Goal: Task Accomplishment & Management: Manage account settings

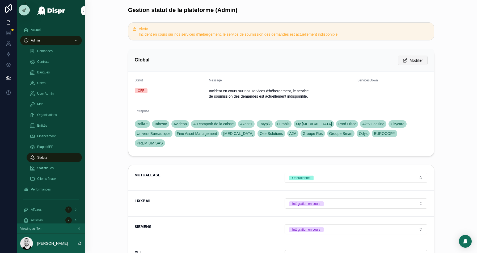
click at [414, 59] on span "Modifier" at bounding box center [416, 60] width 13 height 5
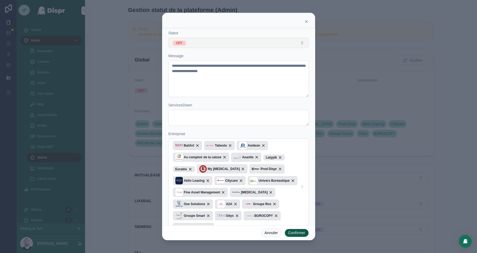
click at [198, 40] on button "OFF" at bounding box center [238, 43] width 140 height 10
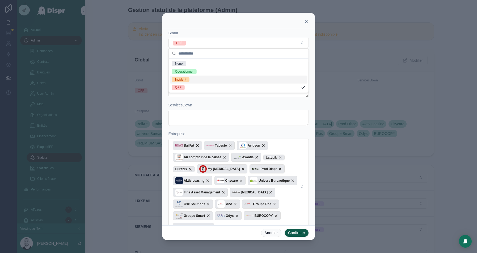
click at [184, 77] on div "Incident" at bounding box center [180, 79] width 11 height 5
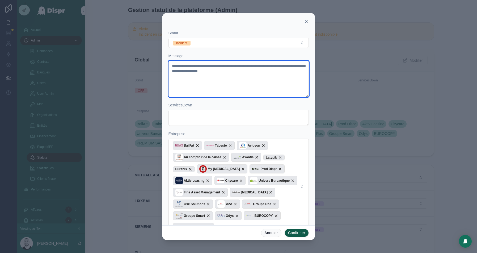
click at [222, 67] on textarea "**********" at bounding box center [238, 79] width 140 height 36
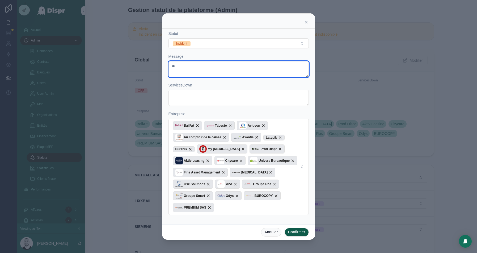
type textarea "*"
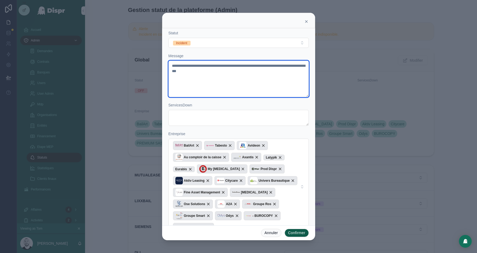
click at [172, 65] on textarea "**********" at bounding box center [238, 79] width 140 height 36
click at [239, 75] on textarea "**********" at bounding box center [238, 79] width 140 height 36
type textarea "**********"
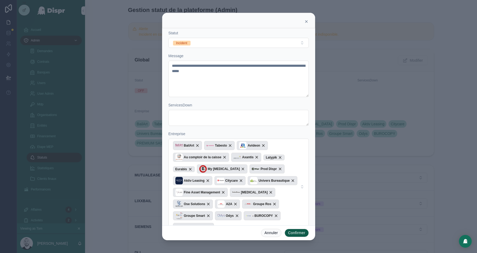
click at [294, 231] on button "Confirmer" at bounding box center [297, 232] width 24 height 9
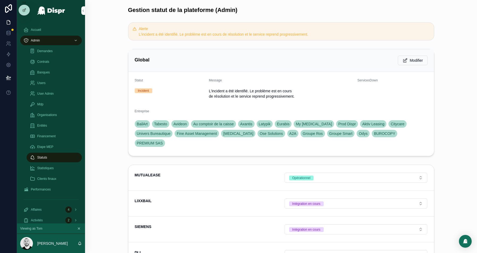
scroll to position [54, 0]
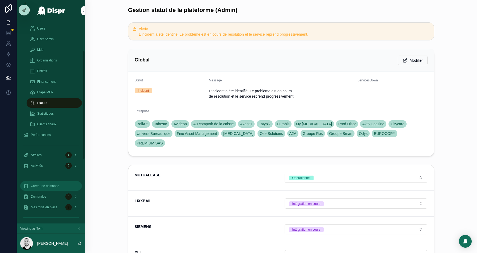
click at [48, 184] on span "Créer une demande" at bounding box center [45, 186] width 28 height 4
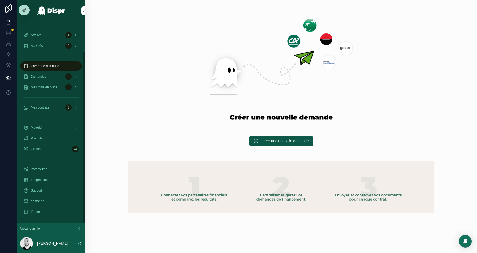
scroll to position [36, 0]
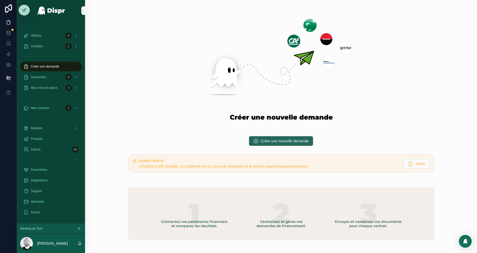
click at [302, 143] on span "Créer une nouvelle demande" at bounding box center [285, 140] width 48 height 5
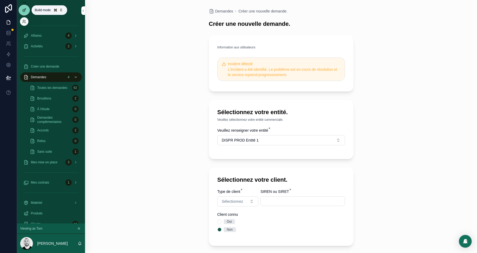
click at [21, 11] on div at bounding box center [24, 10] width 11 height 10
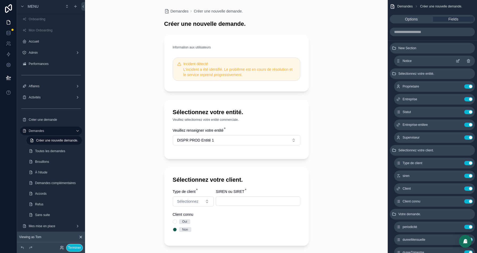
click at [457, 60] on icon "scrollable content" at bounding box center [458, 61] width 4 height 4
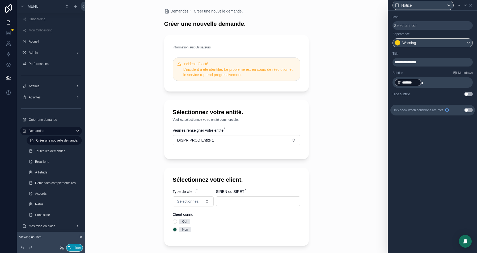
click at [76, 245] on button "Terminer" at bounding box center [74, 248] width 17 height 8
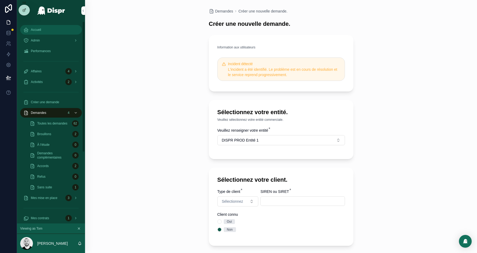
click at [46, 29] on div "Accueil" at bounding box center [50, 30] width 55 height 9
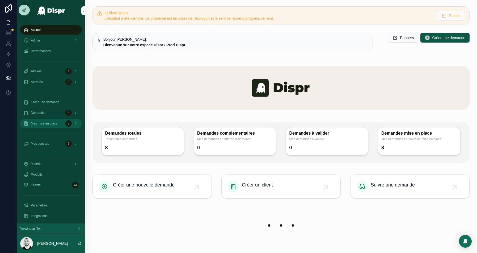
click at [39, 120] on div "Mes mise en place 3" at bounding box center [50, 123] width 55 height 9
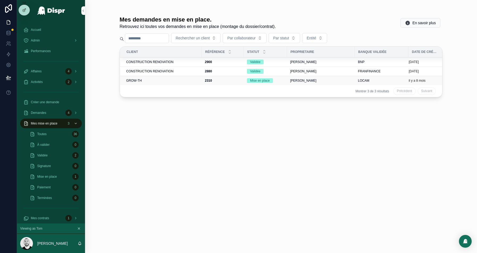
click at [159, 80] on div "GROW-TH" at bounding box center [162, 80] width 72 height 4
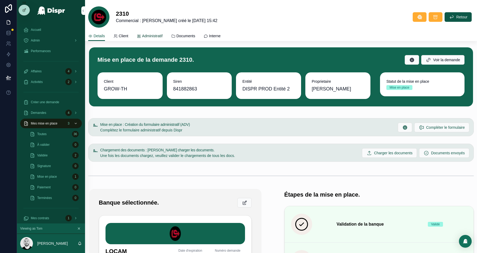
click at [159, 37] on span "Administratif" at bounding box center [152, 35] width 20 height 5
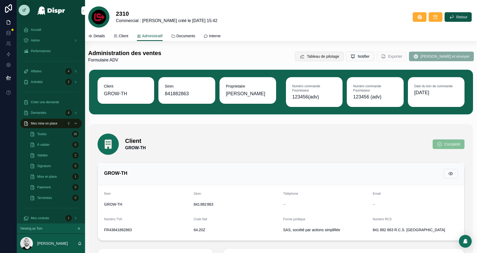
click at [328, 58] on span "Tableau de pilotage" at bounding box center [323, 56] width 32 height 5
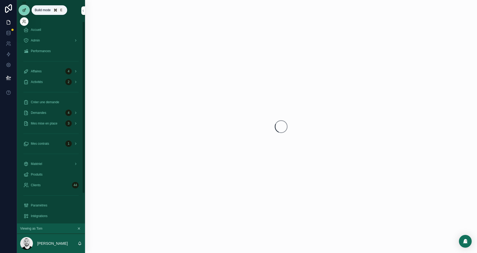
click at [24, 10] on icon at bounding box center [24, 10] width 4 height 4
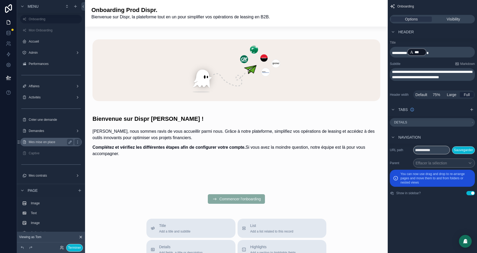
click at [47, 144] on label "Mes mise en place" at bounding box center [50, 142] width 43 height 4
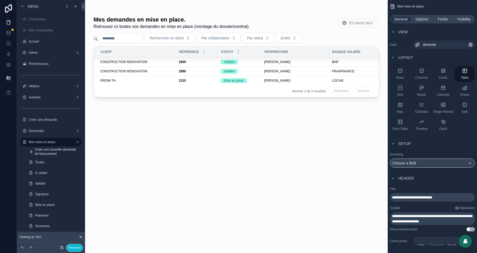
click at [134, 79] on div at bounding box center [236, 123] width 303 height 246
click at [125, 79] on div "GROW-TH" at bounding box center [136, 80] width 72 height 4
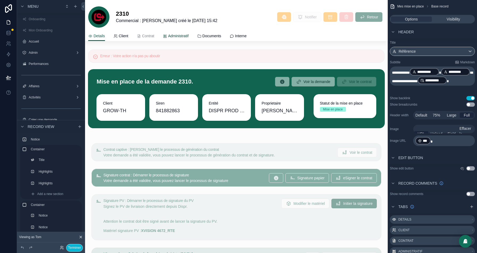
click at [188, 35] on span "Administratif" at bounding box center [178, 35] width 20 height 5
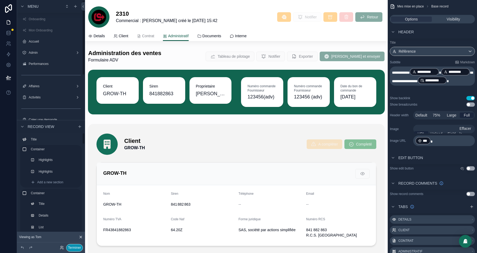
click at [74, 246] on button "Terminer" at bounding box center [74, 248] width 17 height 8
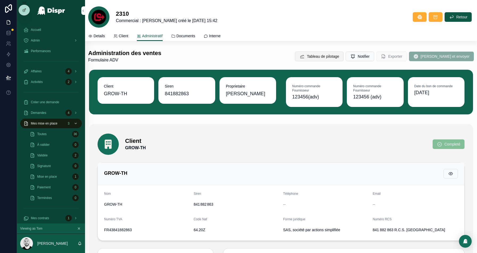
click at [330, 60] on button "Tableau de pilotage" at bounding box center [319, 57] width 49 height 10
click at [23, 10] on icon at bounding box center [24, 10] width 2 height 2
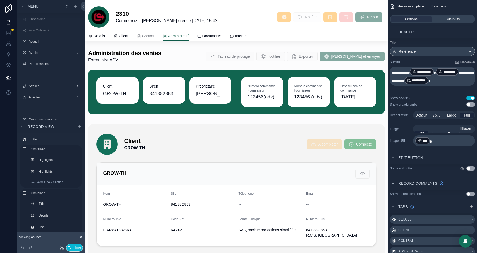
click at [230, 52] on div at bounding box center [236, 56] width 303 height 18
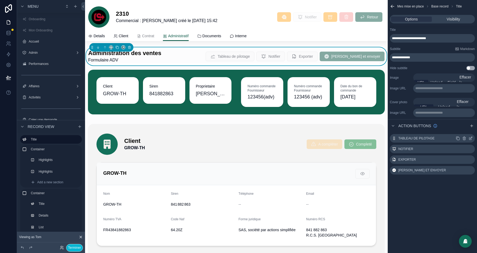
click at [470, 138] on icon "scrollable content" at bounding box center [471, 138] width 2 height 2
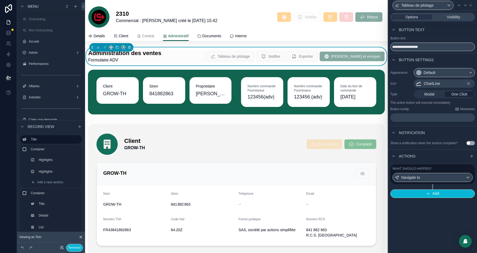
click at [431, 171] on label "What should happen?" at bounding box center [411, 168] width 39 height 4
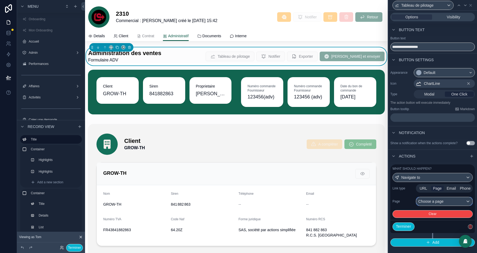
click at [441, 205] on div "Choose a page" at bounding box center [444, 201] width 56 height 9
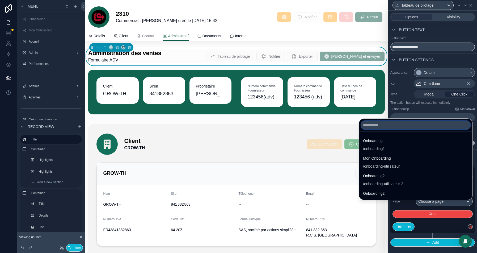
click at [363, 125] on input "text" at bounding box center [415, 125] width 109 height 9
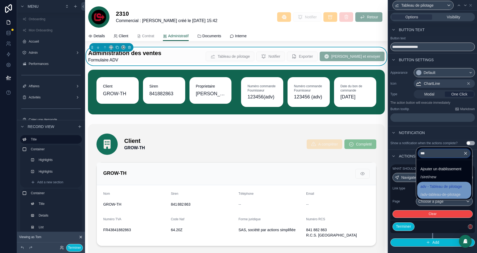
type input "***"
click at [439, 188] on span "adv - Tableau de pilotage" at bounding box center [440, 186] width 41 height 6
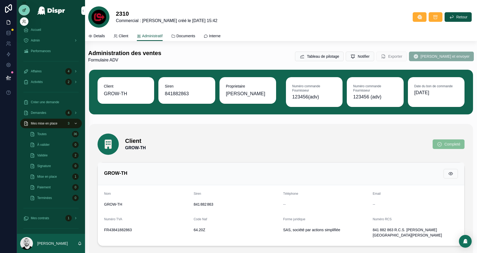
click at [21, 10] on div at bounding box center [24, 10] width 11 height 10
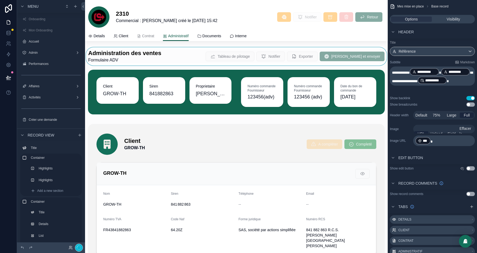
click at [189, 55] on div at bounding box center [236, 56] width 303 height 18
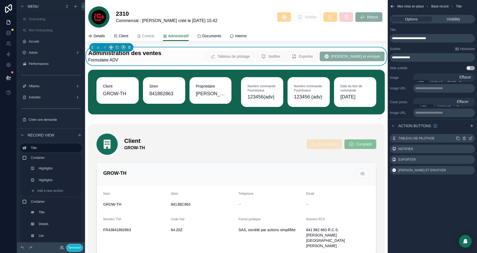
click at [470, 138] on icon "scrollable content" at bounding box center [471, 138] width 2 height 2
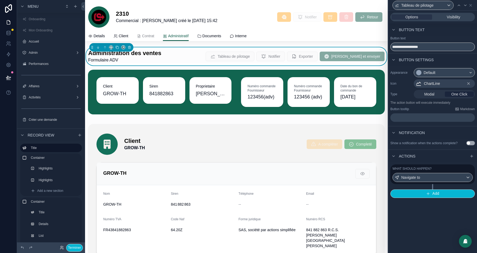
click at [428, 171] on label "What should happen?" at bounding box center [411, 168] width 39 height 4
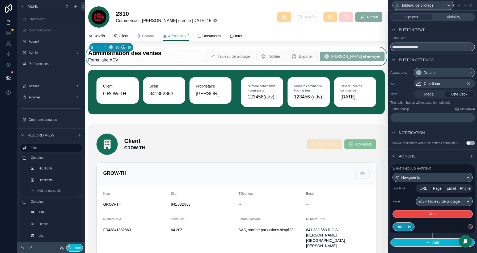
click at [404, 230] on button "Terminer" at bounding box center [403, 226] width 22 height 9
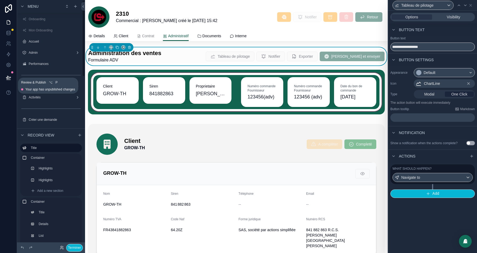
click at [10, 78] on icon at bounding box center [8, 77] width 5 height 3
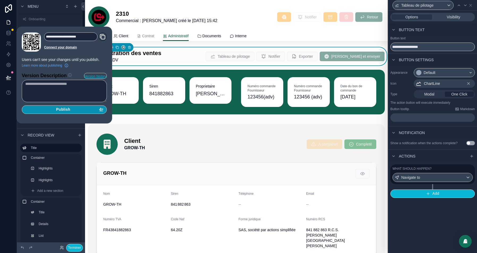
click at [73, 108] on div "Publish" at bounding box center [64, 109] width 78 height 5
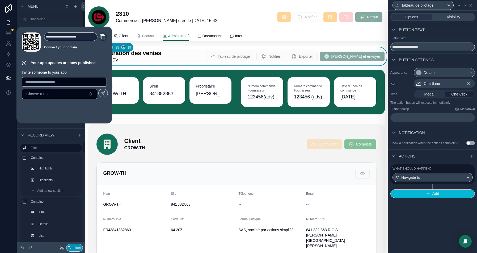
click at [74, 248] on button "Terminer" at bounding box center [74, 248] width 17 height 8
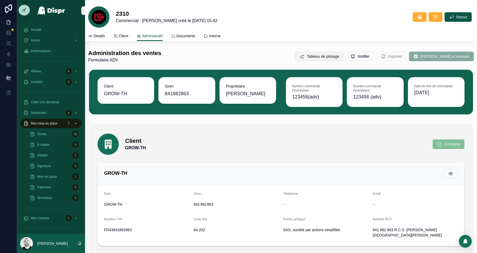
click at [320, 58] on span "Tableau de pilotage" at bounding box center [323, 56] width 32 height 5
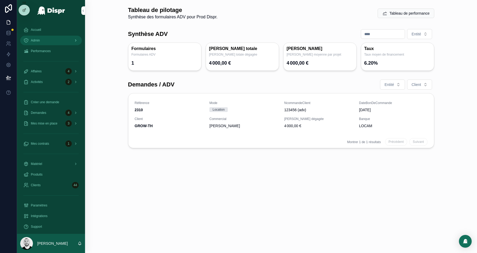
click at [40, 39] on span "Admin" at bounding box center [35, 40] width 9 height 4
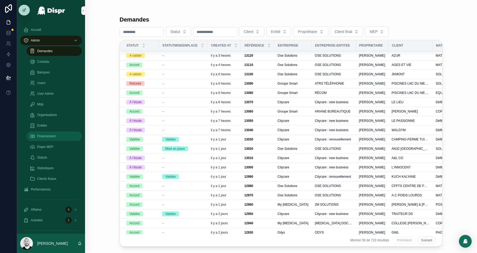
click at [48, 134] on span "Financement" at bounding box center [46, 136] width 18 height 4
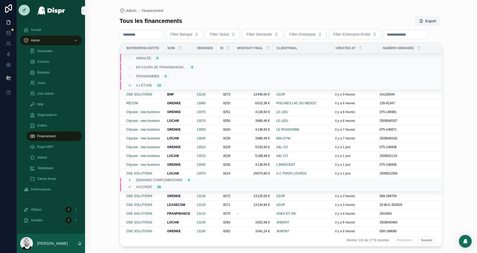
click at [383, 39] on div at bounding box center [405, 35] width 44 height 10
click at [384, 38] on input "text" at bounding box center [406, 34] width 44 height 7
paste input "**********"
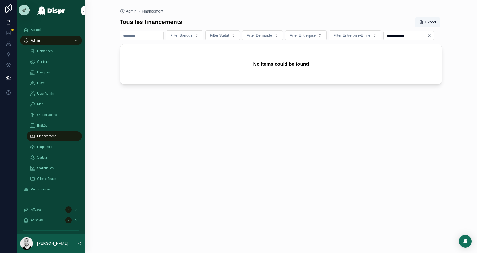
type input "**********"
click at [47, 52] on span "Demandes" at bounding box center [44, 51] width 15 height 4
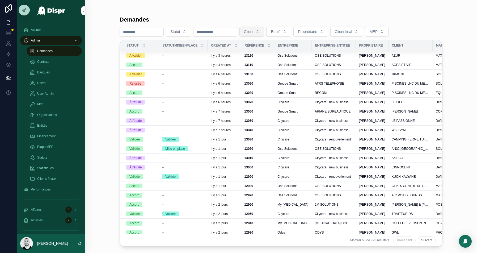
click at [253, 29] on span "Client" at bounding box center [249, 31] width 10 height 5
type input "**********"
click at [340, 18] on div "Demandes" at bounding box center [281, 19] width 323 height 7
click at [307, 55] on div "Ose Solutions" at bounding box center [292, 55] width 31 height 4
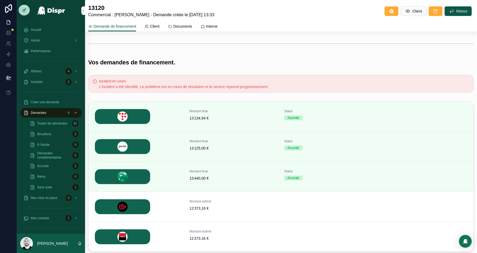
scroll to position [100, 0]
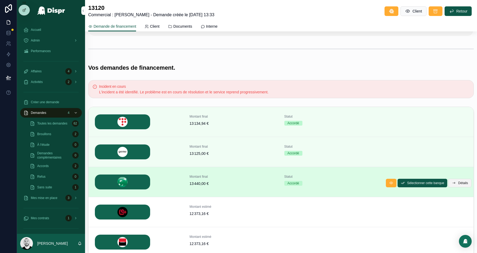
click at [459, 181] on span "Détails" at bounding box center [463, 183] width 10 height 4
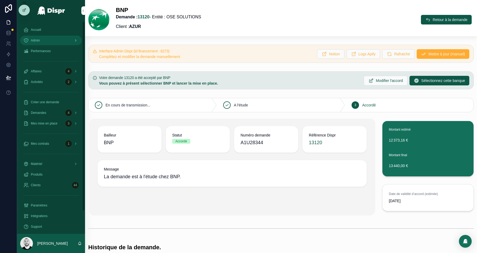
click at [50, 39] on div "Admin" at bounding box center [50, 40] width 55 height 9
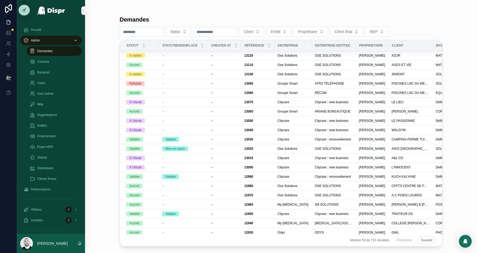
click at [317, 30] on span "Propriétaire" at bounding box center [307, 31] width 19 height 5
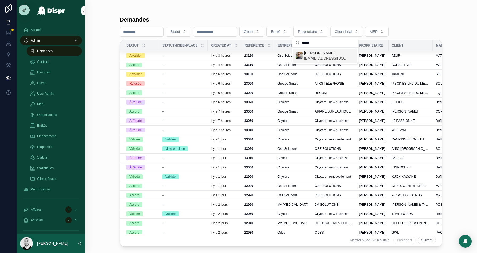
type input "*****"
click at [310, 53] on span "Louis Martin" at bounding box center [326, 52] width 45 height 5
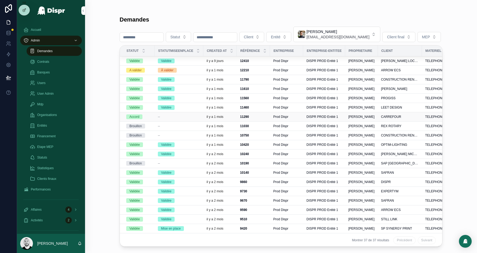
click at [188, 117] on div "--" at bounding box center [179, 117] width 42 height 4
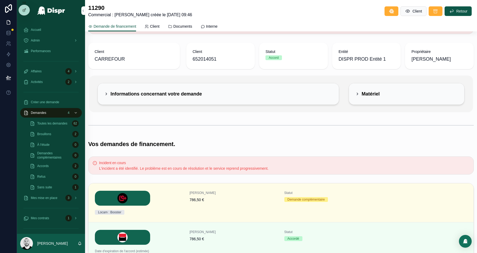
scroll to position [35, 0]
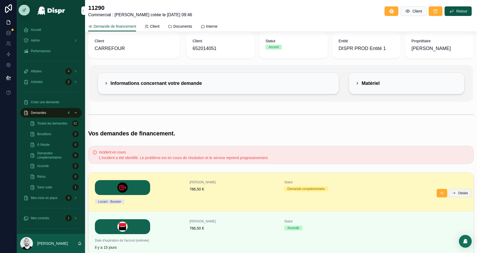
click at [465, 194] on span "Détails" at bounding box center [463, 193] width 10 height 4
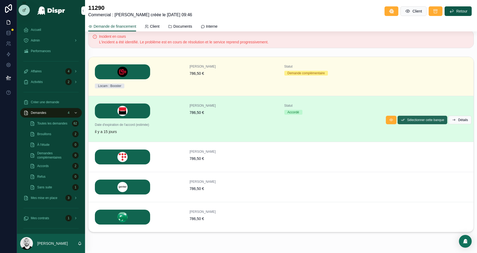
scroll to position [166, 0]
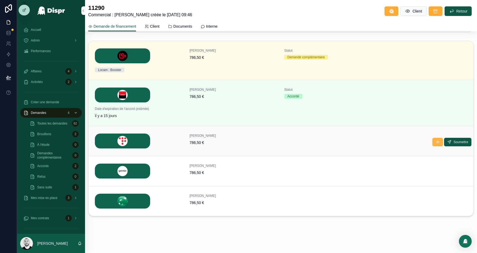
click at [432, 141] on button at bounding box center [437, 142] width 11 height 9
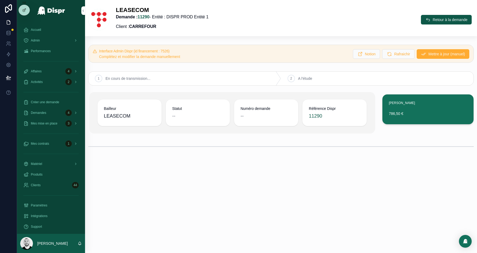
click at [176, 51] on h5 "Interface Admin Dispr (id financement : 7526)" at bounding box center [223, 51] width 249 height 4
copy h5 "7526"
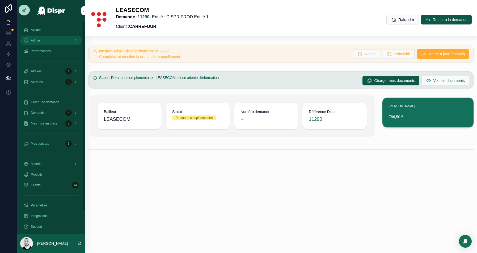
click at [41, 40] on div "Admin" at bounding box center [50, 40] width 55 height 9
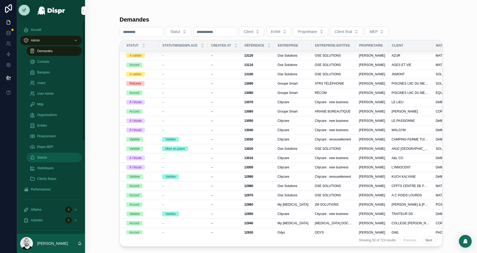
click at [51, 157] on div "Statuts" at bounding box center [54, 157] width 49 height 9
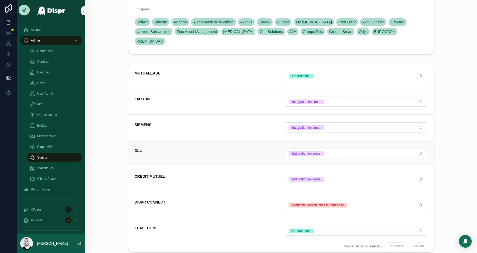
scroll to position [147, 0]
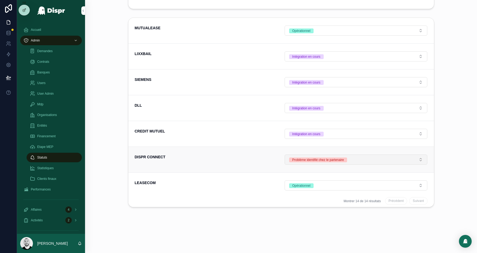
click at [366, 158] on button "Problème identifié chez le partenaire" at bounding box center [356, 159] width 143 height 10
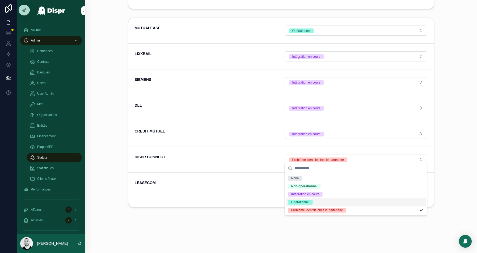
click at [298, 202] on div "Opérationnel" at bounding box center [300, 202] width 18 height 5
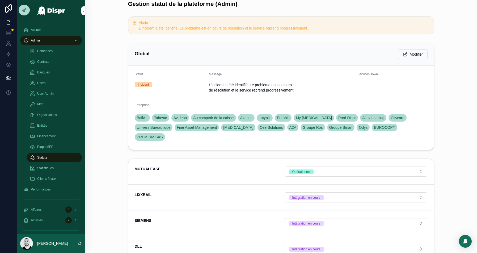
scroll to position [0, 0]
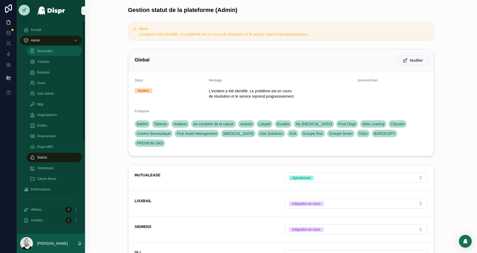
click at [50, 49] on span "Demandes" at bounding box center [44, 51] width 15 height 4
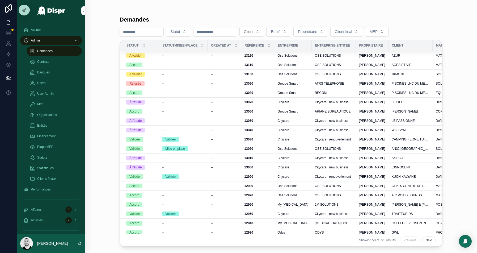
drag, startPoint x: 193, startPoint y: 43, endPoint x: 141, endPoint y: 35, distance: 52.5
click at [141, 35] on input "number" at bounding box center [142, 31] width 44 height 7
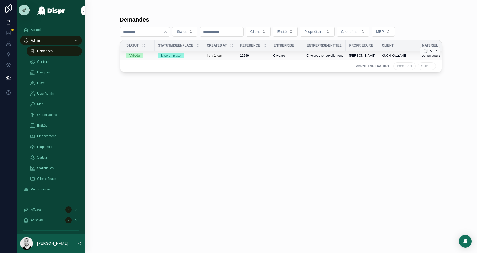
type input "****"
click at [198, 55] on div "Mise en place" at bounding box center [179, 55] width 42 height 5
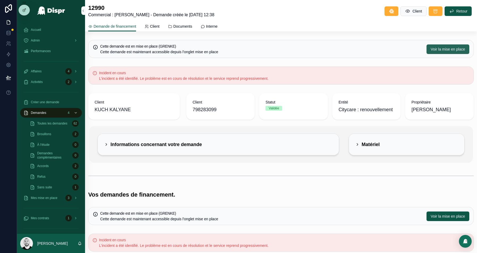
click at [446, 52] on button "Voir la mise en place" at bounding box center [447, 49] width 43 height 10
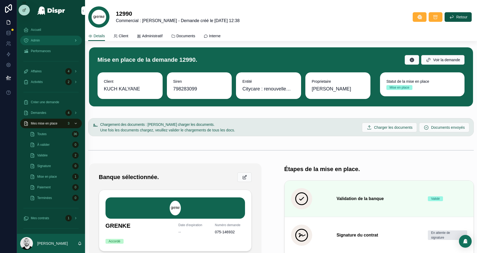
click at [48, 39] on div "Admin" at bounding box center [50, 40] width 55 height 9
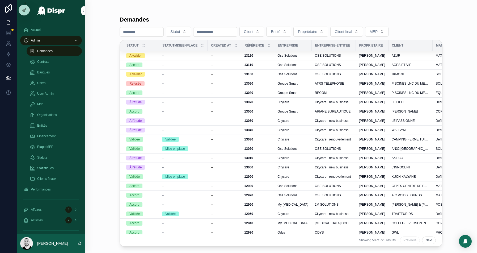
click at [121, 31] on input "number" at bounding box center [142, 31] width 44 height 7
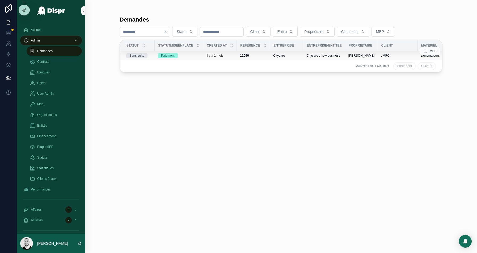
type input "****"
click at [189, 55] on div "Paiement" at bounding box center [179, 55] width 42 height 5
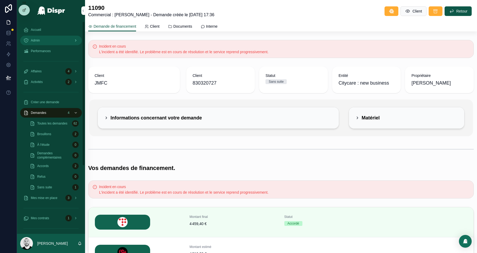
click at [37, 43] on div "Admin" at bounding box center [50, 40] width 55 height 9
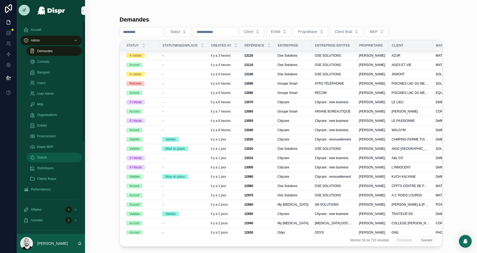
click at [53, 159] on div "Statuts" at bounding box center [54, 157] width 49 height 9
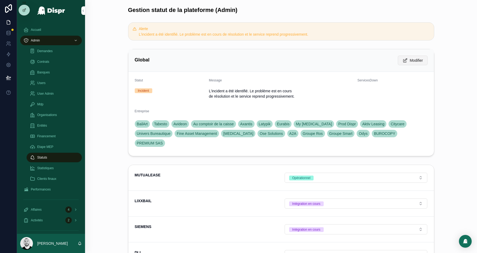
click at [413, 59] on span "Modifier" at bounding box center [416, 60] width 13 height 5
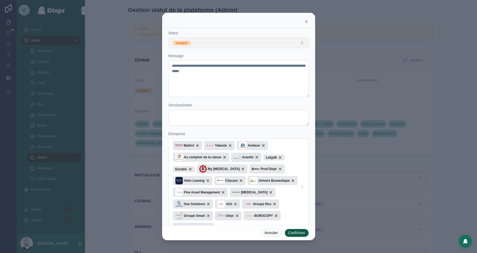
click at [208, 43] on button "Incident" at bounding box center [238, 43] width 140 height 10
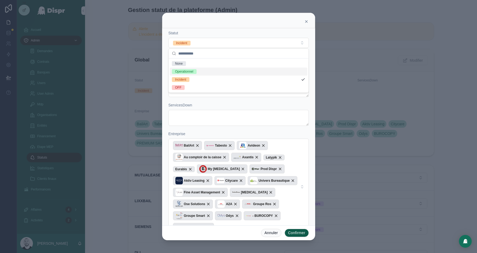
click at [197, 71] on span "Operationnel" at bounding box center [184, 71] width 25 height 5
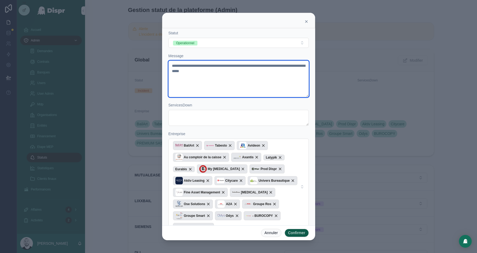
click at [232, 71] on textarea "**********" at bounding box center [238, 79] width 140 height 36
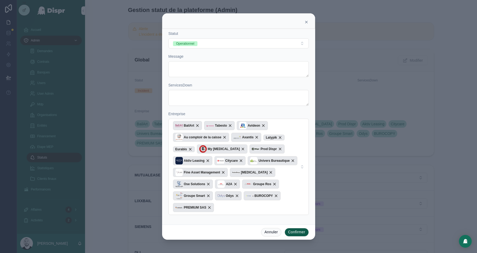
click at [295, 230] on button "Confirmer" at bounding box center [297, 232] width 24 height 9
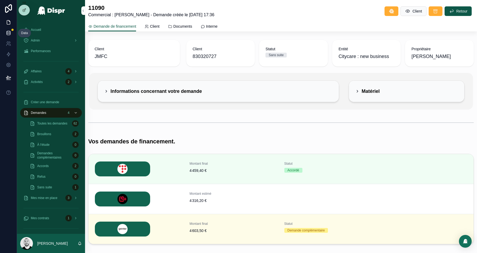
click at [8, 33] on icon at bounding box center [8, 32] width 5 height 5
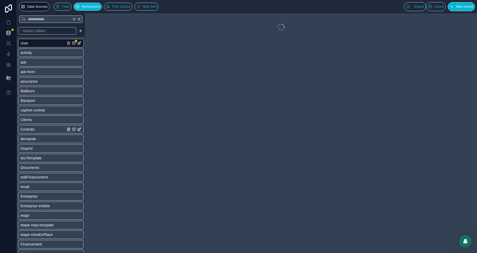
click at [34, 131] on span "Contrats" at bounding box center [27, 128] width 14 height 5
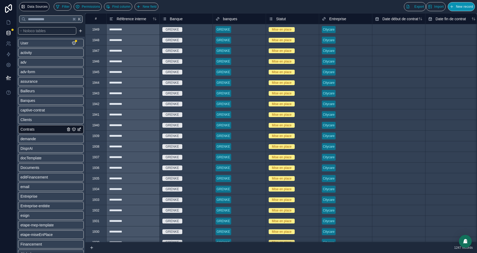
click at [459, 8] on span "New record" at bounding box center [464, 7] width 17 height 4
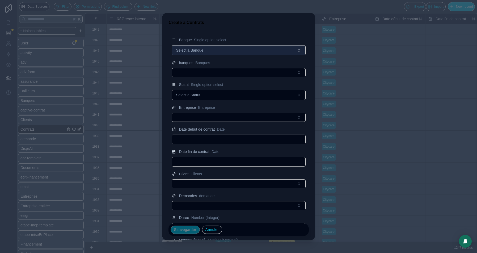
click at [194, 49] on span "Select a Banque" at bounding box center [189, 50] width 27 height 5
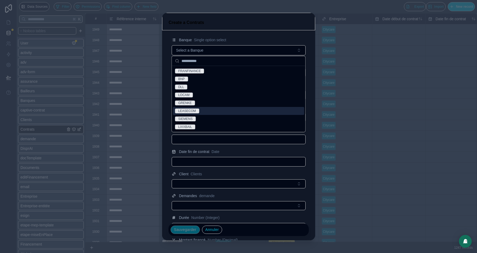
click at [189, 112] on div "LEASECOM" at bounding box center [187, 110] width 18 height 5
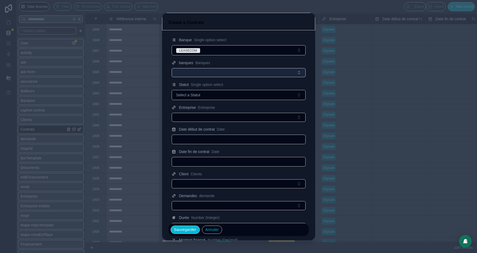
click at [192, 71] on button "Select Button" at bounding box center [239, 72] width 134 height 9
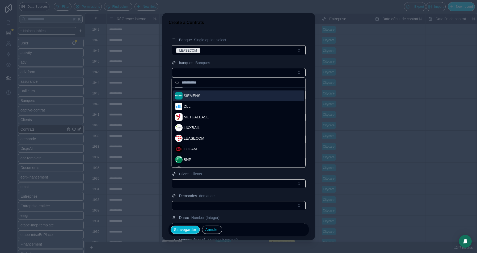
scroll to position [43, 0]
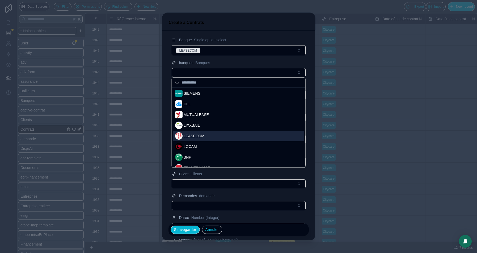
click at [200, 135] on span "LEASECOM" at bounding box center [194, 135] width 21 height 5
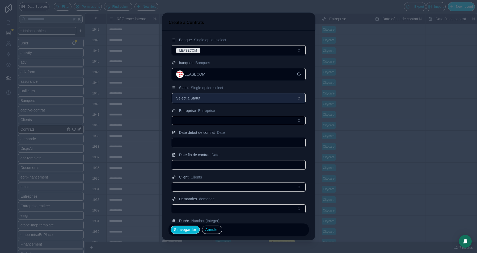
click at [188, 99] on span "Select a Statut" at bounding box center [188, 97] width 24 height 5
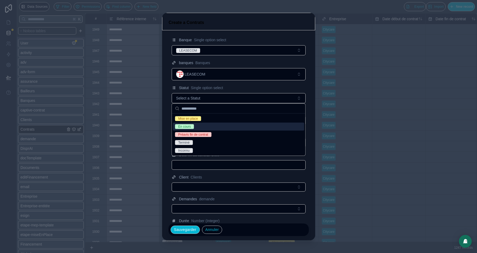
click at [187, 127] on div "En cours" at bounding box center [184, 126] width 12 height 5
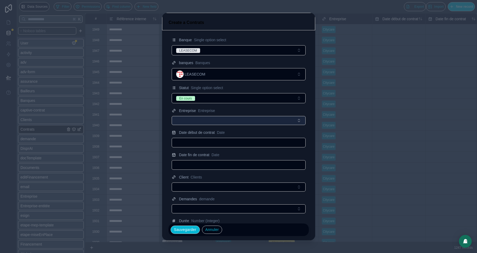
click at [181, 120] on button "Select Button" at bounding box center [239, 120] width 134 height 9
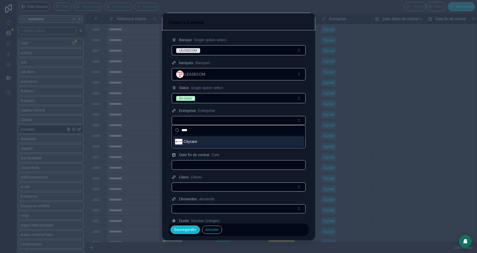
type input "****"
click at [188, 141] on span "Citycare" at bounding box center [191, 141] width 14 height 5
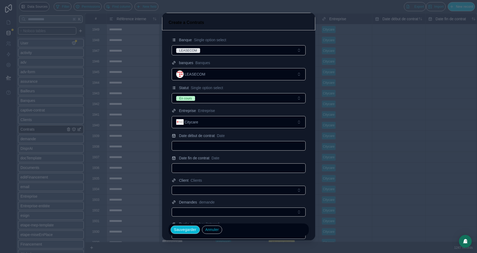
click at [191, 142] on input "text" at bounding box center [238, 145] width 133 height 7
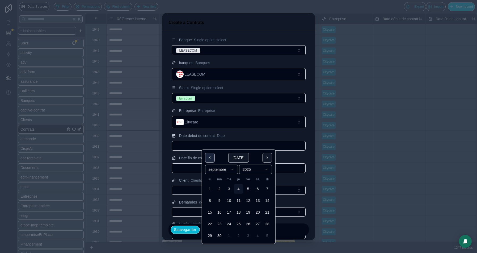
click at [208, 156] on button at bounding box center [210, 158] width 10 height 10
click at [230, 224] on button "20" at bounding box center [229, 224] width 10 height 10
type input "**********"
click at [180, 169] on input "text" at bounding box center [238, 167] width 133 height 7
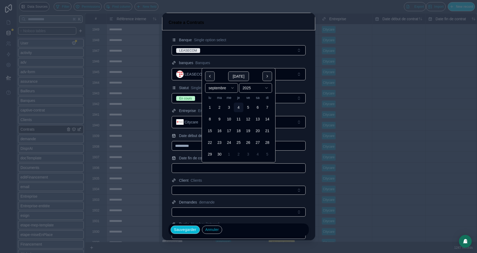
click at [230, 90] on html "**********" at bounding box center [238, 126] width 477 height 253
click at [216, 143] on button "19" at bounding box center [220, 143] width 10 height 10
type input "**********"
click at [251, 87] on html "**********" at bounding box center [238, 126] width 477 height 253
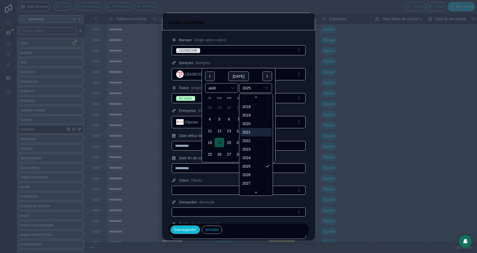
scroll to position [1022, 0]
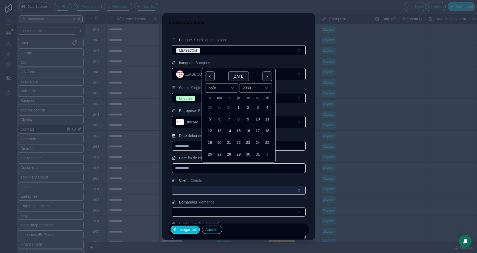
click at [214, 192] on button "Select Button" at bounding box center [239, 189] width 134 height 9
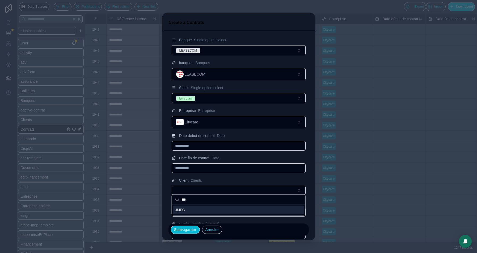
type input "***"
click at [182, 207] on span "JMFC" at bounding box center [180, 209] width 10 height 5
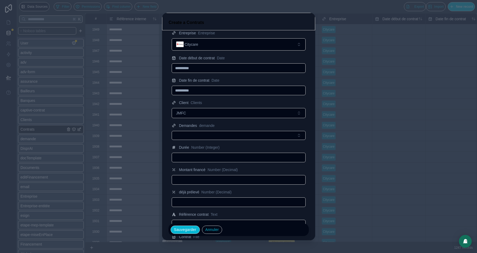
scroll to position [85, 0]
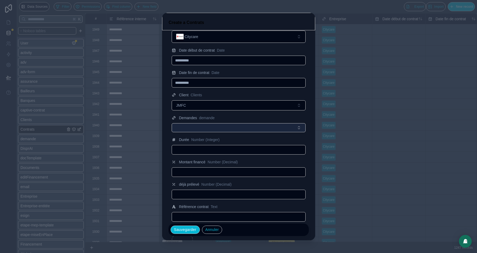
click at [185, 123] on button "Select Button" at bounding box center [239, 127] width 134 height 9
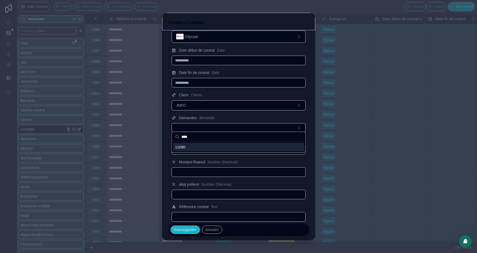
type input "****"
click at [183, 146] on span "11090" at bounding box center [180, 146] width 10 height 5
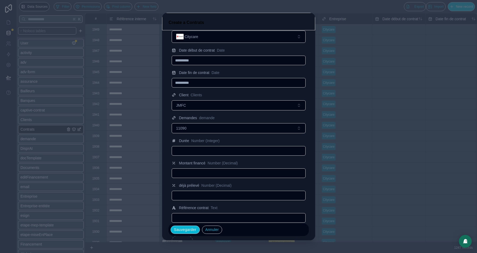
click at [181, 147] on input "text" at bounding box center [238, 150] width 133 height 7
type input "**"
click at [188, 169] on input "text" at bounding box center [238, 172] width 133 height 7
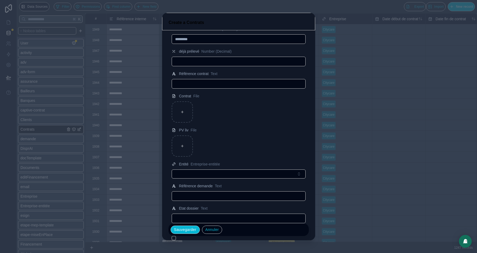
scroll to position [250, 0]
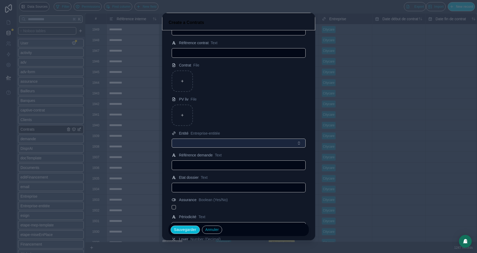
type input "*********"
click at [230, 143] on button "Select Button" at bounding box center [239, 142] width 134 height 9
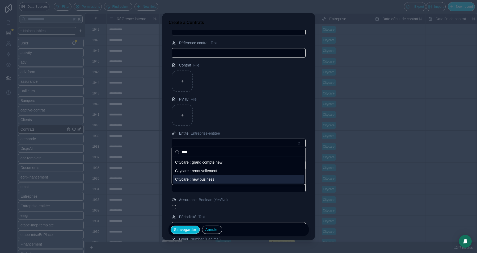
type input "****"
click at [207, 181] on span "Citycare : new business" at bounding box center [194, 178] width 39 height 5
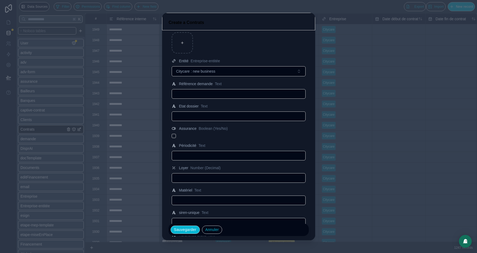
scroll to position [338, 0]
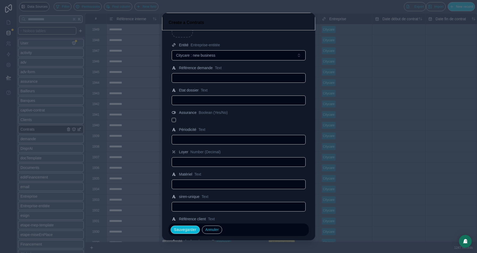
click at [199, 138] on input "text" at bounding box center [238, 139] width 133 height 7
type input "*******"
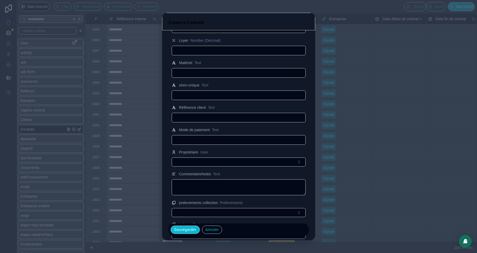
scroll to position [466, 0]
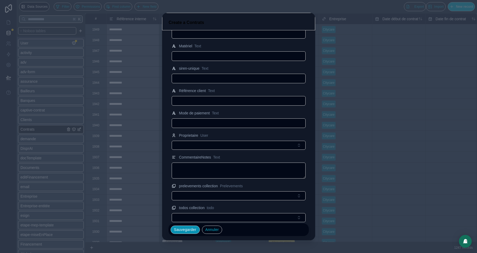
click at [186, 227] on button "Sauvegarder" at bounding box center [185, 229] width 29 height 9
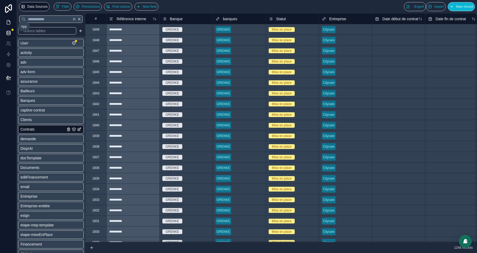
click at [8, 24] on icon at bounding box center [8, 22] width 3 height 4
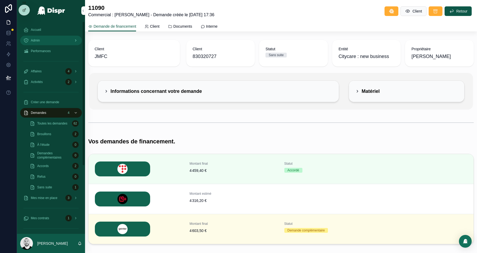
click at [46, 36] on link "Admin" at bounding box center [51, 41] width 62 height 10
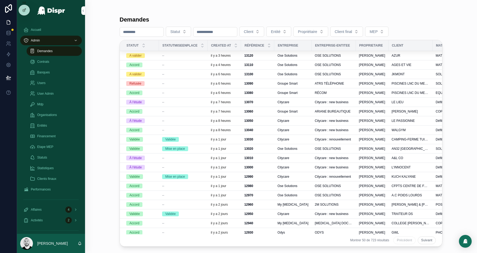
click at [137, 33] on input "number" at bounding box center [142, 31] width 44 height 7
paste input "****"
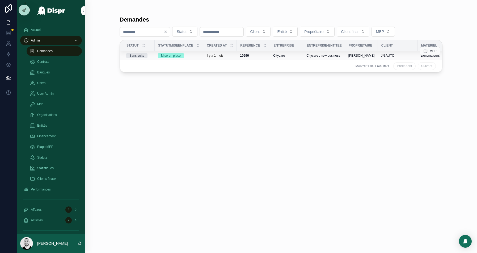
type input "****"
click at [193, 55] on div "Mise en place" at bounding box center [179, 55] width 42 height 5
click at [129, 30] on input "****" at bounding box center [142, 31] width 44 height 7
paste input "number"
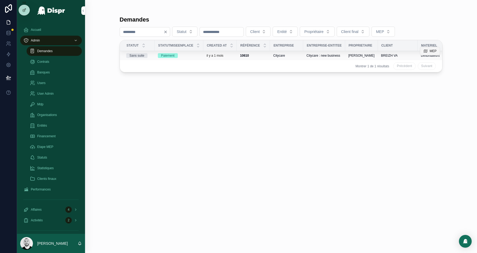
type input "****"
click at [432, 52] on span "MEP" at bounding box center [433, 51] width 7 height 4
click at [137, 33] on input "****" at bounding box center [142, 31] width 44 height 7
paste input "number"
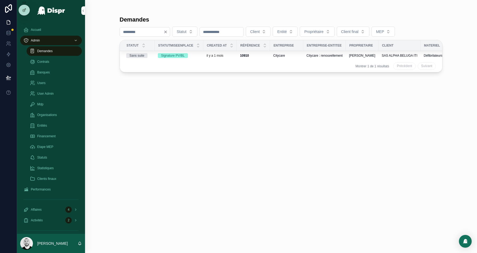
click at [126, 33] on input "****" at bounding box center [142, 31] width 44 height 7
paste input "number"
click at [124, 34] on input "****" at bounding box center [142, 31] width 44 height 7
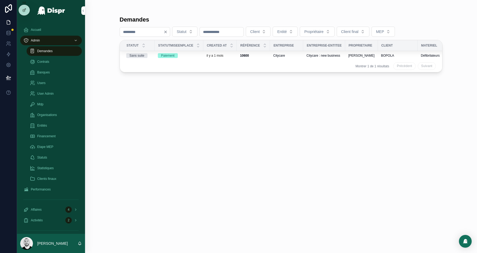
click at [128, 32] on input "****" at bounding box center [142, 31] width 44 height 7
paste input "number"
type input "****"
click at [431, 50] on span "MEP" at bounding box center [433, 51] width 7 height 4
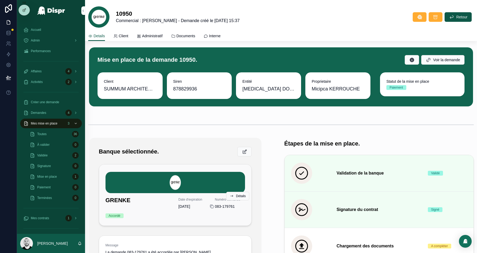
click at [210, 205] on icon at bounding box center [212, 206] width 4 height 4
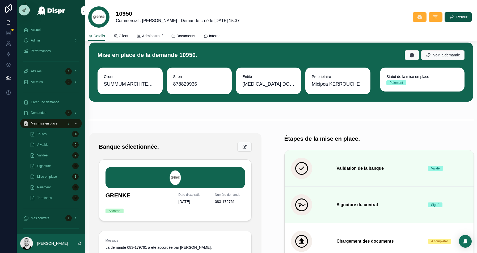
click at [111, 83] on span "SUMMUM ARCHITECTURE" at bounding box center [130, 83] width 52 height 7
copy span "SUMMUM"
click at [118, 82] on span "SUMMUM ARCHITECTURE" at bounding box center [130, 83] width 52 height 7
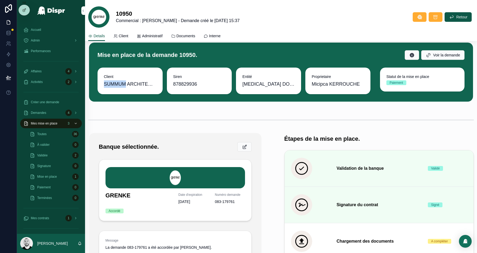
copy span "SUMMUM"
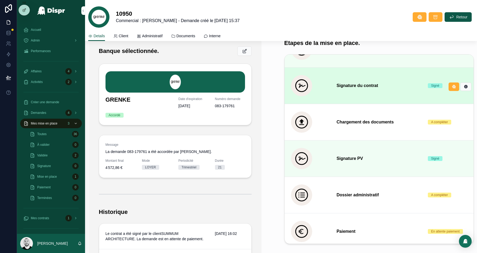
scroll to position [28, 0]
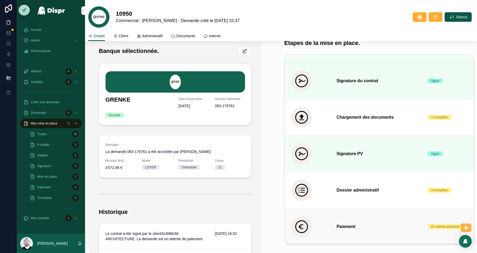
click at [468, 224] on button at bounding box center [466, 227] width 11 height 9
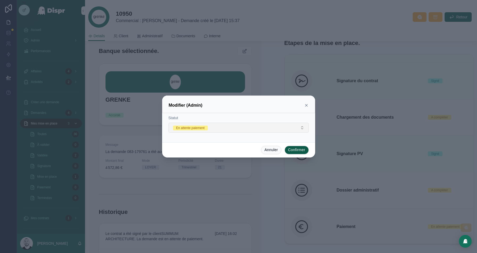
click at [293, 129] on button "En attente paiement" at bounding box center [238, 127] width 140 height 10
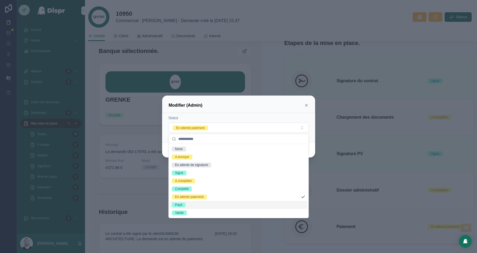
click at [185, 203] on span "Payé" at bounding box center [179, 204] width 14 height 5
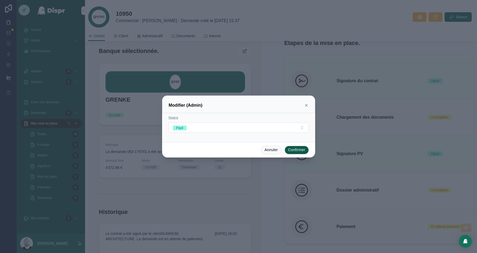
click at [290, 150] on button "Confirmer" at bounding box center [297, 150] width 24 height 9
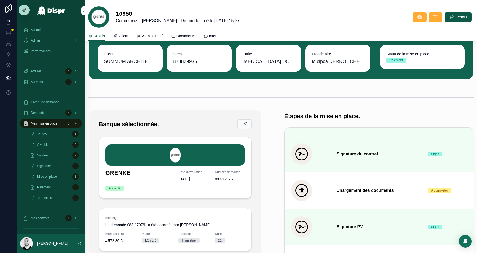
scroll to position [0, 0]
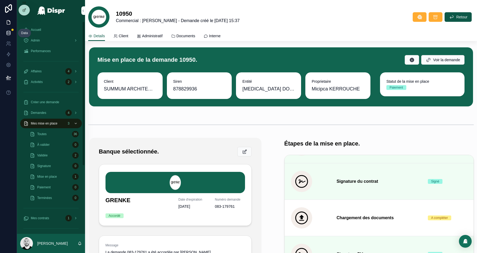
click at [10, 31] on icon at bounding box center [8, 31] width 3 height 1
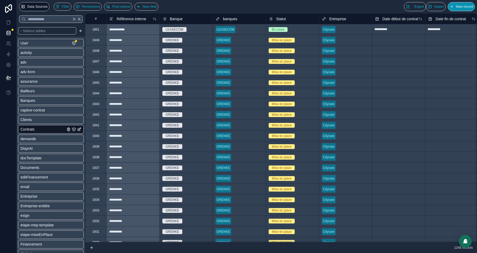
click at [467, 6] on span "New record" at bounding box center [464, 7] width 17 height 4
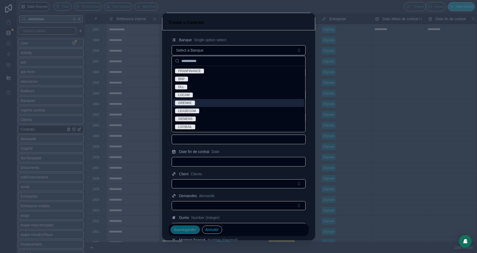
click at [188, 105] on div "GRENKE" at bounding box center [238, 103] width 131 height 8
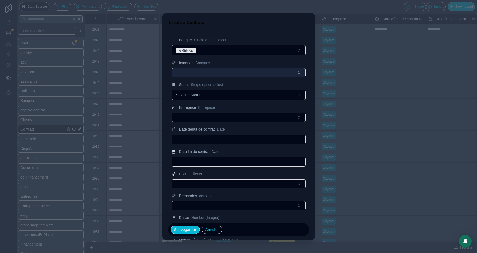
click at [200, 72] on button "Select Button" at bounding box center [239, 72] width 134 height 9
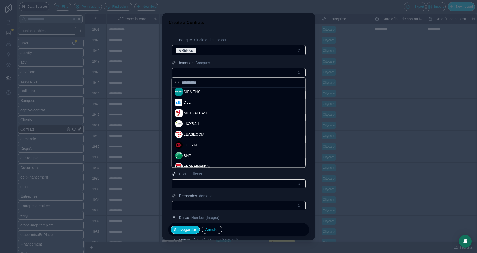
scroll to position [60, 0]
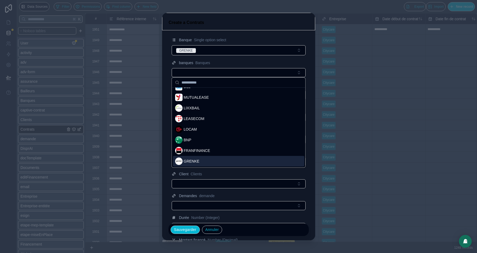
click at [192, 160] on span "GRENKE" at bounding box center [192, 160] width 16 height 5
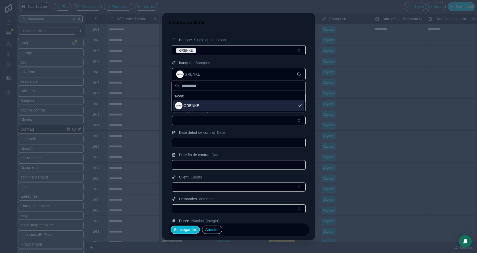
scroll to position [0, 0]
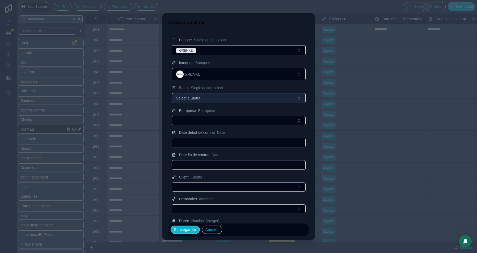
click at [196, 99] on span "Select a Statut" at bounding box center [188, 97] width 24 height 5
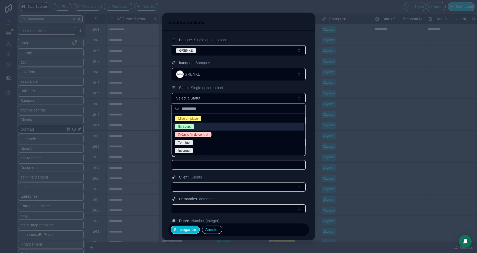
click at [188, 127] on div "En cours" at bounding box center [184, 126] width 12 height 5
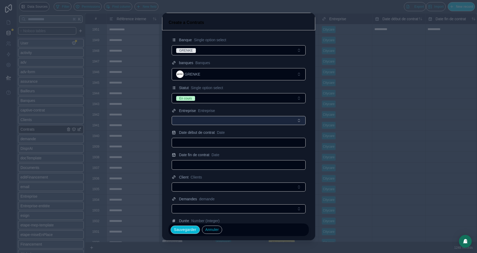
click at [191, 117] on button "Select Button" at bounding box center [239, 120] width 134 height 9
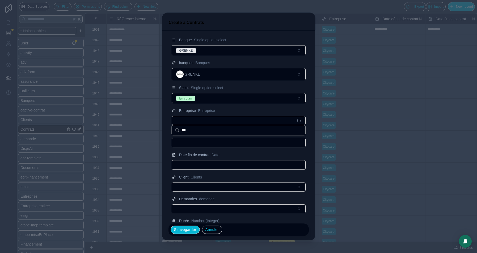
type input "***"
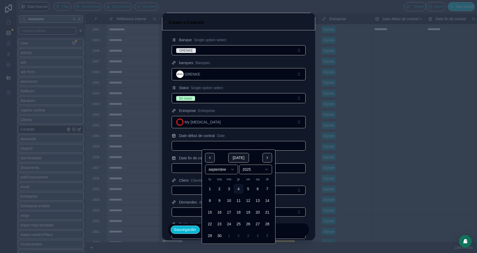
click at [201, 143] on input "text" at bounding box center [238, 145] width 133 height 7
click at [267, 159] on button at bounding box center [267, 158] width 10 height 10
click at [229, 188] on button "1" at bounding box center [229, 189] width 10 height 10
click at [224, 170] on html "**********" at bounding box center [238, 126] width 477 height 253
click at [231, 189] on button "1" at bounding box center [229, 189] width 10 height 10
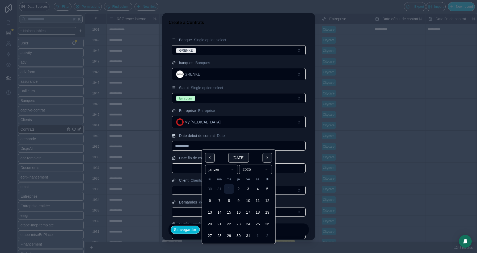
type input "**********"
click at [260, 166] on html "**********" at bounding box center [238, 126] width 477 height 253
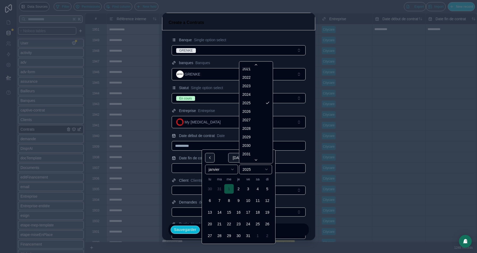
scroll to position [1037, 0]
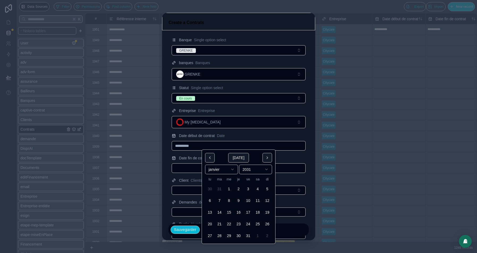
click at [185, 163] on div at bounding box center [239, 168] width 134 height 10
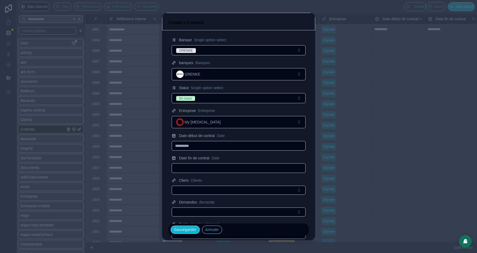
click at [185, 164] on input "text" at bounding box center [238, 167] width 133 height 7
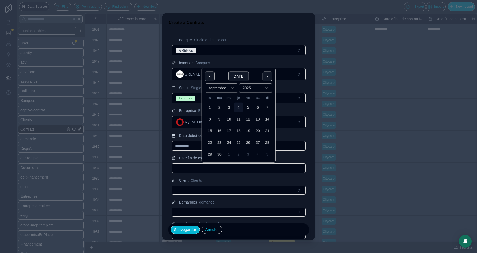
click at [228, 85] on html "**********" at bounding box center [238, 126] width 477 height 253
click at [230, 108] on button "1" at bounding box center [229, 108] width 10 height 10
type input "**********"
click at [257, 90] on html "**********" at bounding box center [238, 126] width 477 height 253
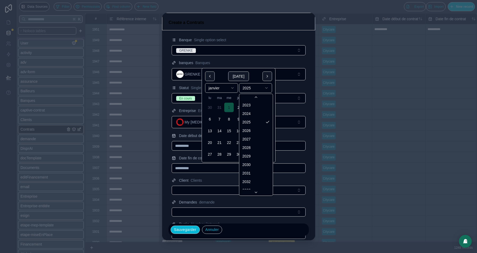
scroll to position [1047, 0]
click at [177, 144] on input "**********" at bounding box center [238, 145] width 133 height 7
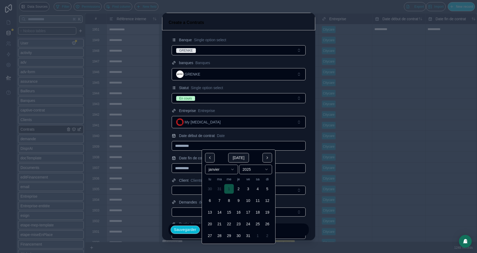
click at [233, 169] on html "**********" at bounding box center [238, 126] width 477 height 253
click at [230, 189] on button "1" at bounding box center [229, 189] width 10 height 10
type input "**********"
click at [251, 132] on div "Date début de contrat Date" at bounding box center [239, 135] width 134 height 6
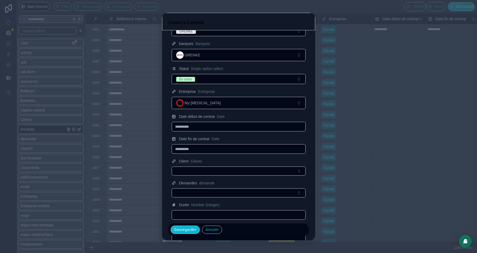
scroll to position [24, 0]
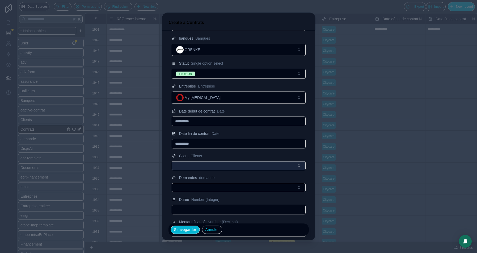
click at [210, 164] on button "Select Button" at bounding box center [239, 165] width 134 height 9
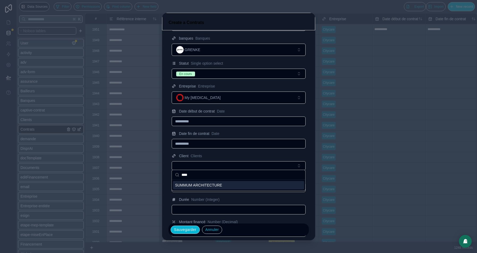
type input "****"
click at [195, 186] on span "SUMMUM ARCHITECTURE" at bounding box center [198, 184] width 47 height 5
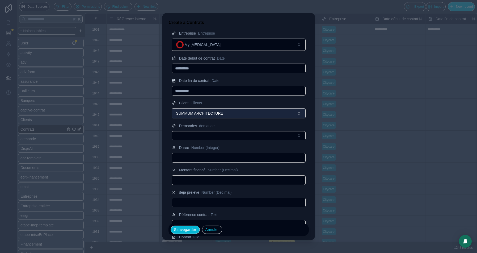
scroll to position [82, 0]
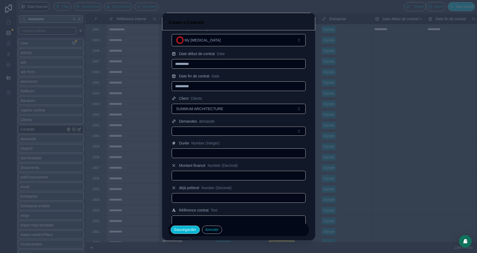
click at [195, 151] on input "text" at bounding box center [238, 152] width 133 height 7
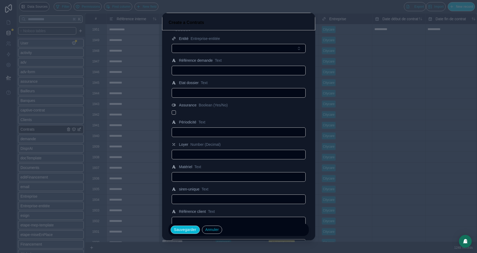
scroll to position [344, 0]
type input "**"
click at [192, 152] on input "text" at bounding box center [238, 153] width 133 height 7
paste input "******"
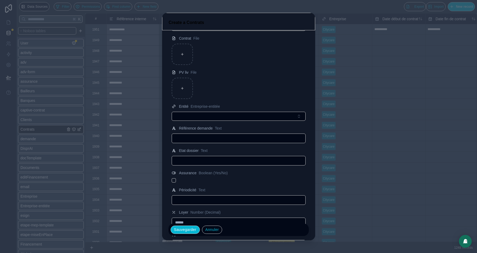
scroll to position [274, 0]
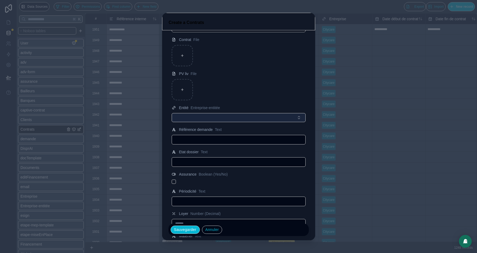
type input "******"
click at [201, 115] on button "Select Button" at bounding box center [239, 117] width 134 height 9
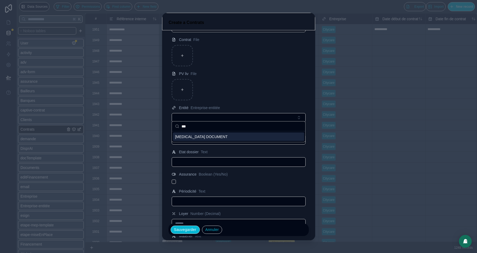
type input "***"
click at [195, 138] on span "[MEDICAL_DATA] DOCUMENT" at bounding box center [201, 136] width 53 height 5
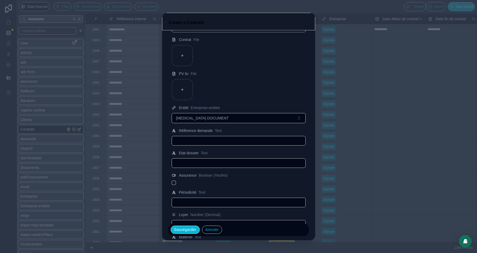
scroll to position [249, 0]
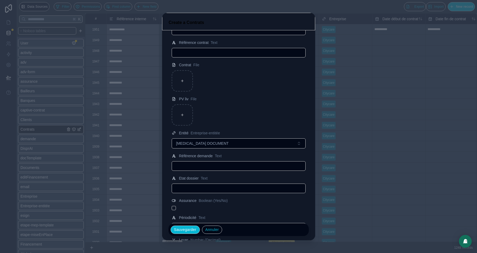
click at [191, 163] on input "text" at bounding box center [238, 165] width 133 height 7
paste input "*********"
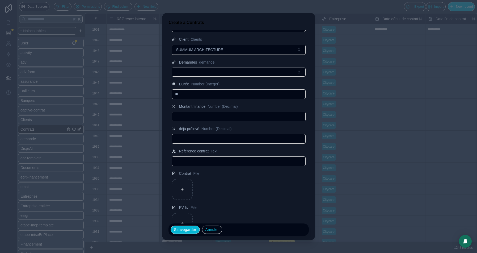
scroll to position [139, 0]
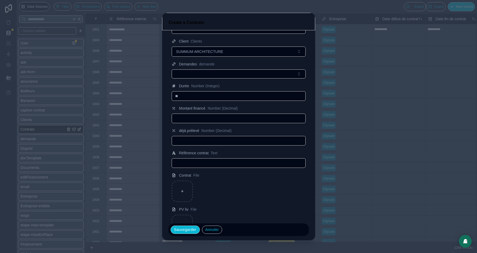
type input "*********"
click at [196, 163] on input "text" at bounding box center [238, 162] width 133 height 7
paste input "*********"
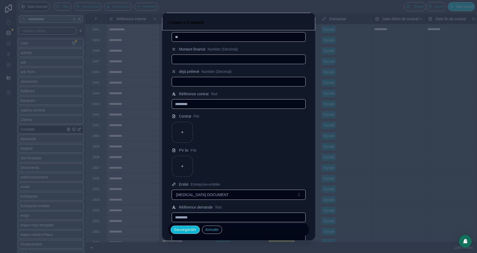
scroll to position [224, 0]
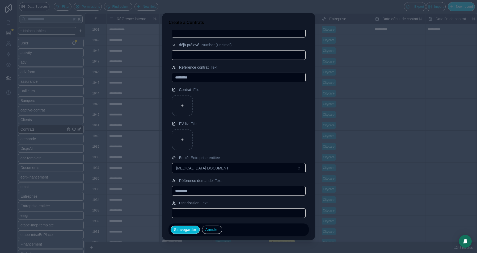
type input "*********"
drag, startPoint x: 205, startPoint y: 189, endPoint x: 180, endPoint y: 189, distance: 25.8
click at [180, 189] on input "*********" at bounding box center [238, 190] width 133 height 7
type input "*"
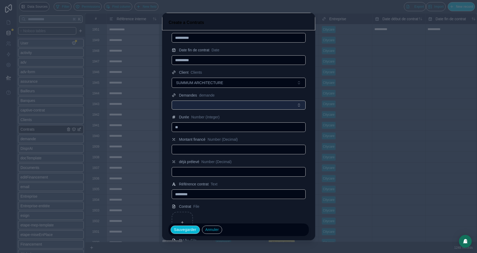
scroll to position [105, 0]
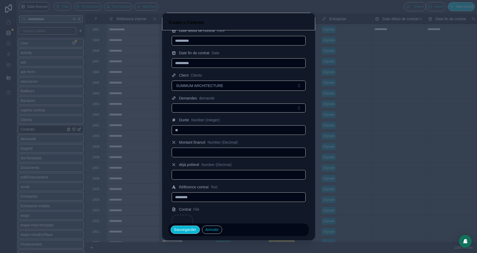
click at [203, 151] on input "text" at bounding box center [238, 152] width 133 height 7
paste input "*********"
type input "*********"
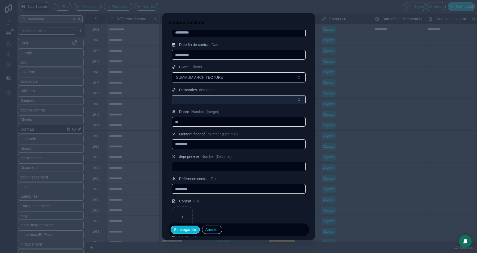
click at [190, 97] on button "Select Button" at bounding box center [239, 99] width 134 height 9
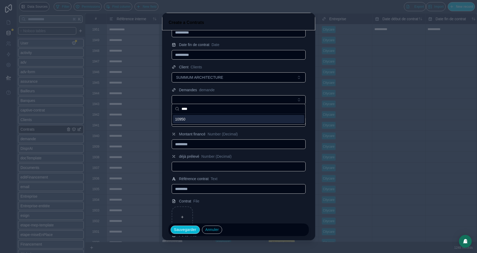
type input "****"
click at [183, 120] on span "10950" at bounding box center [180, 118] width 10 height 5
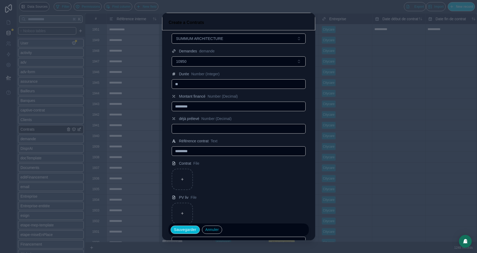
scroll to position [158, 0]
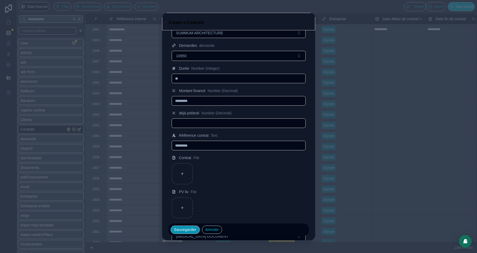
click at [188, 232] on button "Sauvegarder" at bounding box center [185, 229] width 29 height 9
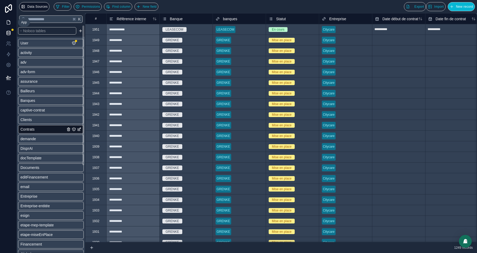
click at [10, 22] on icon at bounding box center [8, 22] width 5 height 5
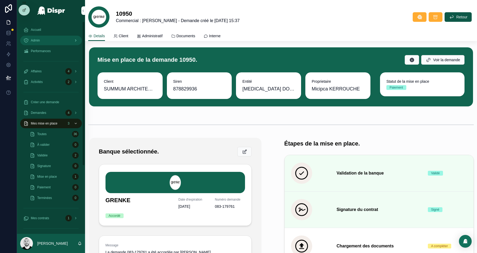
click at [43, 36] on div "Admin" at bounding box center [50, 40] width 55 height 9
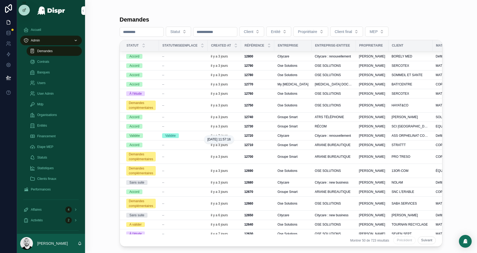
scroll to position [307, 0]
click at [425, 239] on button "Suivant" at bounding box center [427, 240] width 18 height 8
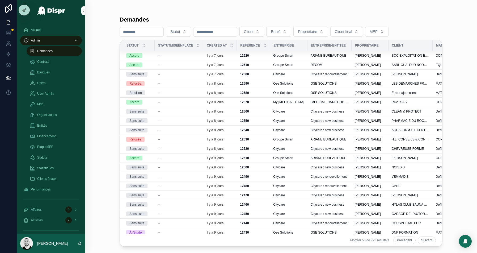
click at [426, 244] on button "Suivant" at bounding box center [427, 240] width 18 height 8
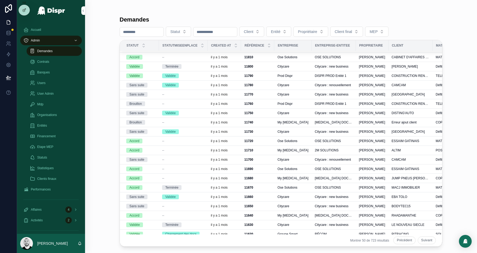
scroll to position [292, 0]
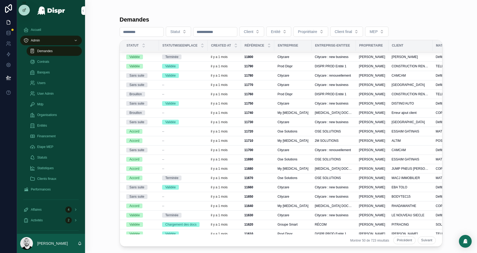
click at [428, 241] on button "Suivant" at bounding box center [427, 240] width 18 height 8
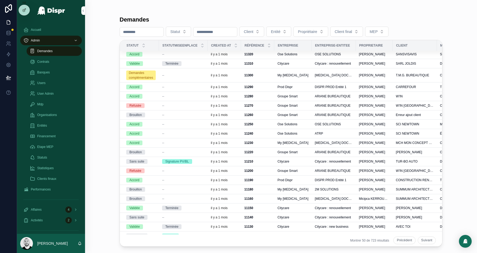
scroll to position [292, 0]
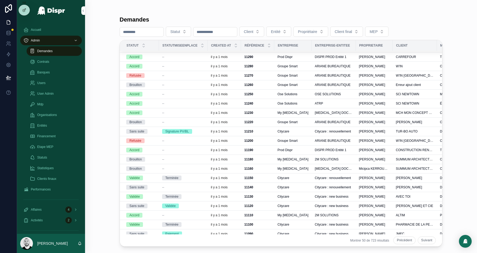
click at [429, 239] on button "Suivant" at bounding box center [427, 240] width 18 height 8
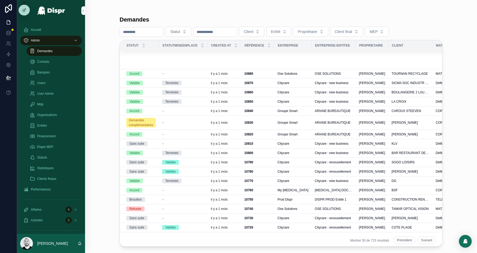
scroll to position [297, 0]
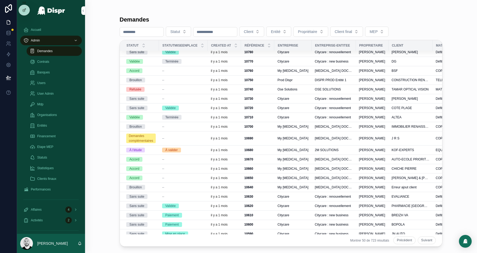
click at [426, 241] on button "Suivant" at bounding box center [427, 240] width 18 height 8
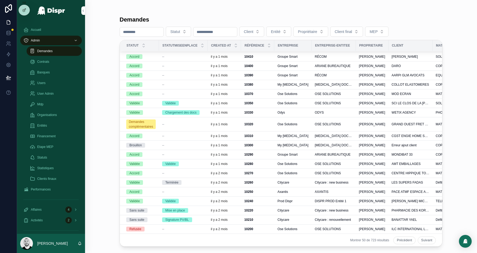
scroll to position [144, 0]
click at [139, 29] on input "number" at bounding box center [142, 31] width 44 height 7
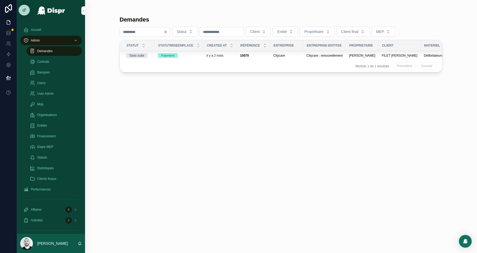
click at [127, 31] on input "****" at bounding box center [142, 31] width 44 height 7
type input "****"
click at [258, 55] on div "11390 11390" at bounding box center [253, 55] width 27 height 4
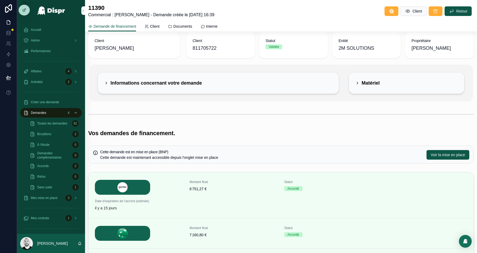
scroll to position [38, 0]
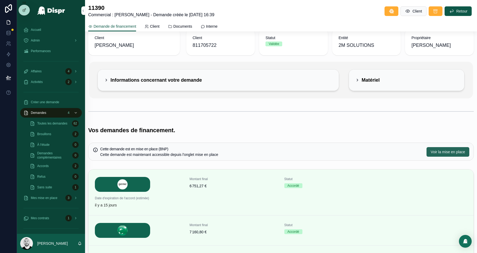
click at [437, 149] on span "Voir la mise en place" at bounding box center [448, 151] width 34 height 5
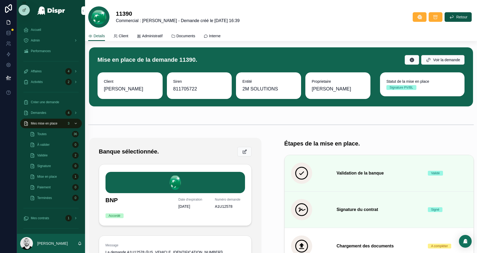
scroll to position [40, 0]
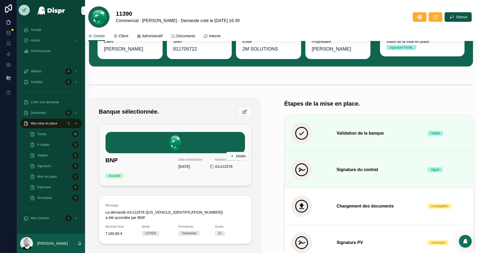
click at [212, 166] on icon at bounding box center [212, 166] width 4 height 4
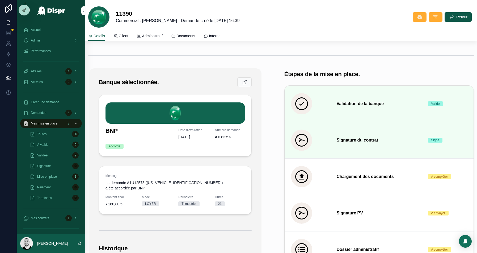
scroll to position [95, 0]
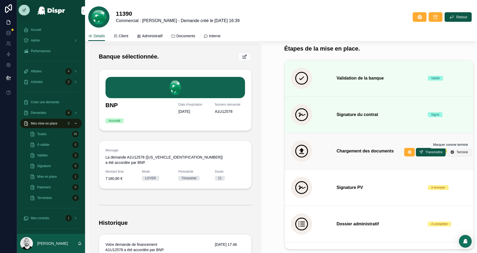
click at [460, 151] on span "Terminé" at bounding box center [461, 152] width 11 height 4
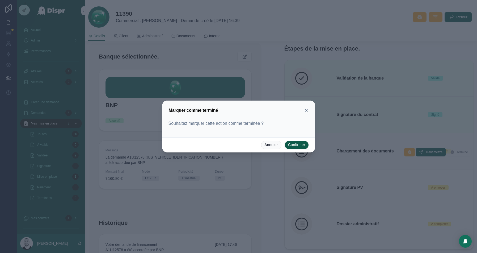
click at [301, 143] on button "Confirmer" at bounding box center [297, 145] width 24 height 9
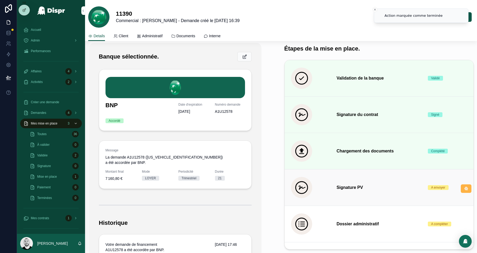
click at [467, 188] on icon at bounding box center [466, 188] width 4 height 4
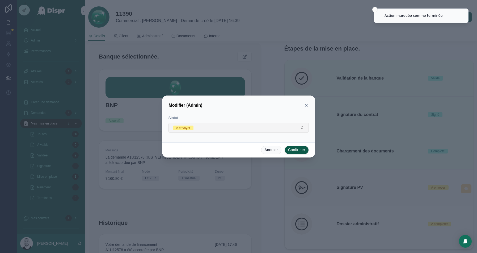
click at [242, 131] on button "A envoyer" at bounding box center [238, 127] width 140 height 10
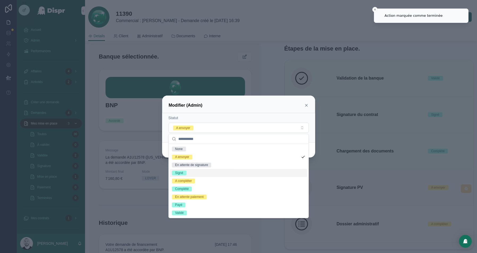
click at [183, 173] on div "Signé" at bounding box center [179, 172] width 8 height 5
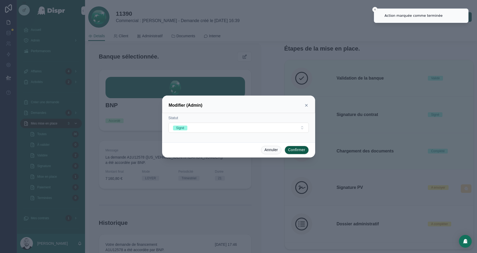
click at [297, 148] on button "Confirmer" at bounding box center [297, 150] width 24 height 9
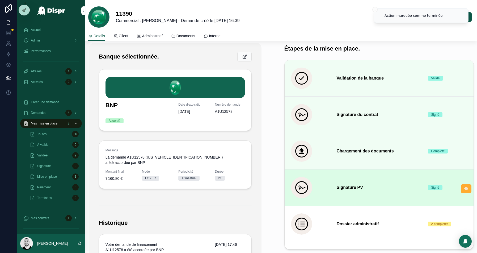
scroll to position [28, 0]
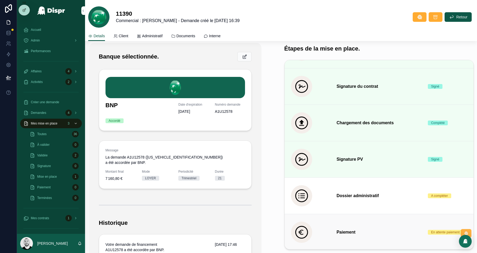
click at [466, 231] on icon at bounding box center [466, 233] width 4 height 4
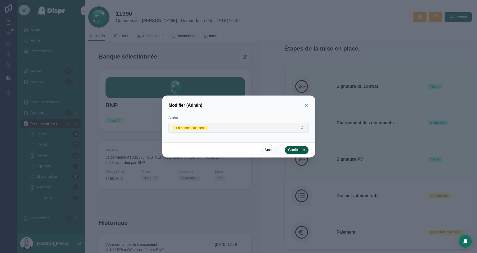
click at [234, 131] on button "En attente paiement" at bounding box center [238, 127] width 140 height 10
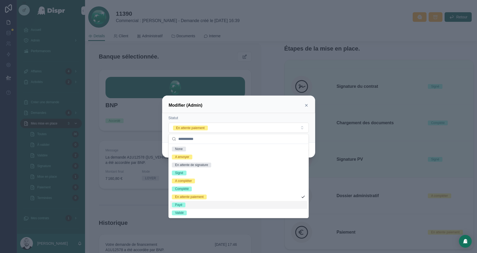
click at [179, 203] on div "Payé" at bounding box center [178, 204] width 7 height 5
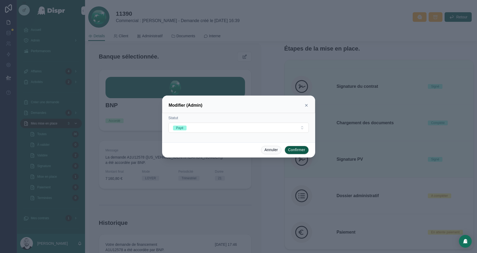
click at [299, 145] on div "Annuler Confirmer" at bounding box center [238, 149] width 153 height 15
click at [294, 150] on button "Confirmer" at bounding box center [297, 150] width 24 height 9
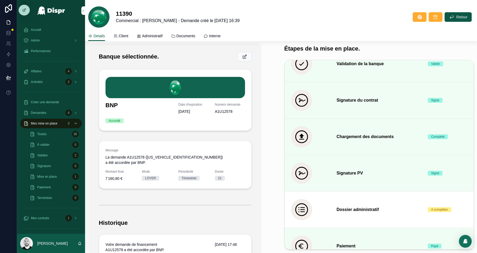
scroll to position [0, 0]
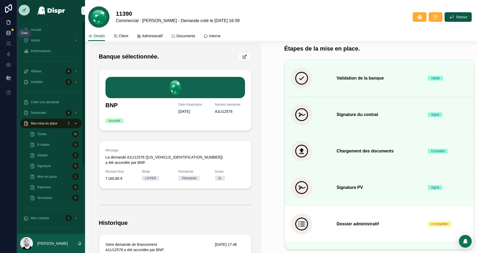
click at [13, 34] on link at bounding box center [8, 33] width 17 height 11
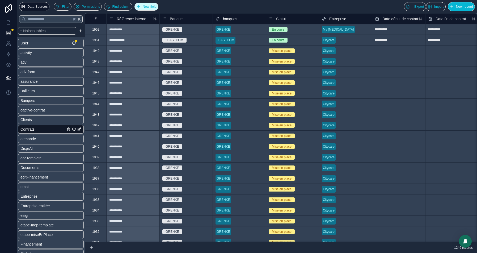
click at [156, 8] on span "New field" at bounding box center [150, 7] width 14 height 4
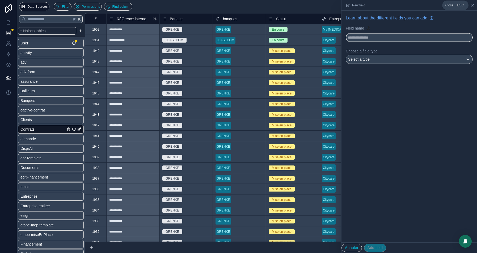
click at [471, 4] on icon at bounding box center [473, 5] width 4 height 4
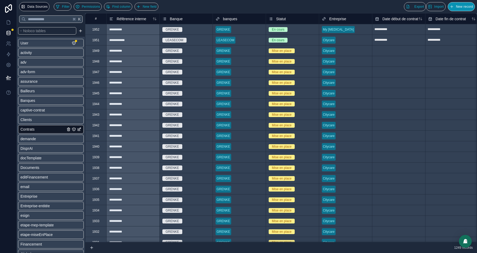
click at [468, 7] on span "New record" at bounding box center [464, 7] width 17 height 4
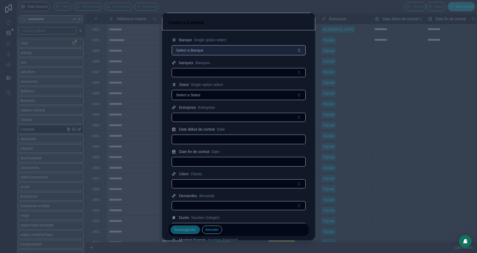
click at [182, 49] on span "Select a Banque" at bounding box center [189, 50] width 27 height 5
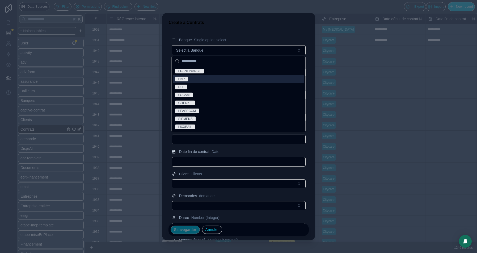
click at [187, 81] on div "BNP" at bounding box center [238, 79] width 131 height 8
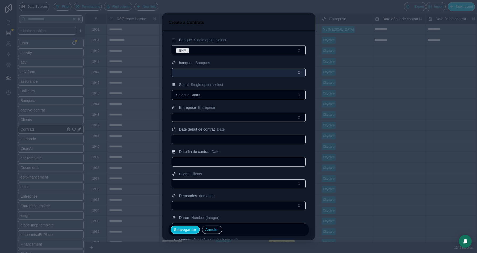
click at [201, 71] on button "Select Button" at bounding box center [239, 72] width 134 height 9
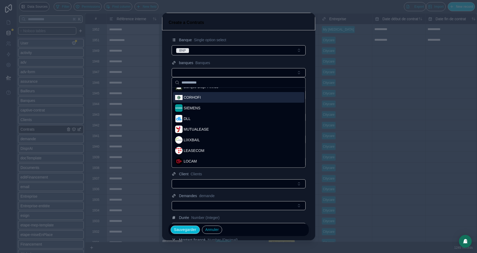
scroll to position [60, 0]
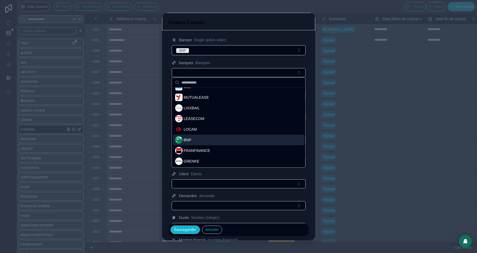
click at [183, 140] on div "BNP" at bounding box center [183, 139] width 16 height 7
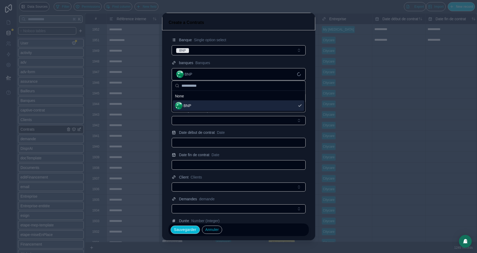
scroll to position [0, 0]
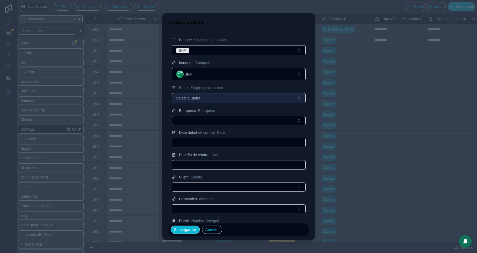
click at [180, 99] on span "Select a Statut" at bounding box center [188, 97] width 24 height 5
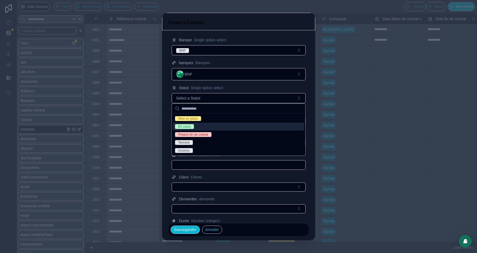
click at [186, 123] on div "En cours" at bounding box center [238, 126] width 131 height 8
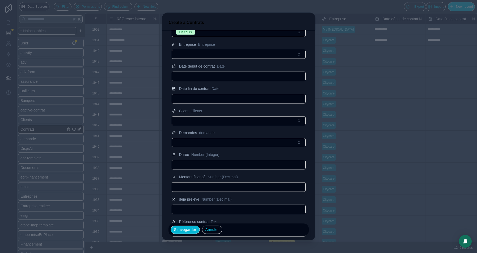
scroll to position [65, 0]
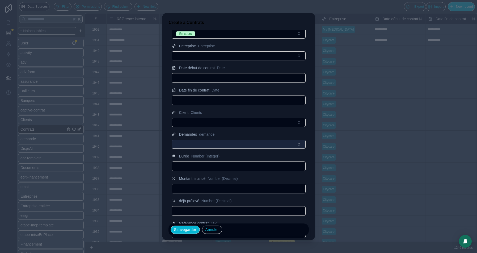
click at [179, 142] on button "Select Button" at bounding box center [239, 143] width 134 height 9
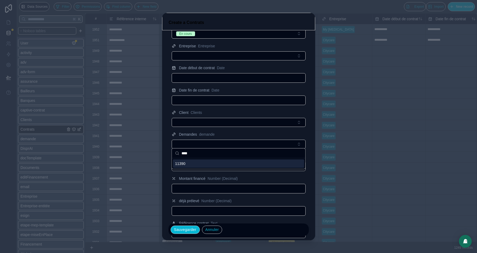
type input "****"
click at [198, 161] on div "11390" at bounding box center [238, 163] width 131 height 9
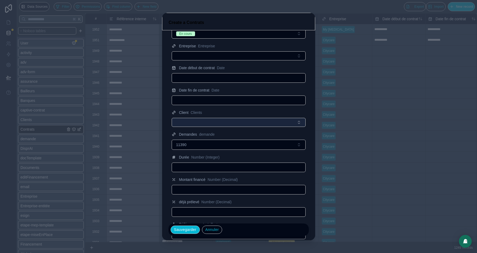
click at [209, 119] on button "Select Button" at bounding box center [239, 122] width 134 height 9
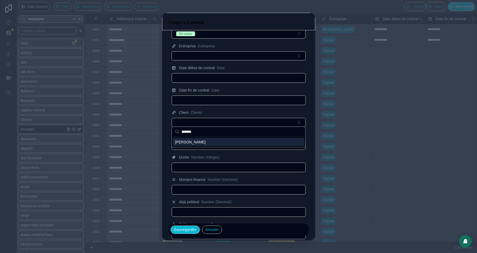
type input "*******"
click at [194, 141] on span "[PERSON_NAME]" at bounding box center [190, 141] width 31 height 5
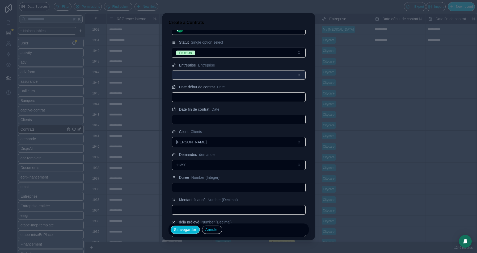
scroll to position [41, 0]
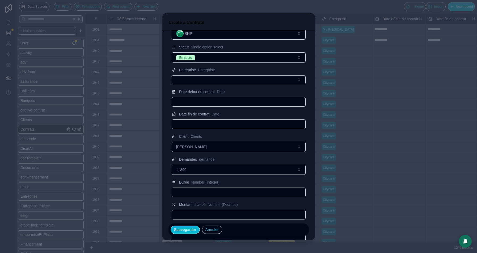
click at [189, 98] on input "text" at bounding box center [238, 101] width 133 height 7
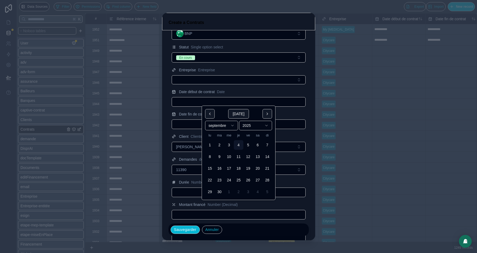
paste input "**********"
type input "**********"
click at [174, 121] on input "text" at bounding box center [238, 123] width 133 height 7
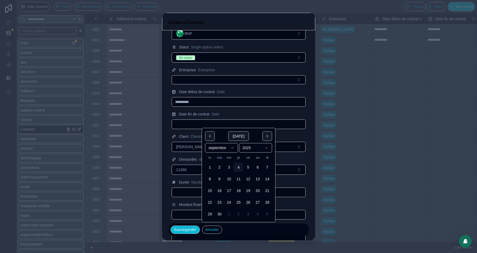
paste input "**********"
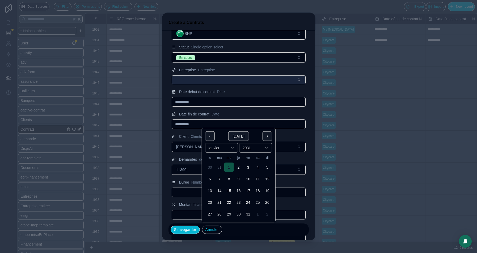
type input "**********"
click at [234, 81] on button "Select Button" at bounding box center [239, 79] width 134 height 9
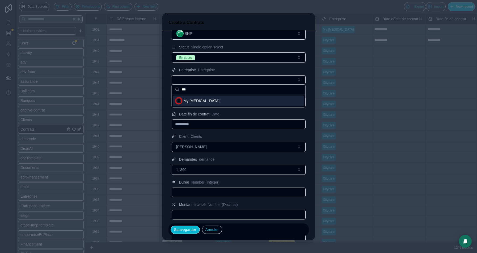
type input "***"
click at [208, 101] on div "My [MEDICAL_DATA]" at bounding box center [238, 100] width 131 height 11
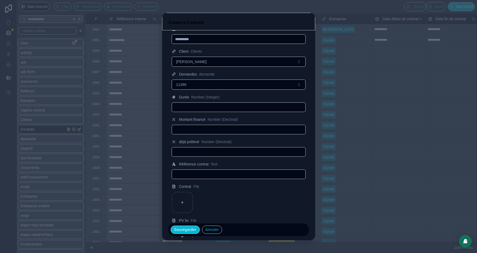
scroll to position [141, 0]
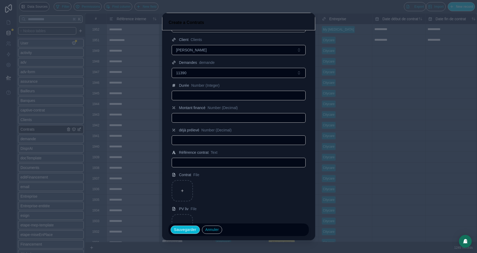
click at [201, 116] on input "text" at bounding box center [238, 117] width 133 height 7
paste input "**********"
type input "*********"
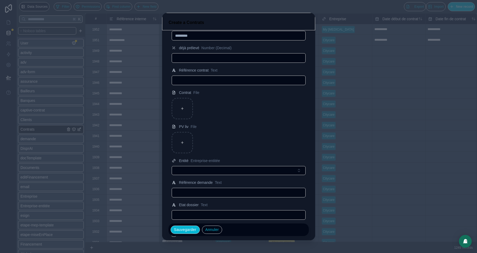
scroll to position [223, 0]
click at [192, 78] on input "text" at bounding box center [238, 79] width 133 height 7
paste input "**********"
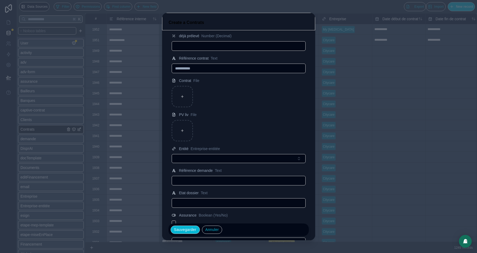
type input "**********"
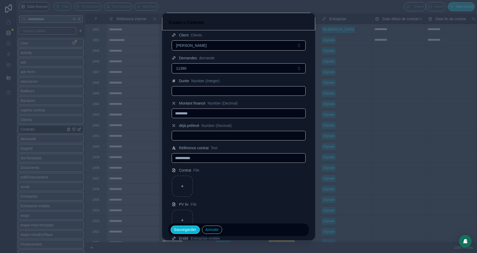
scroll to position [137, 0]
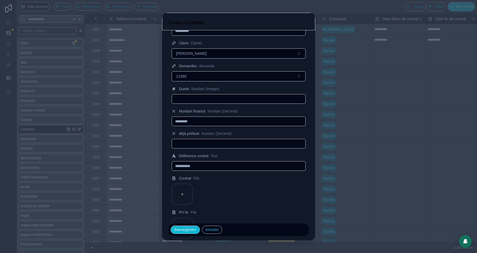
click at [189, 98] on input "text" at bounding box center [238, 98] width 133 height 7
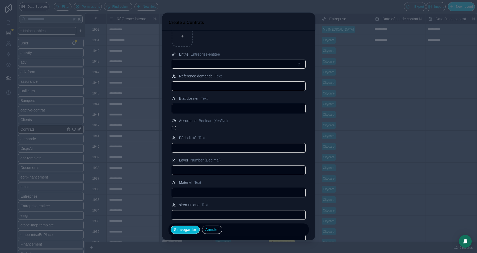
scroll to position [339, 0]
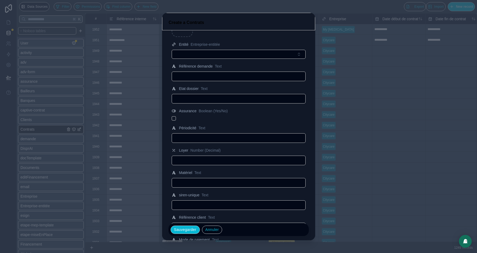
type input "**"
click at [191, 135] on input "text" at bounding box center [238, 137] width 133 height 7
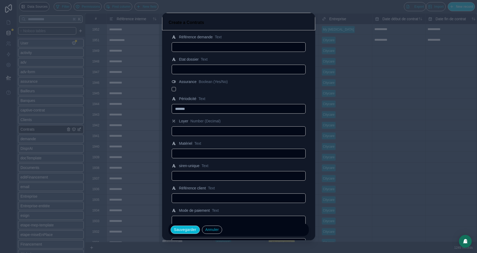
scroll to position [371, 0]
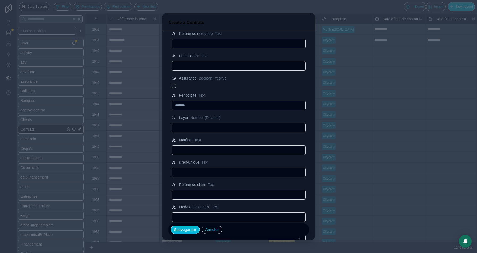
type input "*******"
click at [190, 150] on input "text" at bounding box center [238, 149] width 133 height 7
paste input "**********"
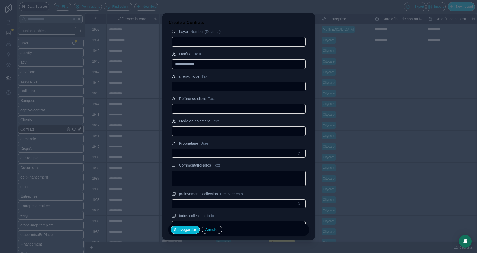
scroll to position [465, 0]
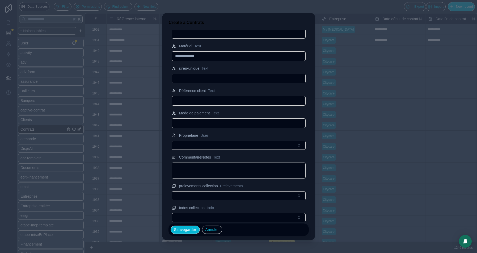
type input "**********"
click at [195, 119] on input "text" at bounding box center [238, 122] width 133 height 7
paste input "**********"
type input "**********"
click at [262, 110] on div "Mode de paiement Text" at bounding box center [239, 113] width 134 height 6
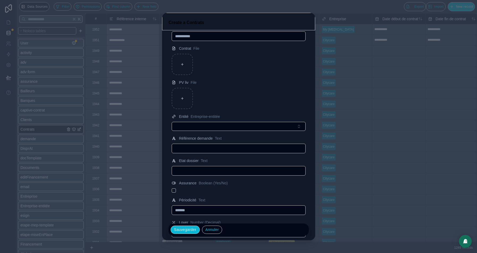
scroll to position [266, 0]
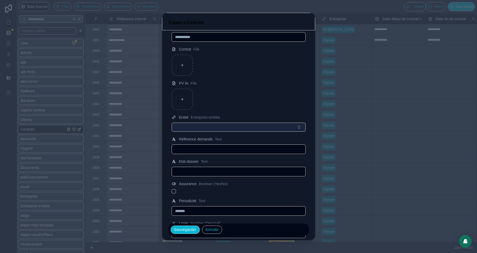
click at [232, 124] on button "Select Button" at bounding box center [239, 126] width 134 height 9
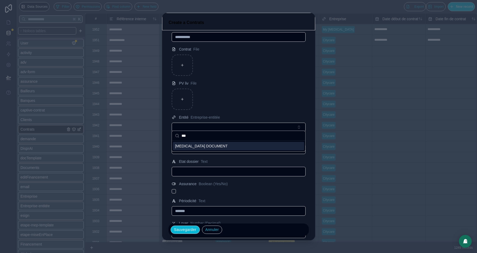
type input "***"
click at [187, 146] on span "[MEDICAL_DATA] DOCUMENT" at bounding box center [201, 145] width 53 height 5
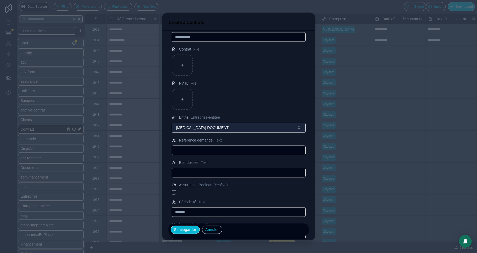
click at [191, 122] on button "[MEDICAL_DATA] DOCUMENT" at bounding box center [239, 127] width 134 height 10
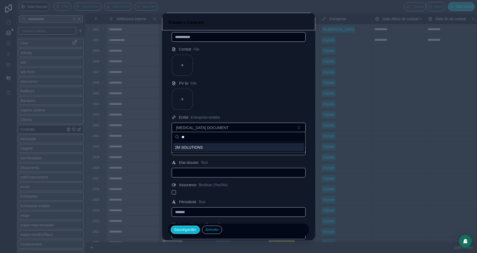
type input "**"
click at [190, 148] on span "2M SOLUTIONS" at bounding box center [189, 147] width 28 height 5
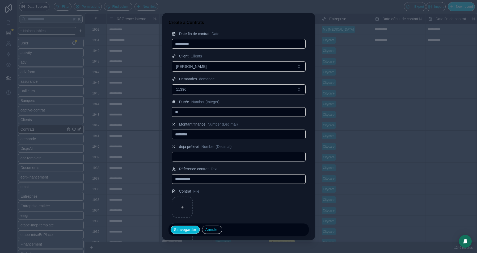
scroll to position [133, 0]
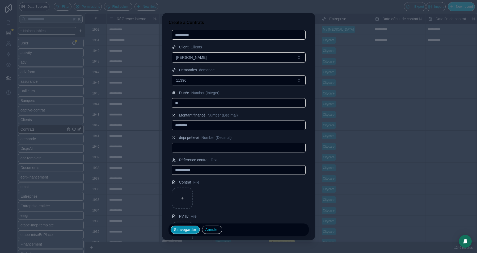
click at [187, 231] on button "Sauvegarder" at bounding box center [185, 229] width 29 height 9
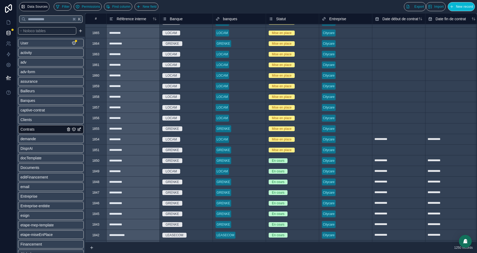
scroll to position [921, 0]
click at [96, 152] on div "1851" at bounding box center [95, 150] width 21 height 11
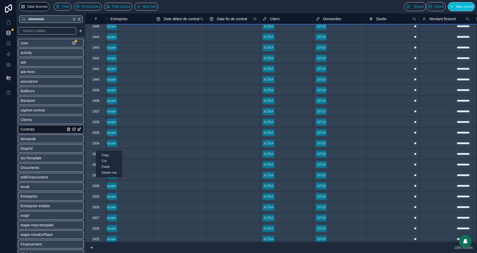
scroll to position [0, 219]
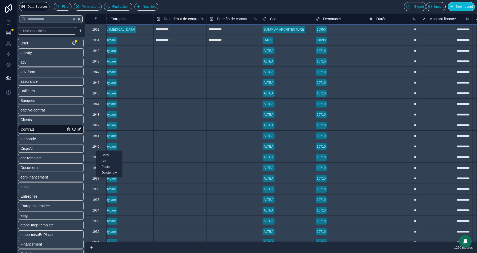
click at [98, 50] on div "1949" at bounding box center [95, 51] width 7 height 4
click at [92, 49] on div "1949" at bounding box center [95, 51] width 7 height 4
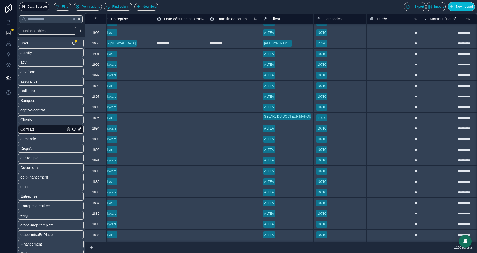
scroll to position [485, 218]
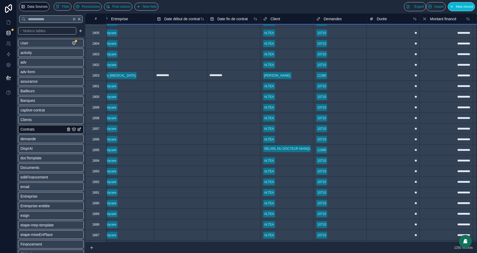
click at [98, 64] on div "1902" at bounding box center [95, 65] width 7 height 4
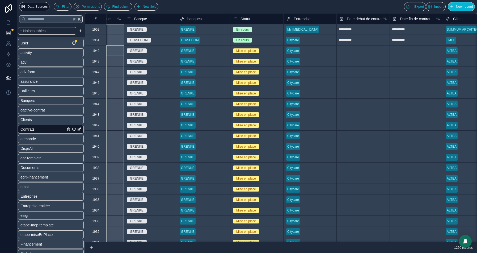
scroll to position [0, 0]
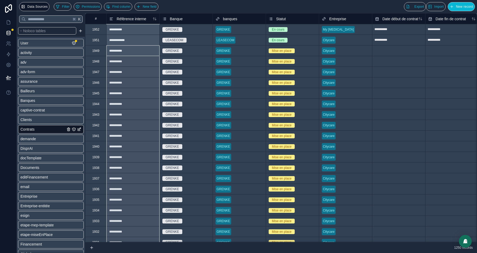
click at [95, 53] on div "1949" at bounding box center [95, 50] width 21 height 11
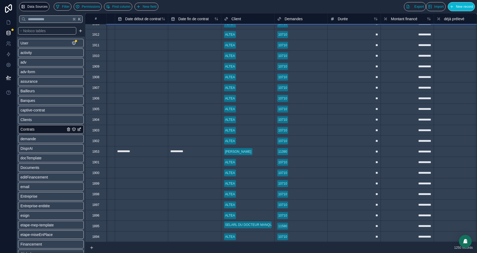
scroll to position [419, 257]
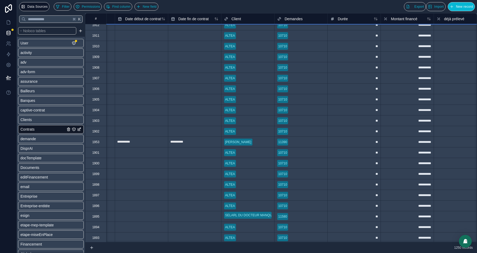
click at [99, 132] on div "1902" at bounding box center [95, 131] width 7 height 4
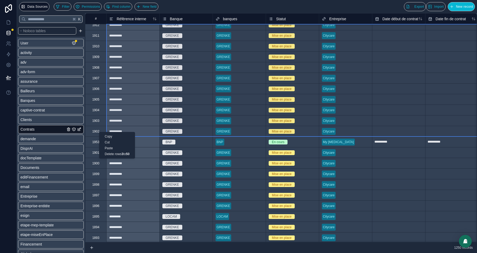
click at [111, 154] on div "Delete rows 3 to 50" at bounding box center [116, 154] width 35 height 6
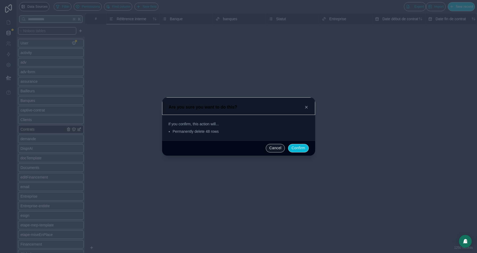
scroll to position [21, 0]
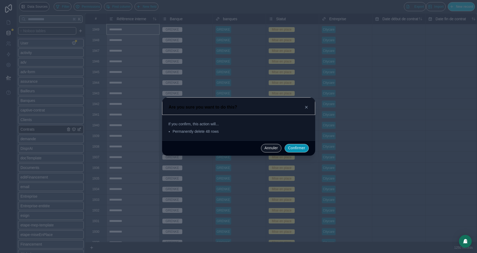
click at [300, 147] on button "Confirmer" at bounding box center [297, 148] width 24 height 9
type input "**********"
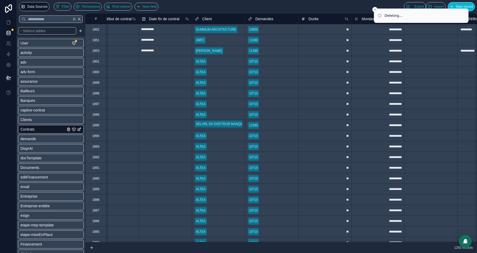
scroll to position [0, 290]
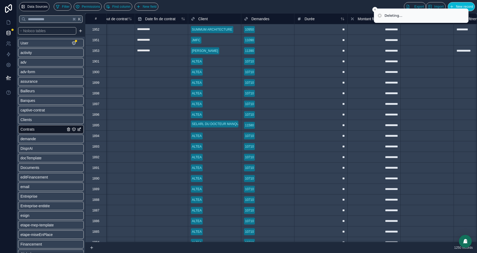
click at [102, 62] on div "1901" at bounding box center [95, 61] width 21 height 11
click at [96, 115] on div "1896" at bounding box center [95, 114] width 7 height 4
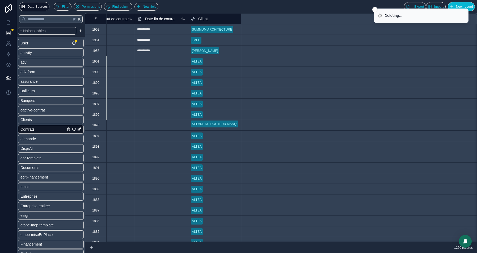
scroll to position [0, 0]
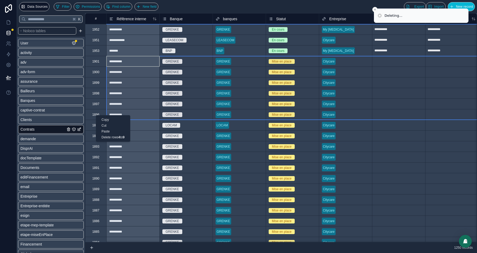
click at [113, 137] on div "Delete rows 4 to 9" at bounding box center [113, 137] width 34 height 6
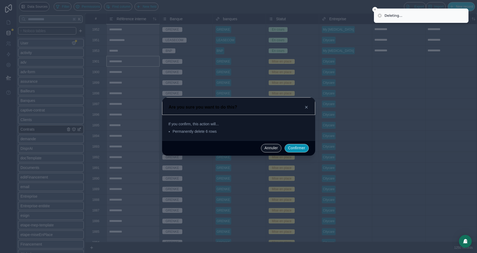
click at [287, 147] on button "Confirmer" at bounding box center [297, 148] width 24 height 9
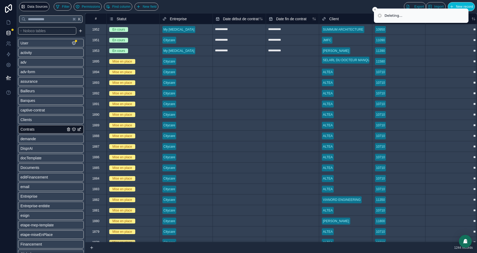
scroll to position [0, 139]
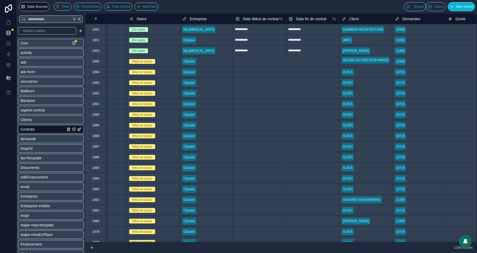
click at [96, 71] on div "1894" at bounding box center [95, 72] width 7 height 4
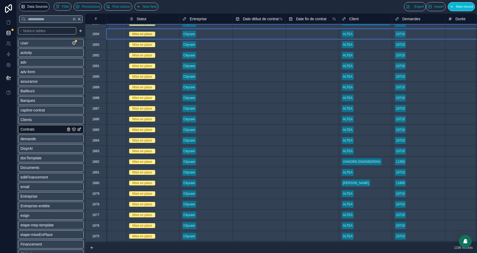
scroll to position [39, 139]
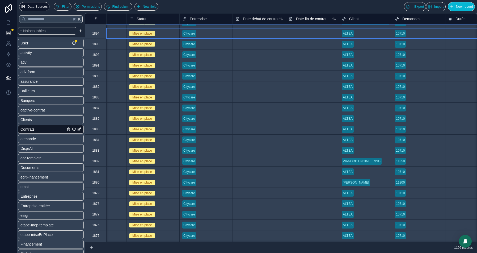
click at [98, 151] on div "1883" at bounding box center [95, 150] width 7 height 4
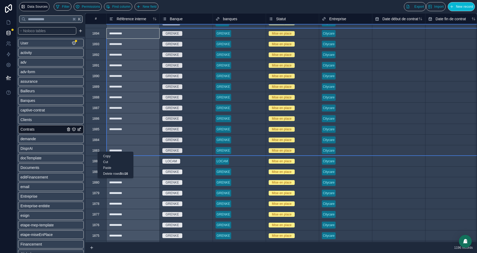
click at [116, 173] on div "Delete rows 5 to 16" at bounding box center [115, 174] width 35 height 6
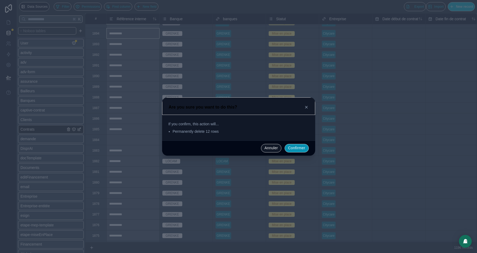
click at [293, 149] on button "Confirmer" at bounding box center [297, 148] width 24 height 9
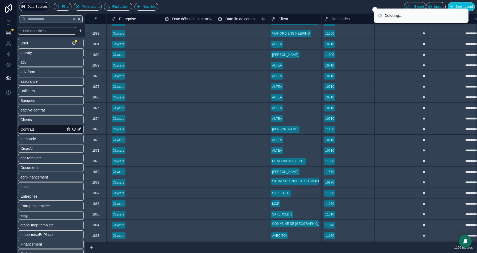
scroll to position [0, 209]
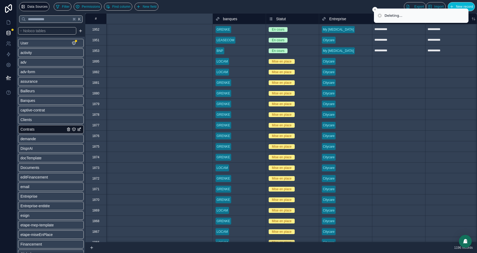
scroll to position [0, 209]
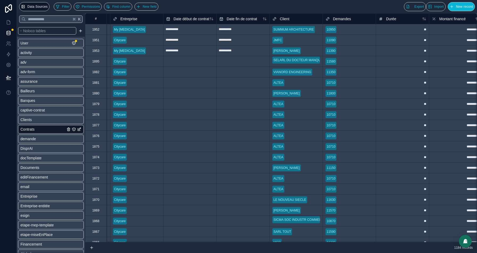
click at [97, 103] on div "1879" at bounding box center [95, 104] width 7 height 4
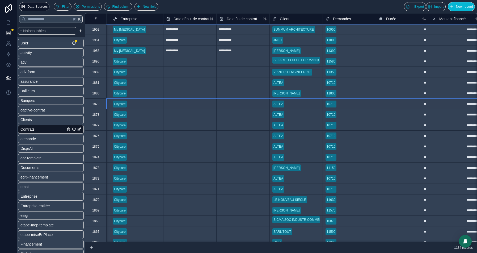
click at [97, 159] on div "1874" at bounding box center [95, 156] width 21 height 11
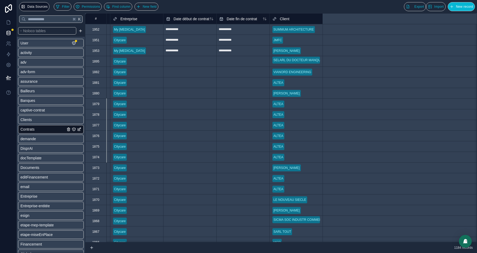
scroll to position [0, 0]
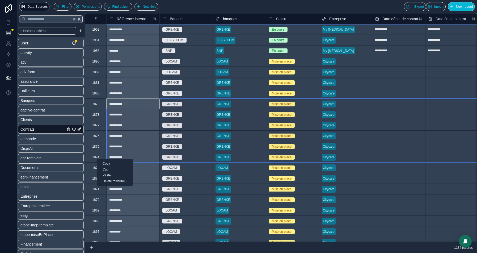
click at [111, 182] on div "Delete rows 8 to 13" at bounding box center [114, 181] width 35 height 6
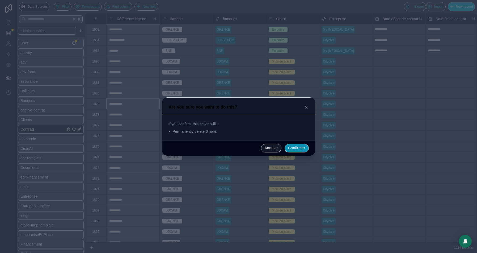
click at [293, 150] on button "Confirmer" at bounding box center [297, 148] width 24 height 9
type input "**********"
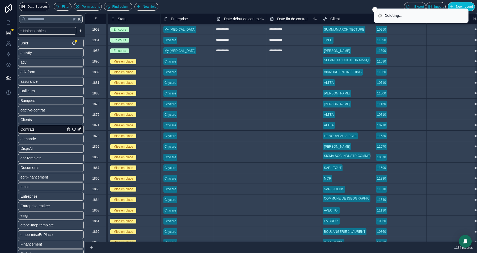
scroll to position [14, 158]
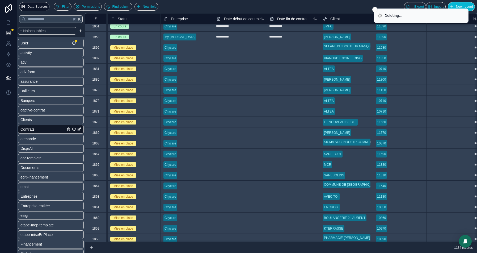
click at [97, 100] on div "1872" at bounding box center [95, 101] width 7 height 4
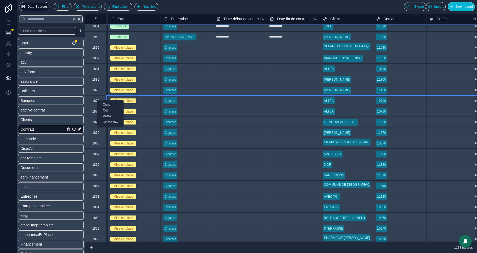
click at [111, 122] on div "Delete row" at bounding box center [111, 122] width 26 height 6
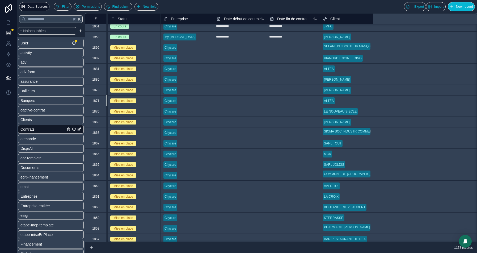
type input "**********"
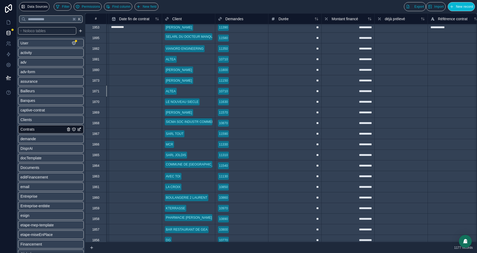
scroll to position [0, 316]
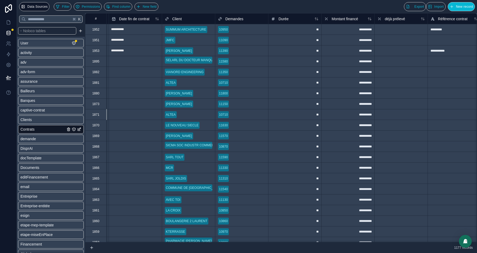
click at [95, 83] on div "1881" at bounding box center [95, 82] width 7 height 4
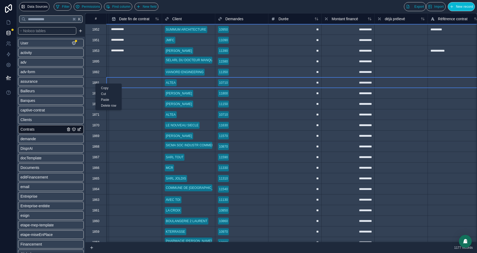
click at [109, 106] on div "Delete row" at bounding box center [109, 106] width 26 height 6
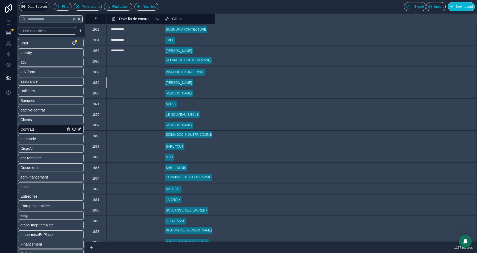
type input "**********"
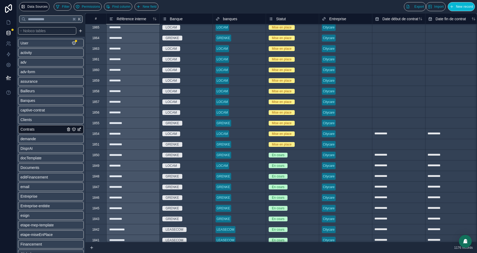
scroll to position [0, 0]
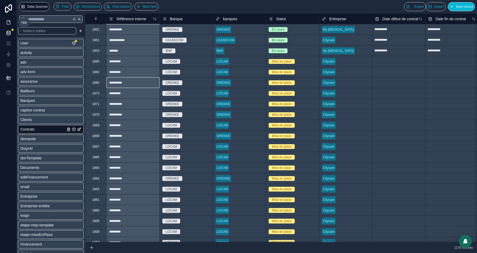
click at [7, 18] on link at bounding box center [8, 22] width 17 height 11
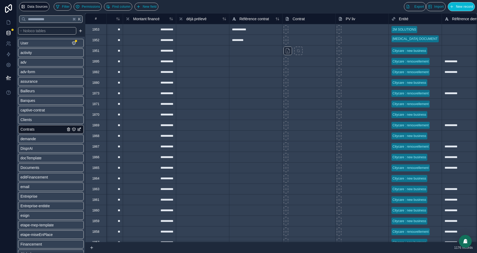
scroll to position [0, 266]
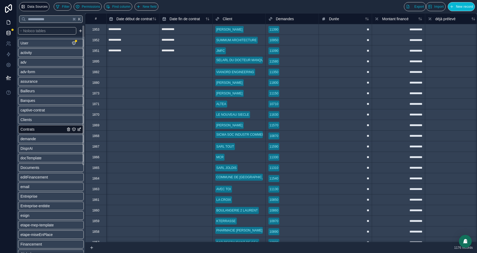
click at [13, 17] on link at bounding box center [8, 22] width 17 height 11
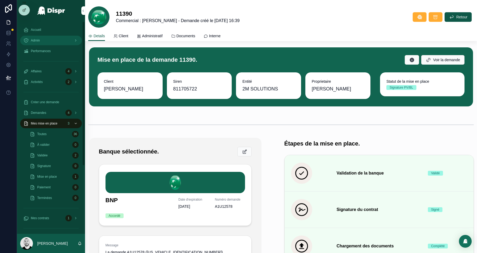
click at [45, 41] on div "Admin" at bounding box center [50, 40] width 55 height 9
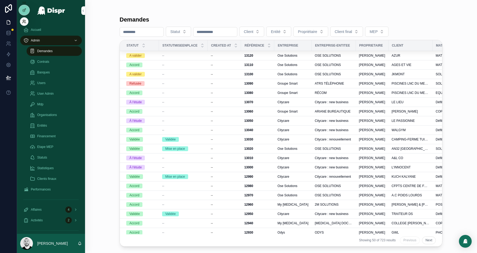
click at [22, 21] on icon at bounding box center [24, 21] width 4 height 4
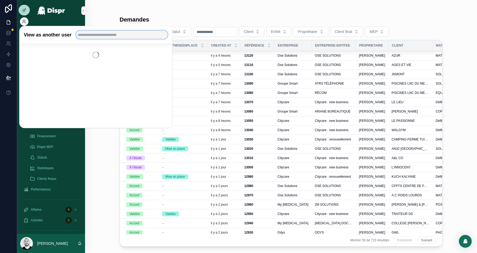
click at [101, 35] on input "text" at bounding box center [122, 35] width 92 height 9
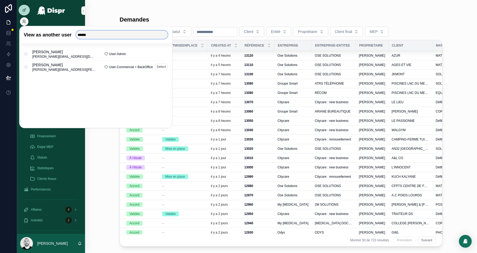
type input "******"
click at [161, 64] on button "Select" at bounding box center [161, 67] width 13 height 8
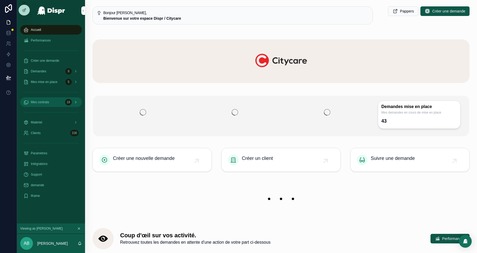
click at [37, 104] on div "Mes contrats 18" at bounding box center [50, 102] width 55 height 9
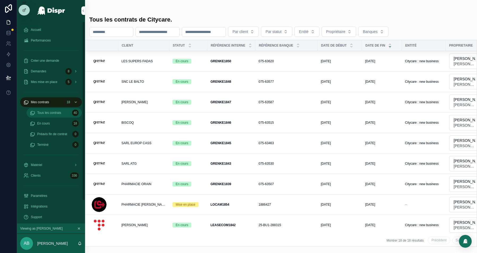
click at [57, 109] on div "Tous les contrats 40" at bounding box center [54, 112] width 49 height 9
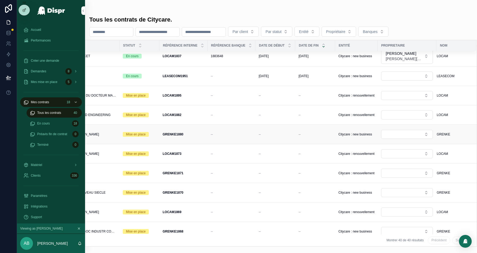
scroll to position [351, 0]
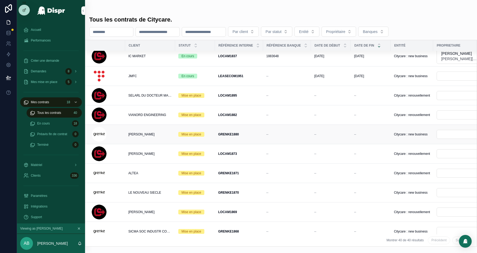
click at [142, 132] on span "[PERSON_NAME]" at bounding box center [141, 134] width 26 height 4
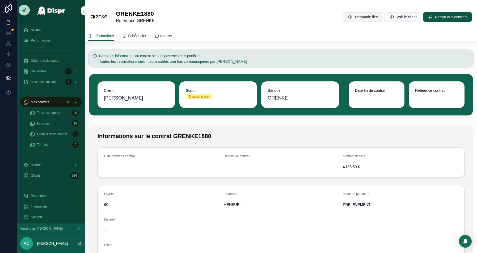
click at [358, 17] on span "Demande liée" at bounding box center [366, 16] width 23 height 5
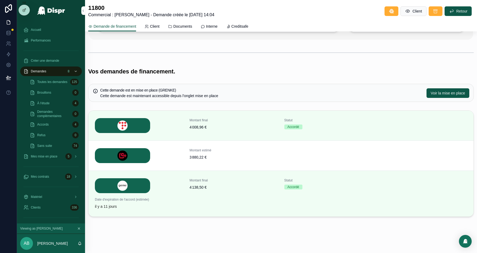
scroll to position [97, 0]
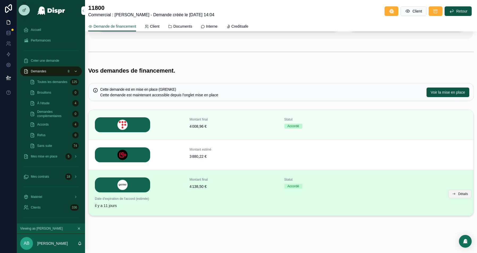
click at [456, 191] on button "Détails" at bounding box center [459, 193] width 23 height 9
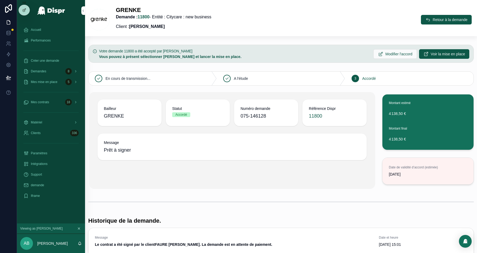
click at [260, 117] on span "075-146128" at bounding box center [265, 115] width 51 height 7
copy span "075-146128"
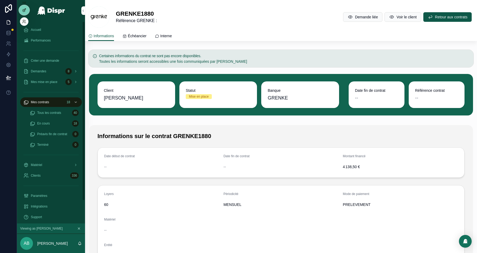
click at [23, 11] on icon at bounding box center [24, 10] width 4 height 4
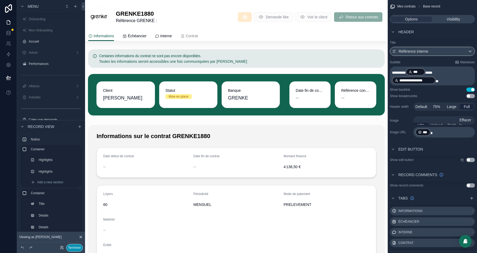
click at [74, 248] on button "Terminer" at bounding box center [74, 248] width 17 height 8
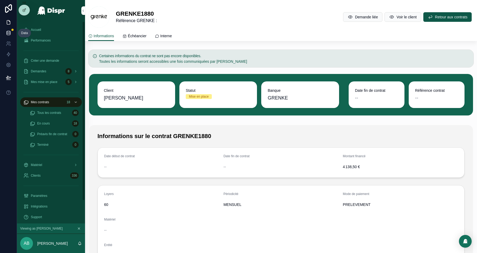
click at [10, 31] on icon at bounding box center [8, 32] width 5 height 5
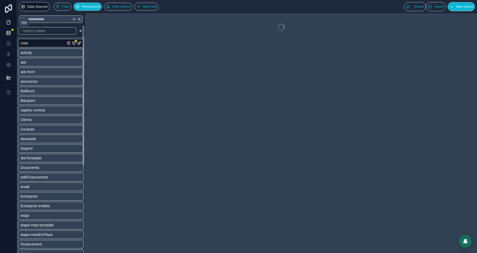
click at [11, 18] on link at bounding box center [8, 22] width 17 height 11
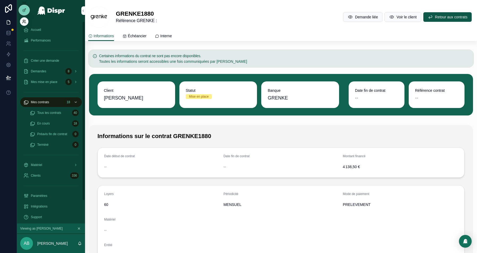
click at [23, 19] on div at bounding box center [24, 21] width 9 height 9
click at [24, 22] on icon at bounding box center [24, 21] width 4 height 4
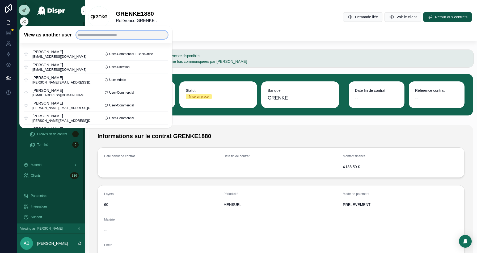
click at [99, 34] on input "text" at bounding box center [122, 35] width 92 height 9
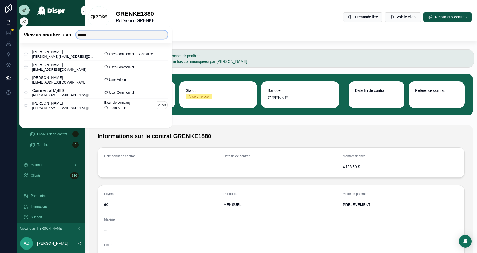
type input "******"
click at [159, 105] on button "Select" at bounding box center [161, 105] width 13 height 8
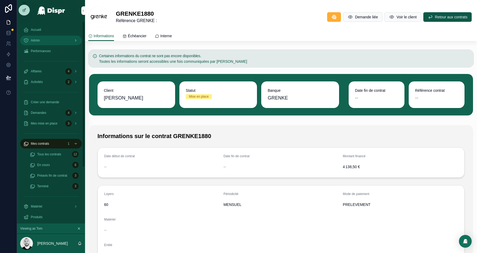
click at [39, 36] on div "Admin" at bounding box center [50, 40] width 55 height 9
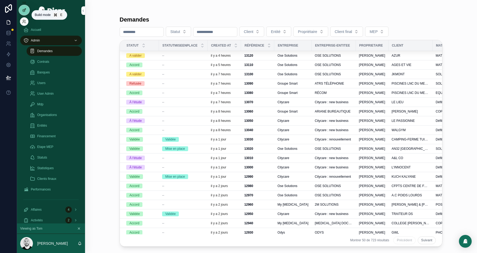
click at [22, 10] on icon at bounding box center [24, 10] width 4 height 4
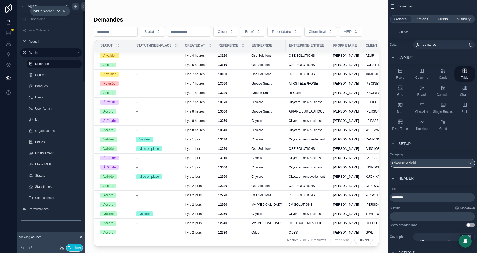
click at [75, 8] on icon "scrollable content" at bounding box center [75, 6] width 4 height 4
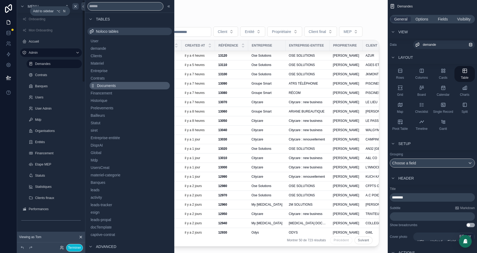
click at [47, 77] on label "Contrats" at bounding box center [58, 75] width 46 height 4
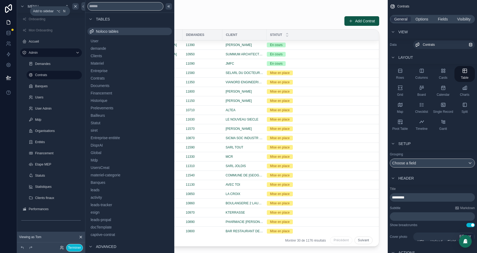
click at [169, 8] on icon at bounding box center [169, 6] width 4 height 4
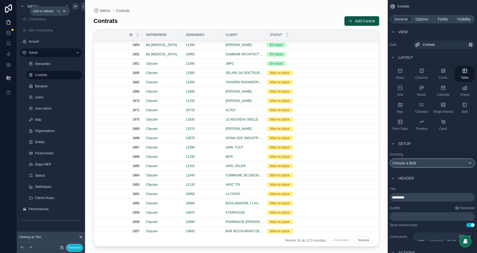
click at [365, 23] on div at bounding box center [236, 123] width 303 height 246
click at [355, 22] on button "Add Contrat" at bounding box center [361, 21] width 35 height 10
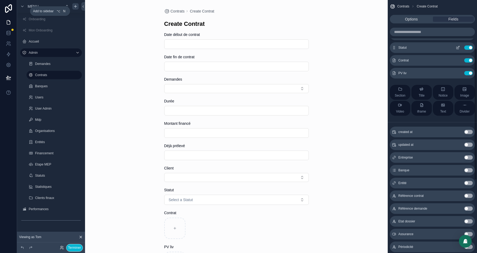
scroll to position [99, 0]
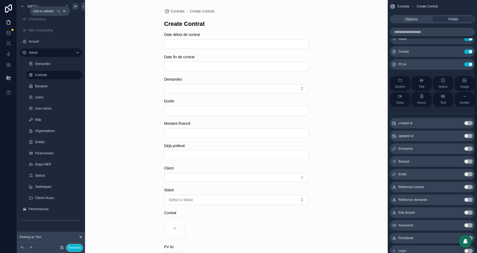
click at [468, 148] on button "Use setting" at bounding box center [468, 148] width 9 height 4
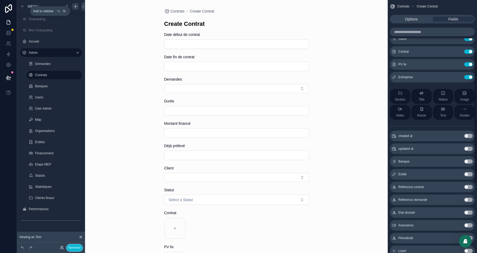
scroll to position [101, 0]
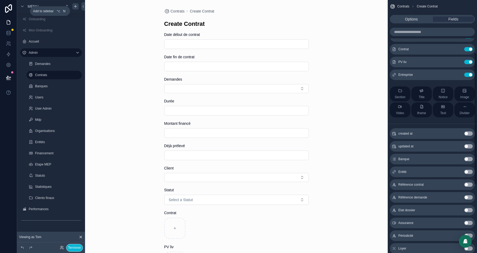
click at [467, 170] on button "Use setting" at bounding box center [468, 171] width 9 height 4
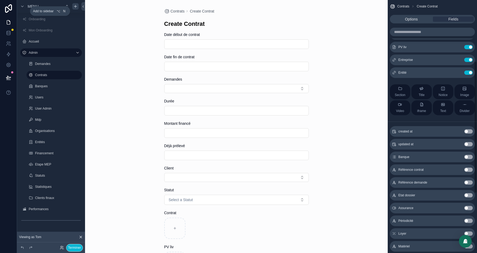
scroll to position [117, 0]
click at [470, 168] on button "Use setting" at bounding box center [468, 168] width 9 height 4
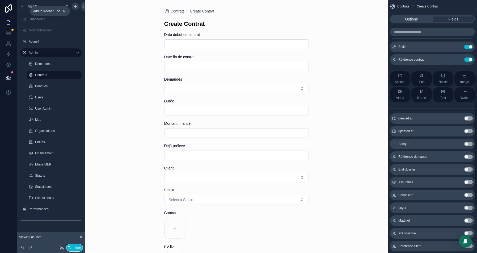
scroll to position [162, 0]
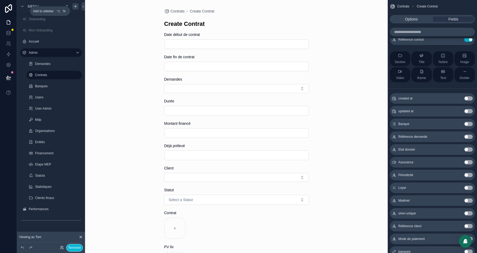
click at [470, 175] on button "Use setting" at bounding box center [468, 175] width 9 height 4
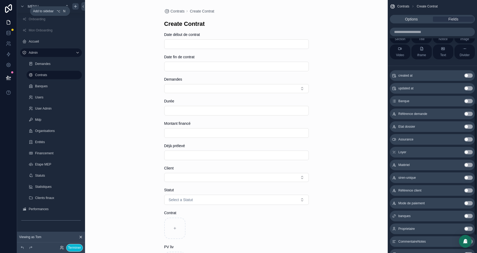
scroll to position [213, 0]
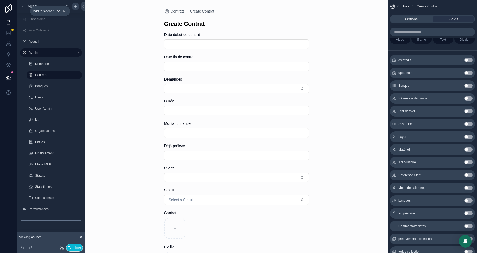
click at [468, 187] on button "Use setting" at bounding box center [468, 187] width 9 height 4
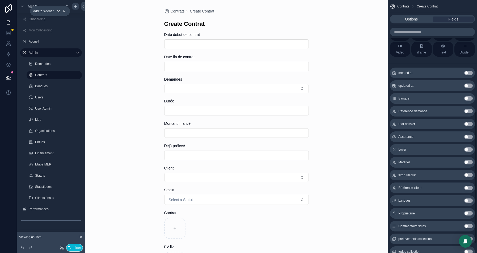
click at [468, 200] on button "Use setting" at bounding box center [468, 200] width 9 height 4
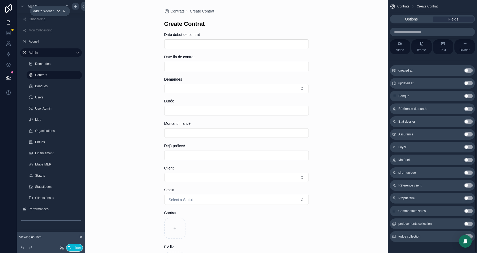
scroll to position [231, 0]
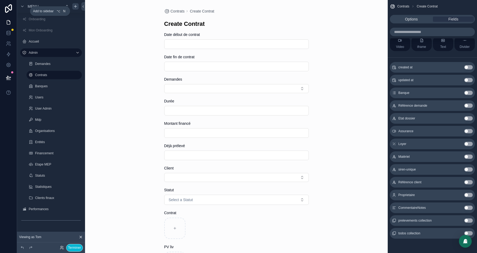
click at [463, 188] on div "created at Use setting updated at Use setting Banque Use setting Référence dema…" at bounding box center [432, 149] width 89 height 179
click at [467, 193] on button "Use setting" at bounding box center [468, 195] width 9 height 4
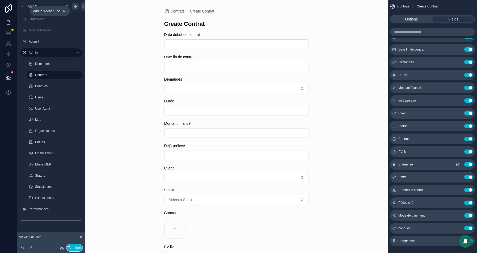
scroll to position [0, 0]
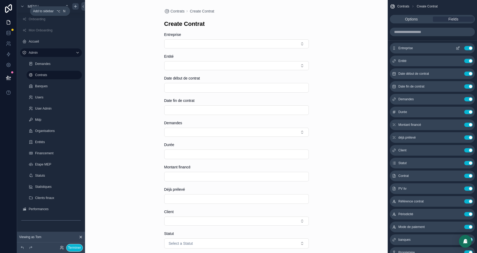
click at [460, 49] on icon "scrollable content" at bounding box center [458, 48] width 4 height 4
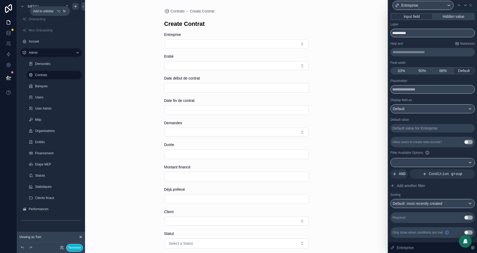
drag, startPoint x: 423, startPoint y: 72, endPoint x: 454, endPoint y: 27, distance: 54.1
click at [423, 72] on span "50%" at bounding box center [421, 70] width 7 height 5
click at [466, 6] on icon at bounding box center [465, 5] width 4 height 4
click at [425, 70] on span "50%" at bounding box center [421, 70] width 7 height 5
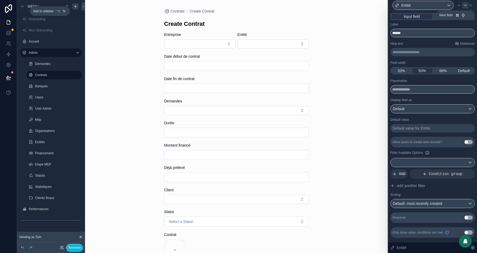
click at [464, 5] on icon at bounding box center [465, 5] width 4 height 4
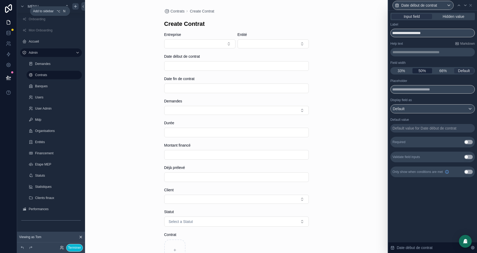
drag, startPoint x: 425, startPoint y: 71, endPoint x: 427, endPoint y: 70, distance: 3.2
click at [425, 71] on span "50%" at bounding box center [421, 70] width 7 height 5
click at [465, 6] on icon at bounding box center [465, 5] width 4 height 4
click at [423, 69] on span "50%" at bounding box center [421, 70] width 7 height 5
click at [471, 6] on icon at bounding box center [470, 5] width 4 height 4
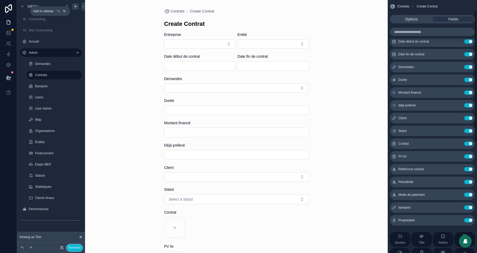
scroll to position [47, 0]
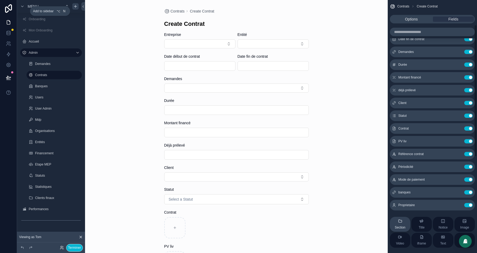
click at [404, 225] on span "Section" at bounding box center [400, 227] width 11 height 4
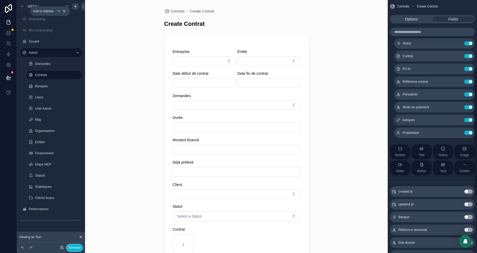
scroll to position [139, 0]
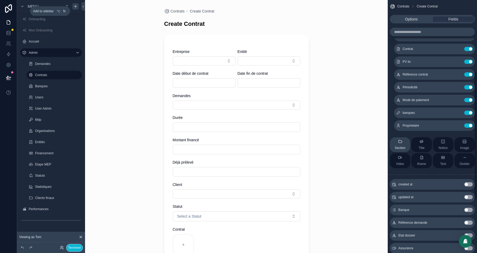
click at [402, 146] on span "Section" at bounding box center [400, 148] width 11 height 4
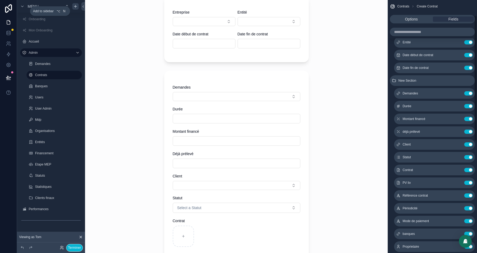
scroll to position [32, 0]
click at [468, 129] on button "Use setting" at bounding box center [468, 130] width 9 height 4
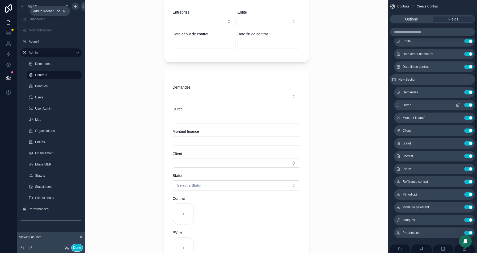
scroll to position [0, 0]
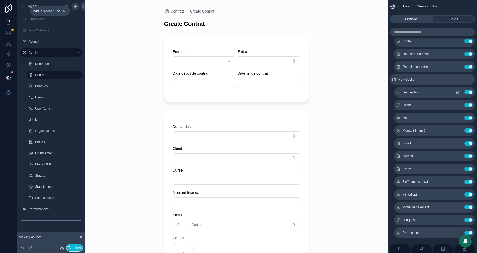
click at [459, 92] on icon "scrollable content" at bounding box center [458, 92] width 4 height 4
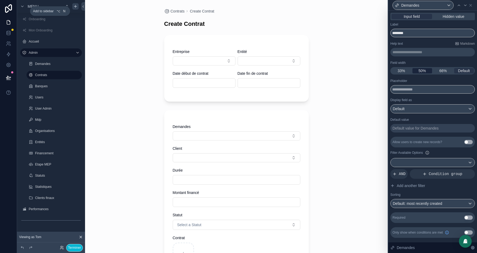
click at [422, 72] on span "50%" at bounding box center [421, 70] width 7 height 5
click at [465, 5] on icon at bounding box center [465, 5] width 4 height 4
click at [421, 71] on span "50%" at bounding box center [421, 70] width 7 height 5
click at [471, 5] on icon at bounding box center [470, 5] width 2 height 2
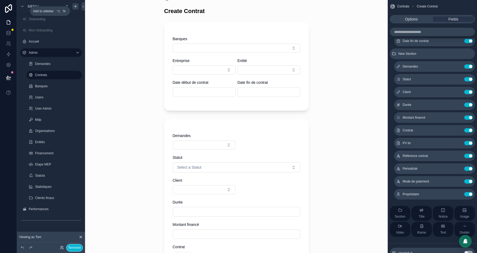
scroll to position [14, 0]
click at [459, 79] on icon "scrollable content" at bounding box center [458, 79] width 4 height 4
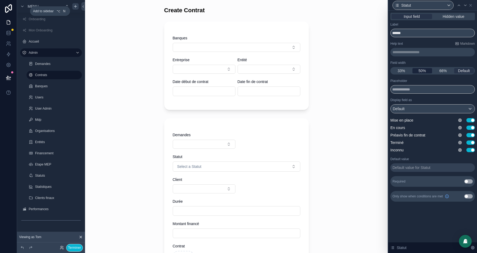
click at [422, 72] on span "50%" at bounding box center [421, 70] width 7 height 5
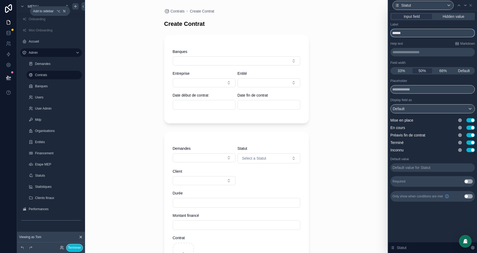
click at [418, 33] on input "******" at bounding box center [432, 33] width 84 height 9
type input "**********"
click at [472, 6] on icon at bounding box center [470, 5] width 4 height 4
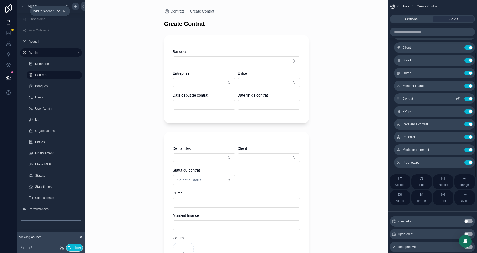
scroll to position [105, 0]
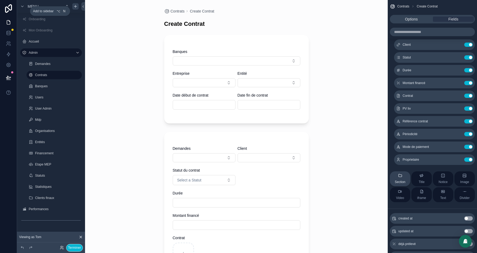
click at [400, 175] on icon "scrollable content" at bounding box center [400, 175] width 4 height 4
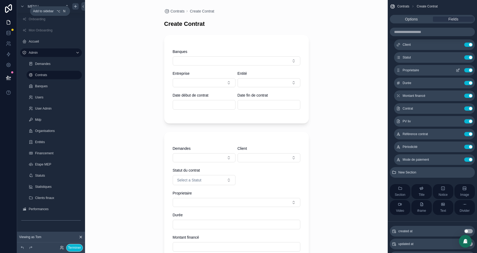
click at [457, 70] on icon "scrollable content" at bounding box center [458, 70] width 2 height 2
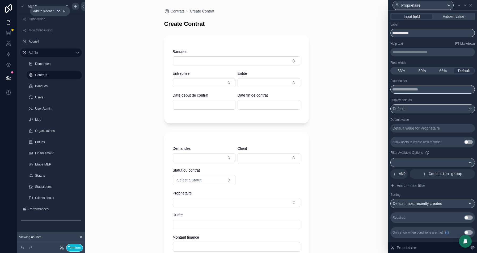
click at [426, 70] on div "50%" at bounding box center [422, 70] width 20 height 5
click at [472, 5] on icon at bounding box center [470, 5] width 4 height 4
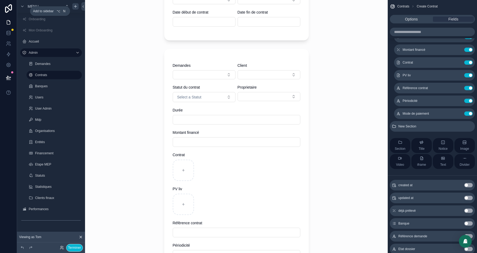
scroll to position [87, 0]
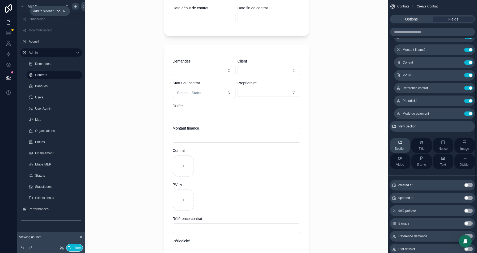
click at [400, 148] on span "Section" at bounding box center [400, 148] width 11 height 4
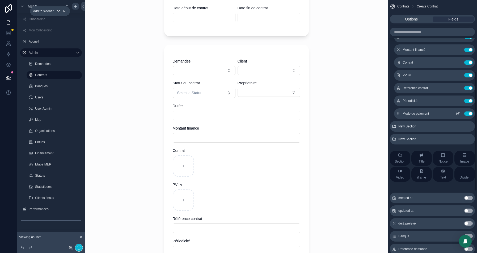
scroll to position [0, 0]
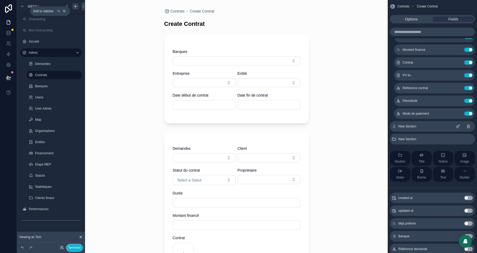
click at [469, 126] on icon "scrollable content" at bounding box center [468, 126] width 2 height 2
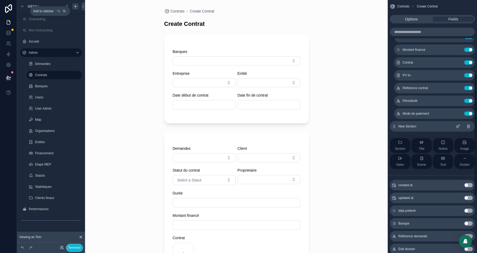
click at [469, 126] on icon "scrollable content" at bounding box center [468, 126] width 4 height 4
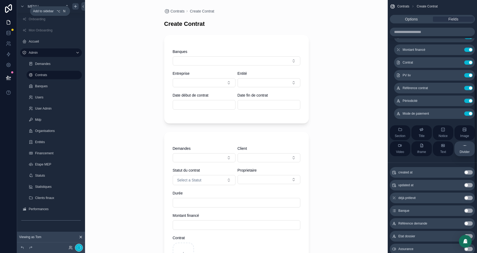
click at [463, 145] on icon "scrollable content" at bounding box center [465, 145] width 4 height 4
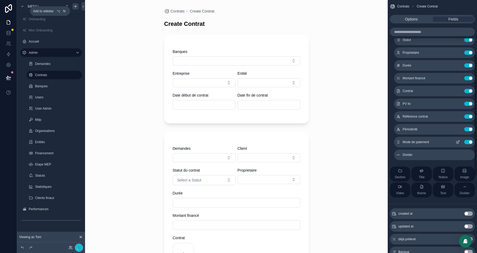
scroll to position [110, 0]
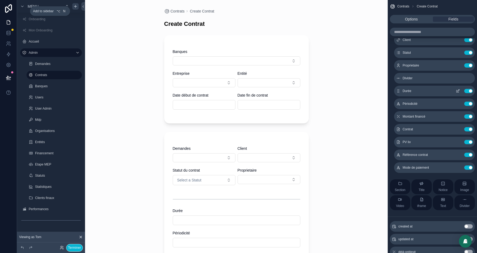
click at [458, 90] on icon "scrollable content" at bounding box center [458, 91] width 4 height 4
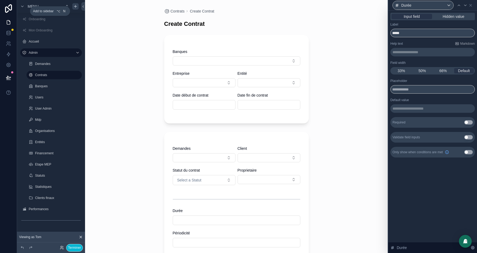
click at [425, 70] on span "50%" at bounding box center [421, 70] width 7 height 5
click at [465, 5] on icon at bounding box center [465, 5] width 2 height 1
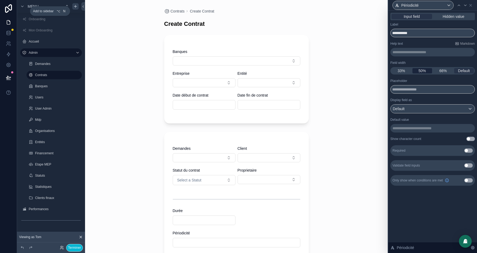
click at [422, 68] on span "50%" at bounding box center [421, 70] width 7 height 5
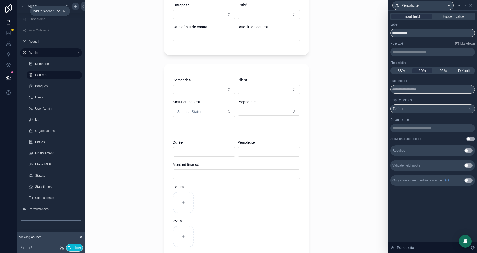
scroll to position [114, 0]
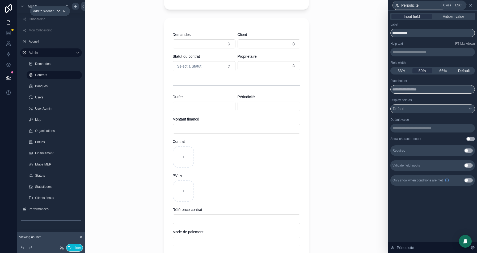
click at [471, 6] on icon at bounding box center [470, 5] width 4 height 4
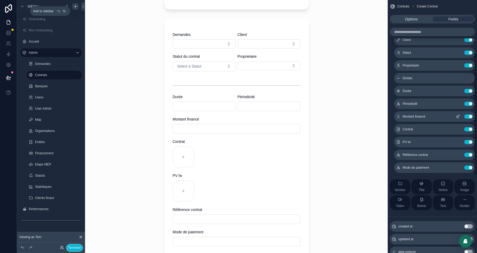
scroll to position [101, 0]
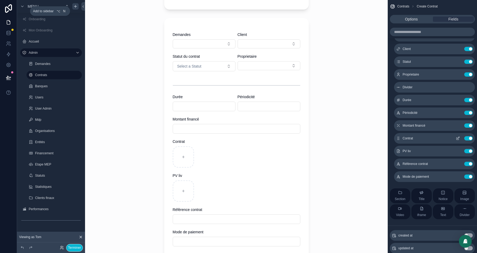
click at [459, 139] on icon "scrollable content" at bounding box center [458, 138] width 4 height 4
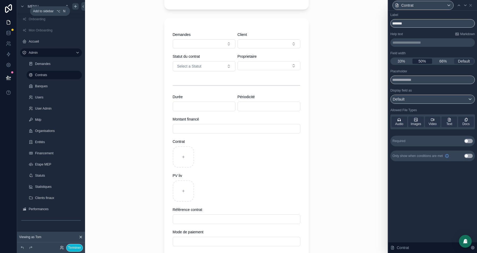
click at [423, 60] on span "50%" at bounding box center [421, 60] width 7 height 5
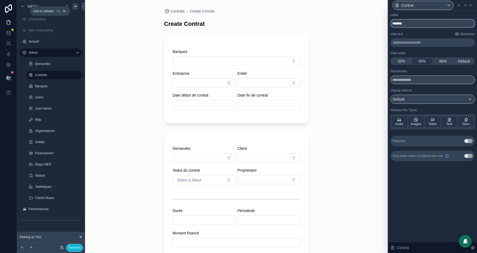
click at [417, 23] on input "*******" at bounding box center [432, 23] width 84 height 9
type input "**********"
click at [467, 4] on icon at bounding box center [465, 5] width 4 height 4
click at [412, 24] on input "******" at bounding box center [432, 23] width 84 height 9
type input "**********"
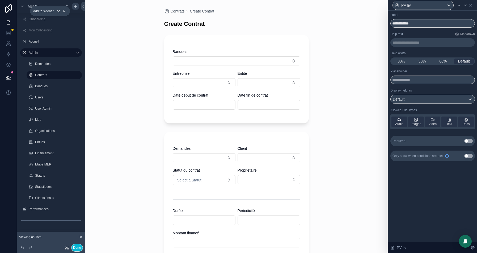
click at [423, 65] on div "33% 50% 66% Default" at bounding box center [432, 60] width 84 height 7
click at [423, 63] on span "50%" at bounding box center [421, 60] width 7 height 5
click at [461, 4] on div at bounding box center [459, 5] width 6 height 6
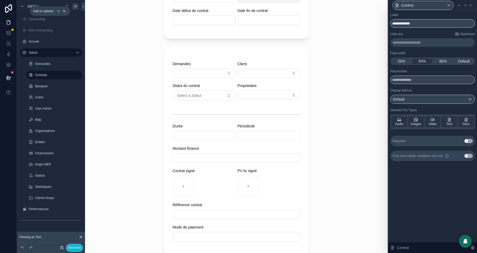
scroll to position [138, 0]
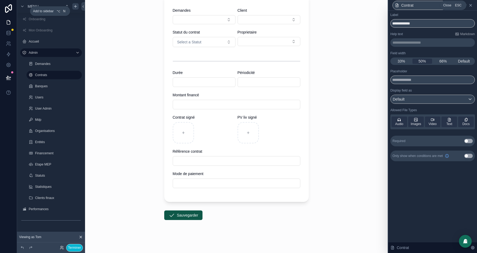
click at [472, 6] on icon at bounding box center [470, 5] width 4 height 4
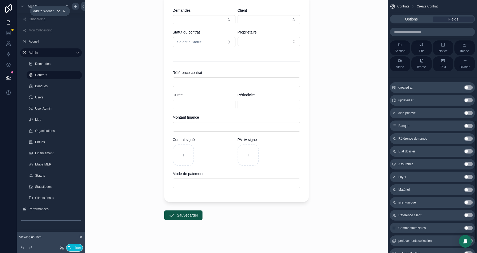
scroll to position [249, 0]
click at [469, 176] on button "Use setting" at bounding box center [468, 176] width 9 height 4
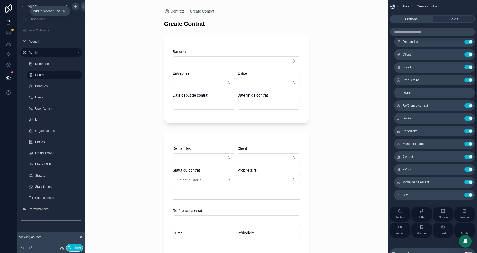
scroll to position [82, 0]
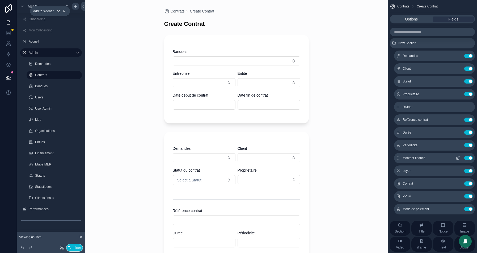
click at [459, 157] on icon "scrollable content" at bounding box center [458, 158] width 4 height 4
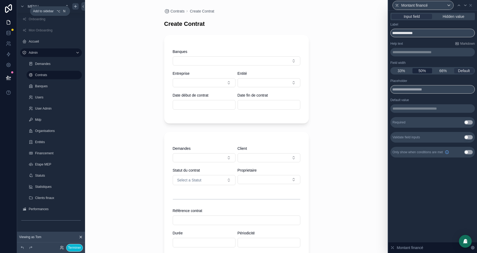
click at [419, 69] on span "50%" at bounding box center [421, 70] width 7 height 5
click at [464, 5] on icon at bounding box center [465, 5] width 4 height 4
click at [424, 68] on span "50%" at bounding box center [421, 70] width 7 height 5
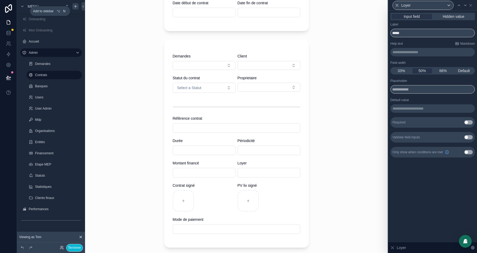
scroll to position [138, 0]
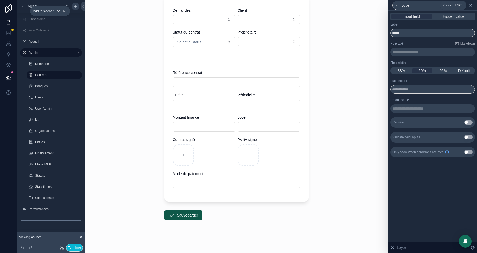
click at [471, 6] on icon at bounding box center [470, 5] width 2 height 2
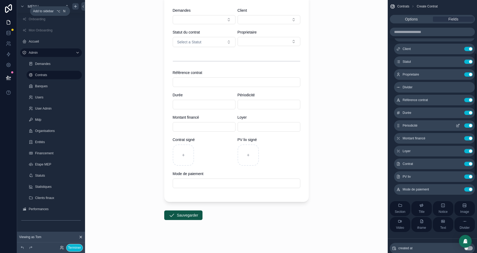
scroll to position [111, 0]
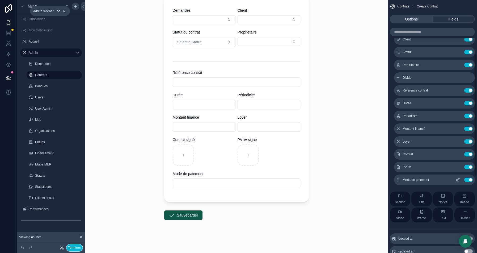
click at [456, 179] on icon "scrollable content" at bounding box center [458, 179] width 4 height 4
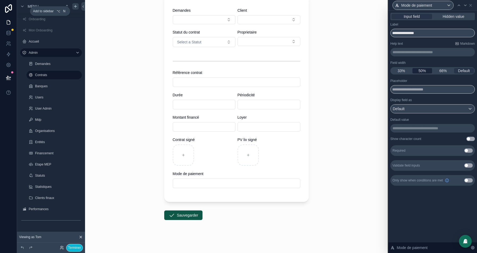
click at [419, 70] on span "50%" at bounding box center [421, 70] width 7 height 5
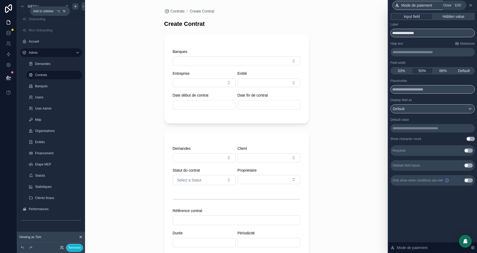
click at [471, 6] on icon at bounding box center [470, 5] width 2 height 2
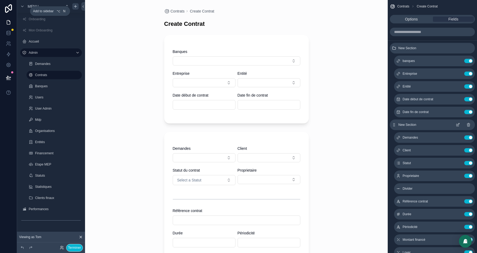
click at [458, 122] on icon "scrollable content" at bounding box center [458, 124] width 4 height 4
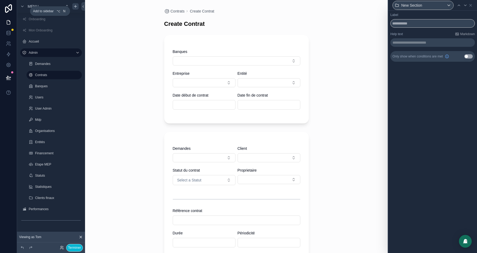
click at [467, 57] on button "Use setting" at bounding box center [468, 56] width 9 height 4
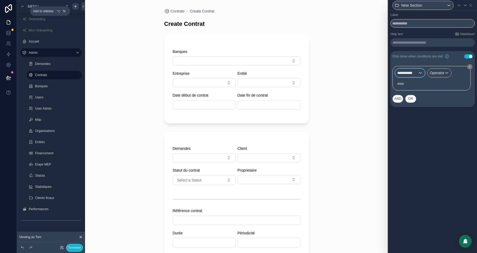
click at [418, 71] on div "**********" at bounding box center [410, 73] width 30 height 9
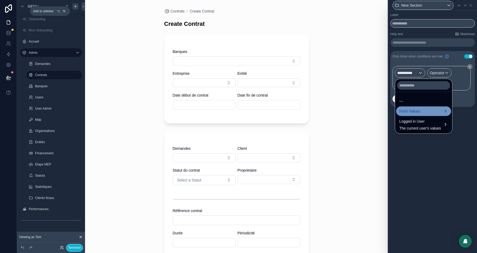
click at [411, 113] on span "Form Values" at bounding box center [409, 111] width 21 height 6
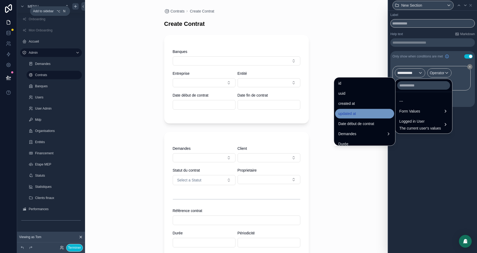
scroll to position [11, 0]
click at [406, 87] on input "text" at bounding box center [423, 85] width 53 height 9
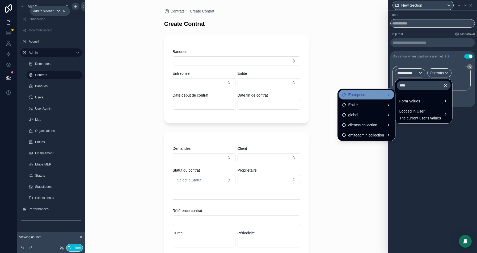
type input "****"
click at [372, 97] on div "Entreprise" at bounding box center [366, 94] width 49 height 6
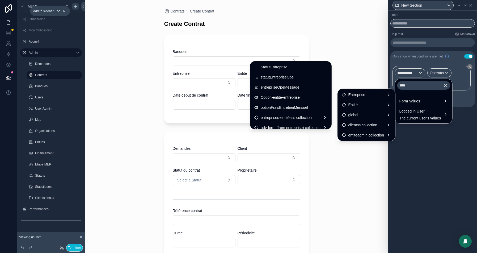
click at [448, 84] on icon "button" at bounding box center [445, 85] width 5 height 5
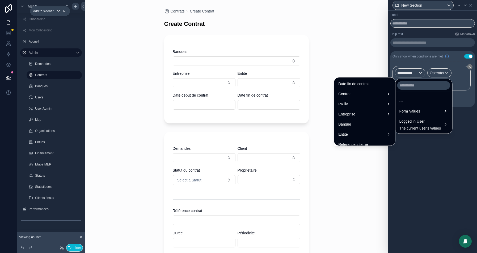
scroll to position [118, 0]
click at [356, 103] on div "Entreprise" at bounding box center [364, 106] width 53 height 6
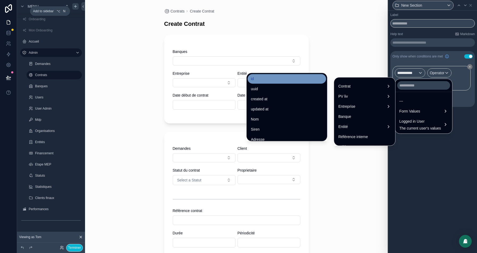
click at [268, 74] on div "id" at bounding box center [287, 79] width 78 height 10
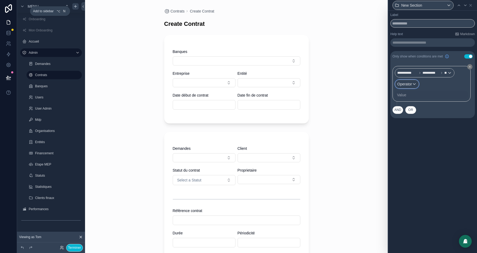
click at [416, 84] on div "Operator" at bounding box center [407, 84] width 24 height 9
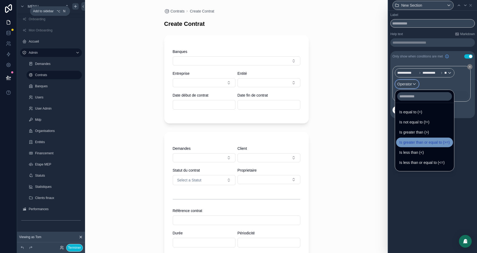
scroll to position [37, 0]
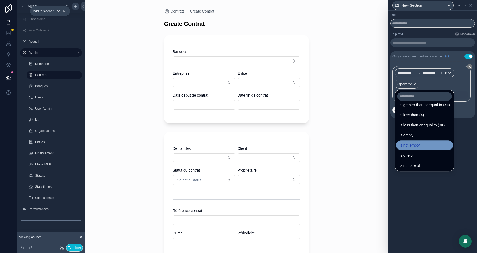
click at [413, 143] on span "Is not empty" at bounding box center [409, 145] width 20 height 6
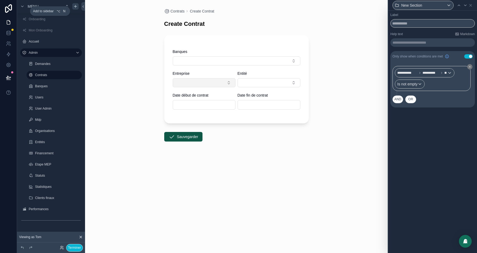
click at [199, 81] on button "Select Button" at bounding box center [204, 82] width 63 height 9
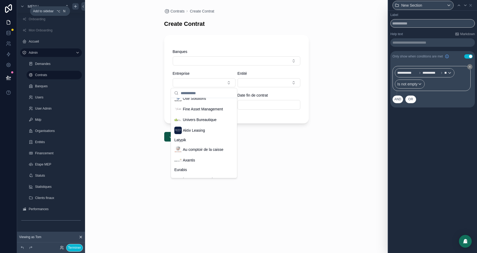
scroll to position [147, 0]
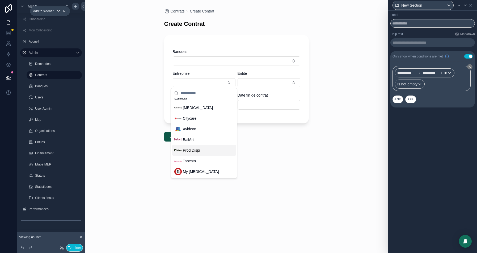
click at [196, 149] on span "Prod Dispr" at bounding box center [192, 149] width 18 height 5
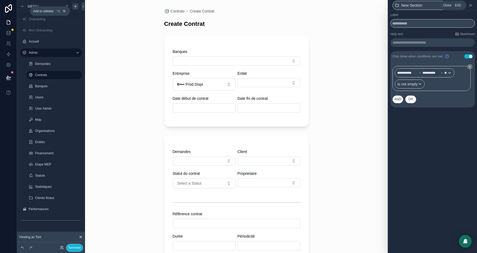
click at [470, 6] on icon at bounding box center [470, 5] width 4 height 4
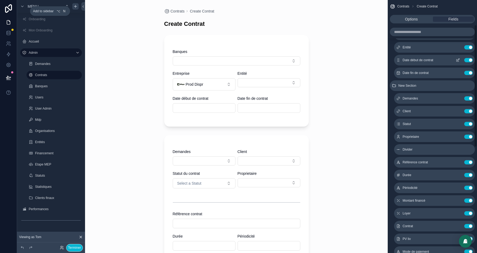
scroll to position [51, 0]
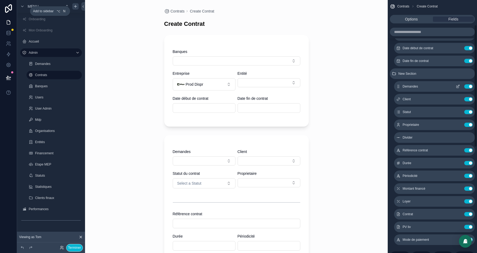
click at [458, 86] on icon "scrollable content" at bounding box center [458, 86] width 2 height 2
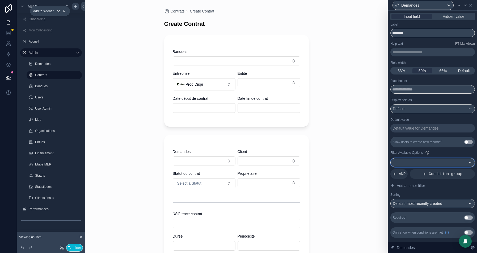
click at [434, 162] on div at bounding box center [433, 162] width 84 height 9
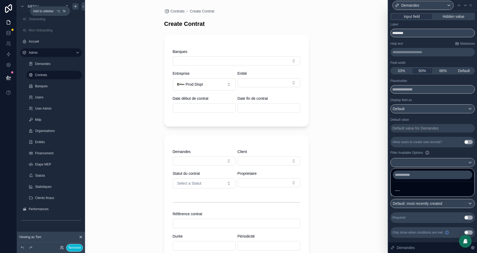
click at [444, 154] on div at bounding box center [432, 126] width 89 height 253
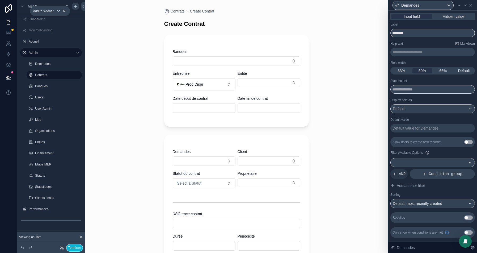
click at [436, 176] on div "Condition group" at bounding box center [442, 174] width 65 height 10
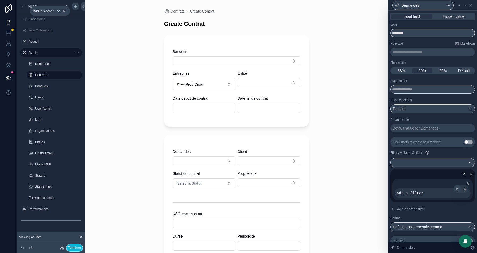
click at [456, 187] on icon at bounding box center [457, 188] width 3 height 3
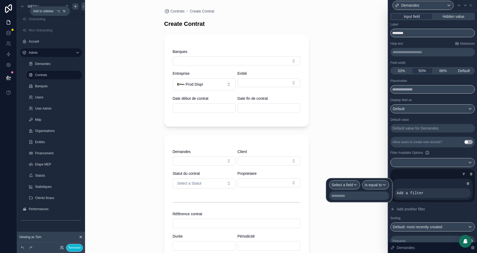
scroll to position [20, 0]
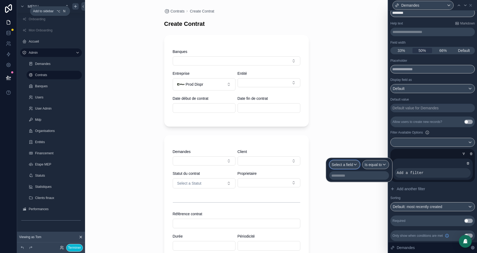
click at [344, 162] on span "Select a field" at bounding box center [342, 164] width 21 height 5
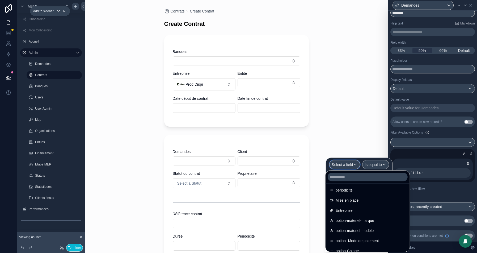
scroll to position [134, 0]
click at [344, 211] on span "Entreprise" at bounding box center [344, 209] width 17 height 6
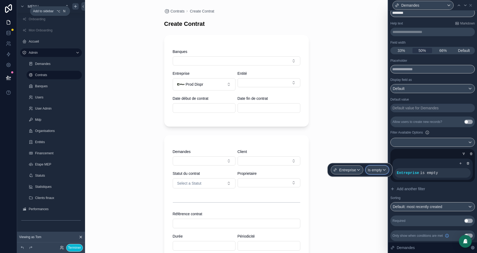
click at [375, 171] on span "Is empty" at bounding box center [375, 169] width 14 height 5
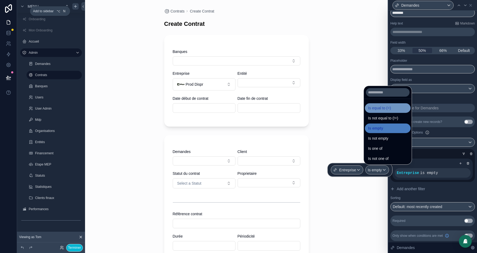
click at [384, 109] on span "Is equal to (=)" at bounding box center [379, 108] width 23 height 6
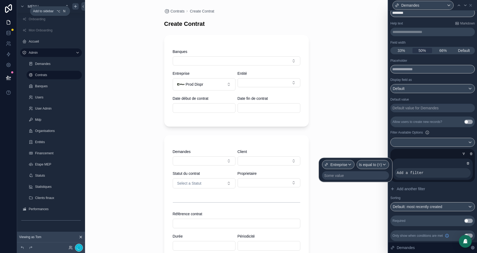
click at [353, 177] on div "Some value" at bounding box center [355, 175] width 67 height 9
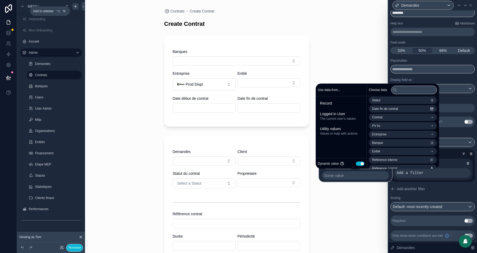
scroll to position [91, 0]
click at [392, 132] on li "Entreprise" at bounding box center [403, 129] width 68 height 7
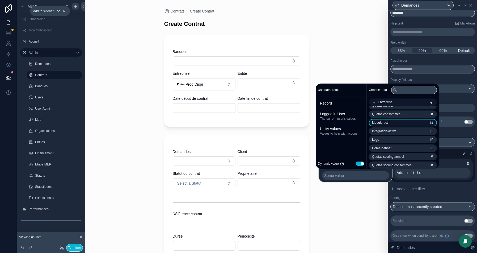
scroll to position [0, 0]
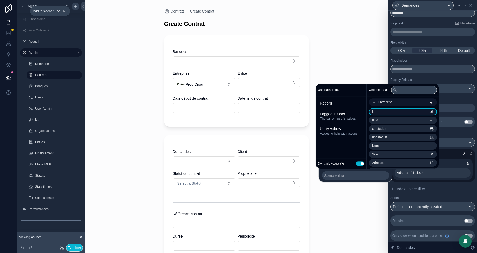
click at [397, 112] on li "id" at bounding box center [403, 111] width 68 height 7
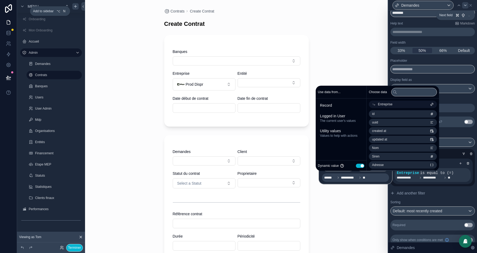
click at [466, 6] on icon at bounding box center [465, 5] width 4 height 4
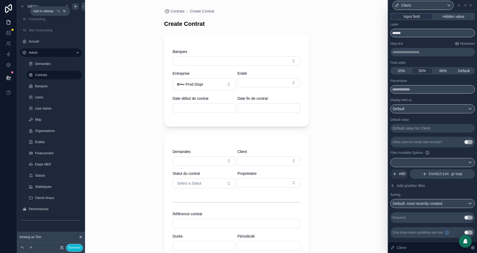
click at [428, 173] on div "Condition group" at bounding box center [442, 174] width 65 height 10
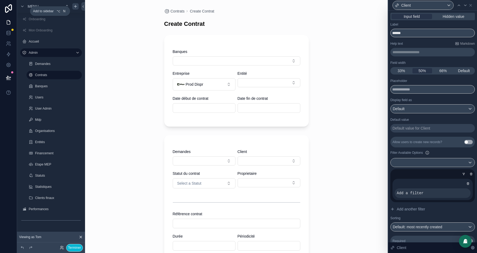
scroll to position [19, 0]
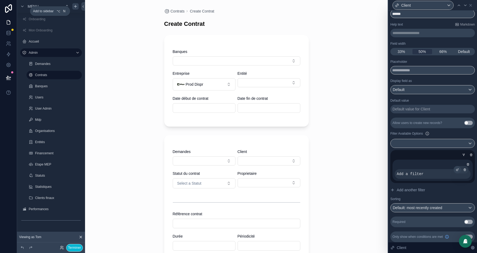
click at [456, 169] on icon at bounding box center [457, 169] width 3 height 3
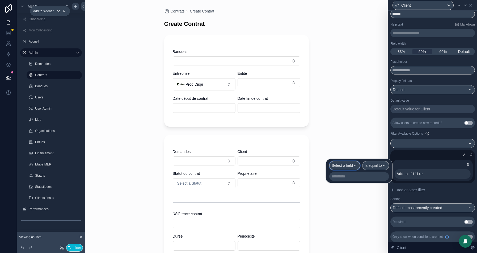
click at [349, 164] on span "Select a field" at bounding box center [342, 165] width 21 height 4
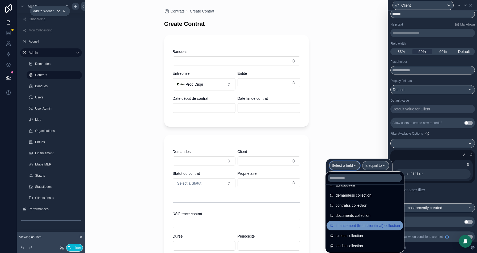
scroll to position [438, 0]
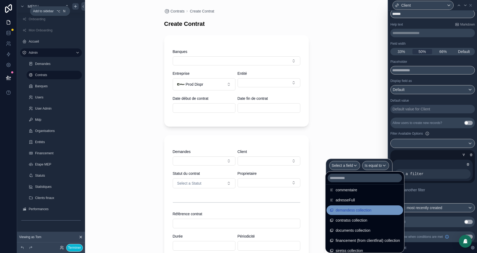
click at [365, 209] on span "demandess collection" at bounding box center [354, 210] width 36 height 6
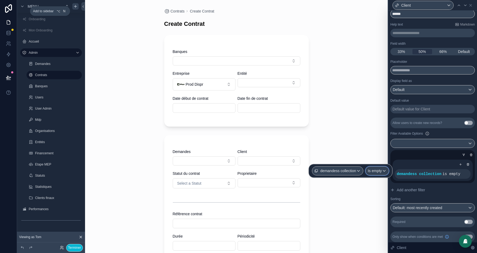
click at [380, 171] on span "Is empty" at bounding box center [375, 170] width 14 height 5
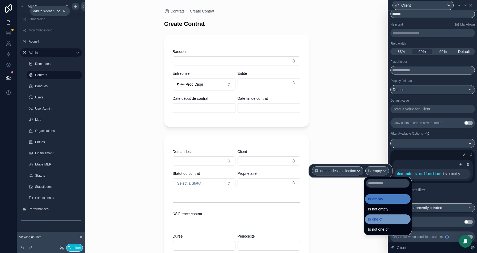
click at [378, 221] on span "Is one of" at bounding box center [375, 219] width 14 height 6
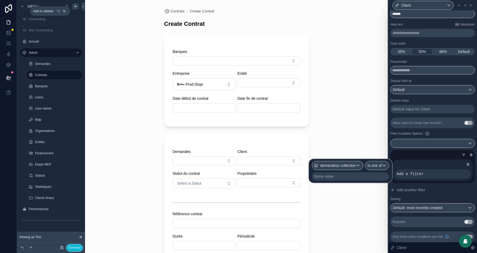
click at [362, 176] on div "Some value" at bounding box center [350, 176] width 77 height 9
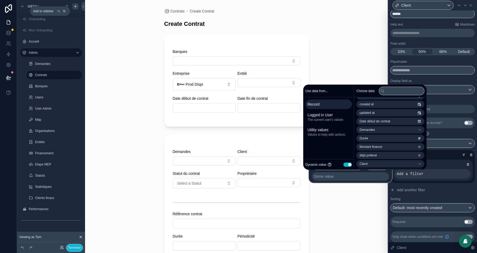
scroll to position [19, 0]
click at [375, 124] on span "Demandes" at bounding box center [366, 126] width 15 height 4
click at [383, 111] on li "id" at bounding box center [390, 112] width 68 height 7
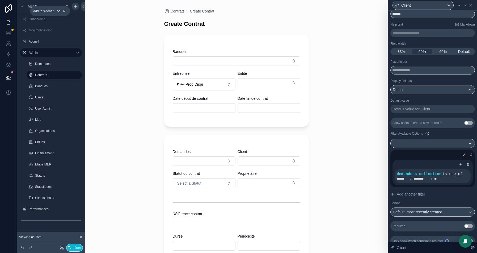
click at [456, 99] on div "Default value" at bounding box center [432, 100] width 84 height 4
click at [464, 5] on icon at bounding box center [465, 5] width 4 height 4
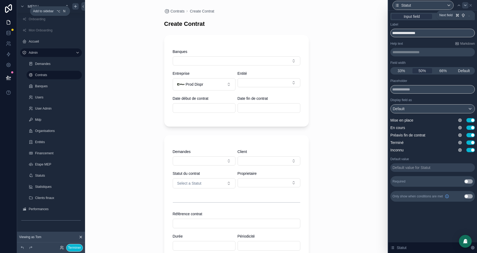
click at [464, 5] on icon at bounding box center [465, 5] width 4 height 4
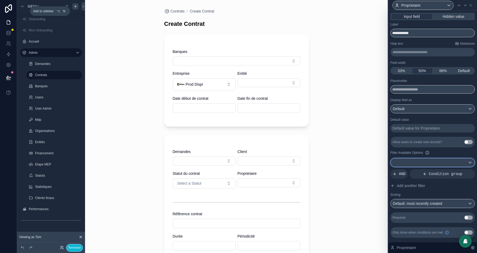
click at [437, 161] on div at bounding box center [433, 162] width 84 height 9
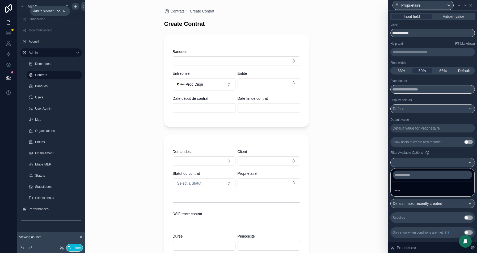
click at [436, 152] on div at bounding box center [432, 126] width 89 height 253
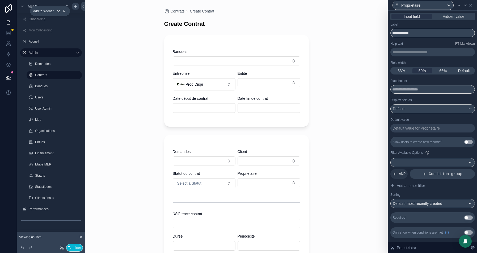
click at [436, 170] on div "Condition group" at bounding box center [442, 174] width 65 height 10
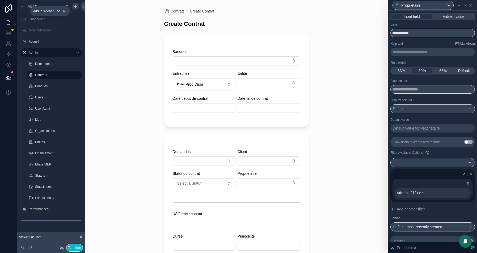
click at [456, 184] on div at bounding box center [433, 183] width 76 height 5
click at [456, 190] on div at bounding box center [457, 188] width 7 height 7
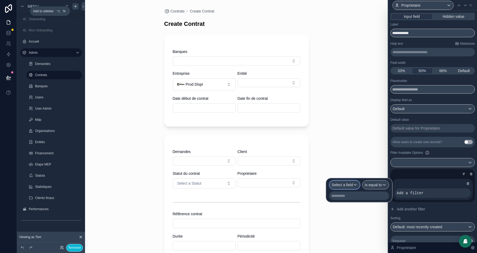
click at [346, 186] on span "Select a field" at bounding box center [342, 185] width 21 height 4
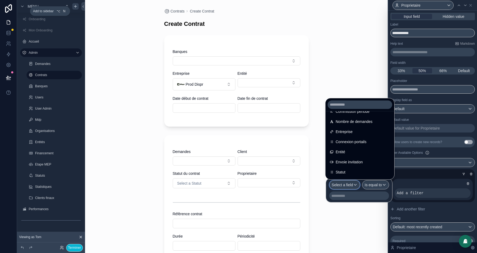
scroll to position [160, 0]
click at [362, 133] on div "Entreprise" at bounding box center [360, 132] width 60 height 6
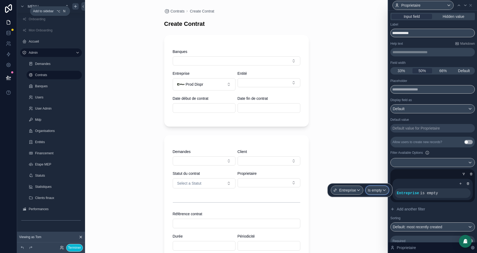
click at [379, 189] on span "Is empty" at bounding box center [375, 189] width 14 height 5
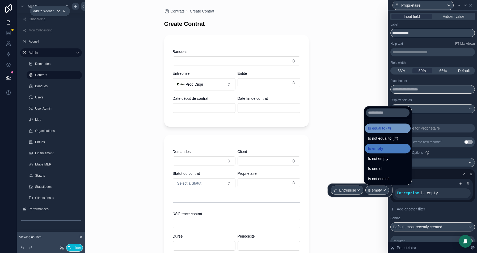
click at [391, 126] on span "Is equal to (=)" at bounding box center [379, 128] width 23 height 6
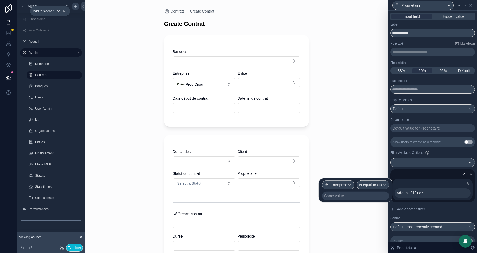
click at [370, 195] on div "Some value" at bounding box center [355, 195] width 67 height 9
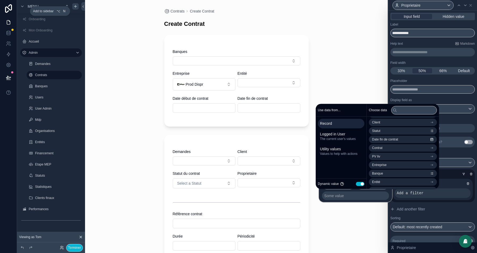
scroll to position [87, 0]
click at [385, 156] on span "Entreprise" at bounding box center [379, 154] width 15 height 4
click at [390, 131] on li "id" at bounding box center [403, 131] width 68 height 7
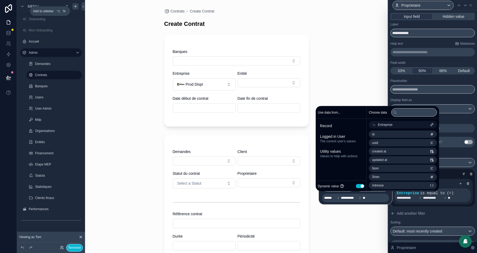
click at [345, 73] on div "Contrats Create Contrat Create Contrat Banques Entreprise Prod Dispr Entité Dat…" at bounding box center [236, 126] width 303 height 253
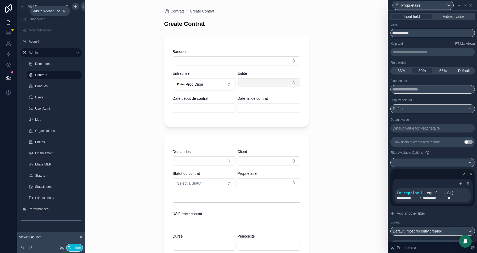
click at [265, 84] on button "Select Button" at bounding box center [269, 82] width 63 height 9
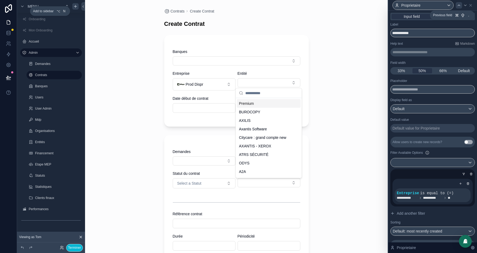
click at [459, 6] on icon at bounding box center [459, 5] width 4 height 4
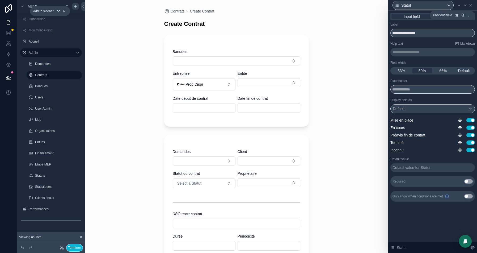
click at [459, 6] on icon at bounding box center [459, 5] width 4 height 4
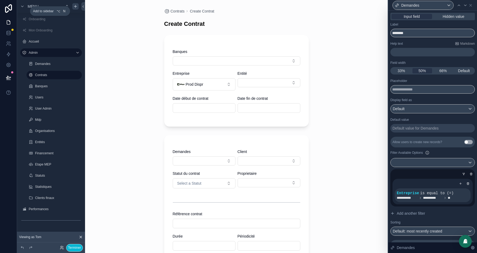
click at [459, 6] on icon at bounding box center [459, 5] width 4 height 4
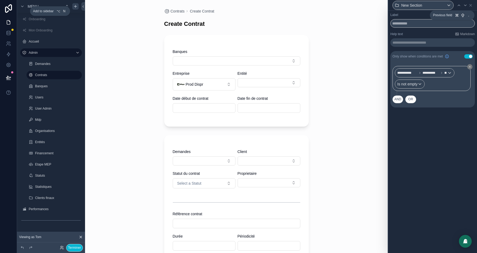
click at [459, 6] on icon at bounding box center [459, 5] width 4 height 4
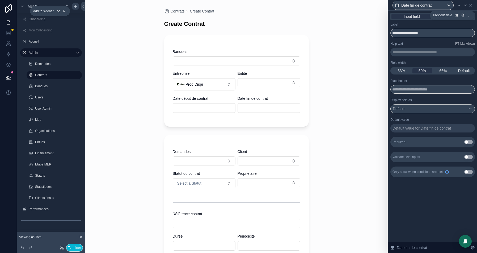
click at [459, 6] on icon at bounding box center [459, 5] width 4 height 4
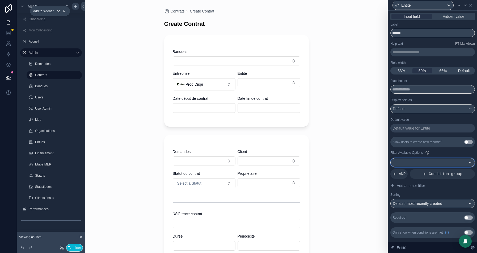
click at [442, 163] on div at bounding box center [433, 162] width 84 height 9
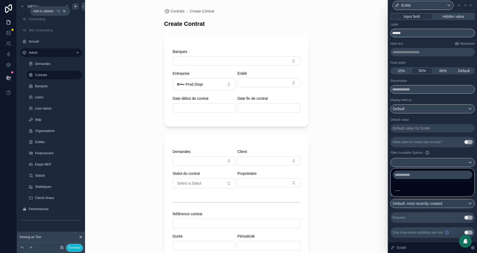
click at [463, 154] on div at bounding box center [432, 126] width 89 height 253
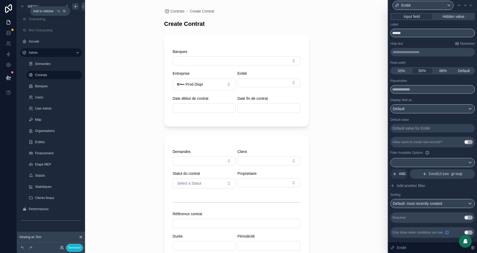
click at [443, 173] on span "Condition group" at bounding box center [445, 173] width 33 height 5
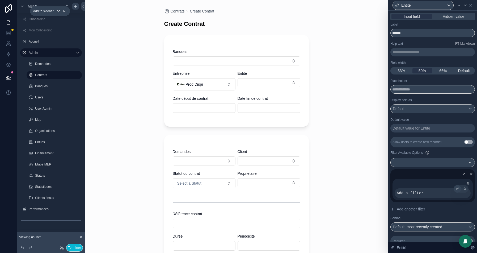
click at [455, 187] on div at bounding box center [457, 188] width 7 height 7
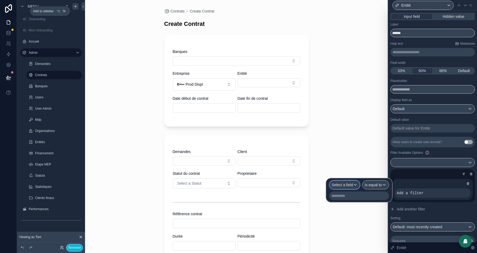
click at [334, 185] on span "Select a field" at bounding box center [342, 185] width 21 height 4
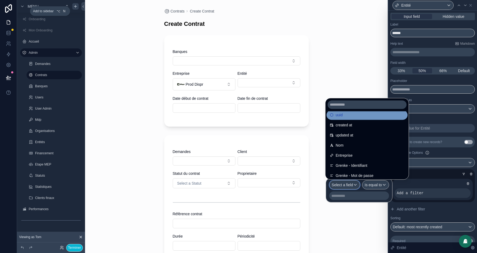
scroll to position [19, 0]
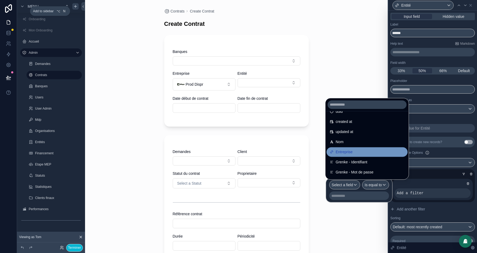
click at [360, 151] on div "Entreprise" at bounding box center [367, 152] width 75 height 6
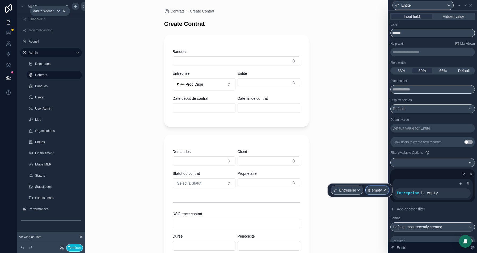
click at [376, 192] on span "Is empty" at bounding box center [375, 189] width 14 height 5
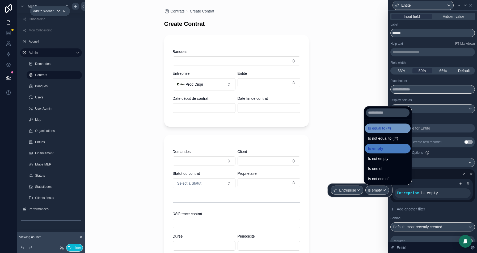
click at [387, 130] on span "Is equal to (=)" at bounding box center [379, 128] width 23 height 6
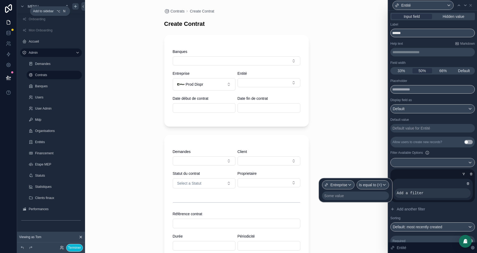
click at [359, 196] on div "Some value" at bounding box center [355, 195] width 67 height 9
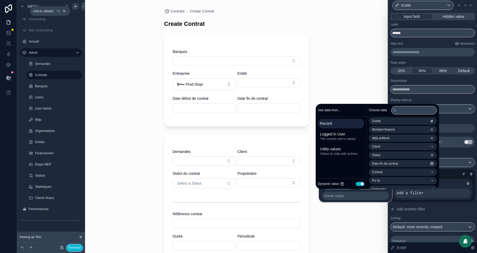
click at [407, 142] on ul "id uuid created at updated at Date début de contrat Demandes Durée Montant fina…" at bounding box center [403, 210] width 68 height 288
click at [396, 158] on li "Entreprise" at bounding box center [403, 155] width 68 height 7
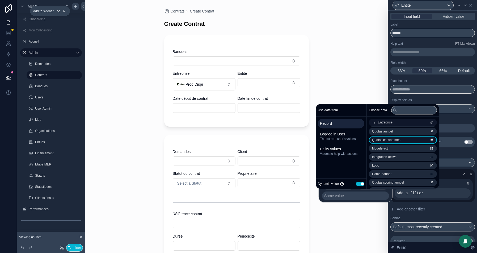
scroll to position [0, 0]
click at [388, 132] on li "id" at bounding box center [403, 131] width 68 height 7
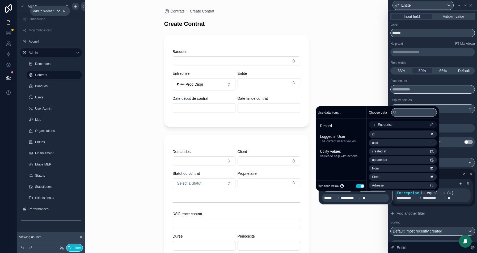
click at [273, 74] on div "Entité" at bounding box center [269, 73] width 63 height 5
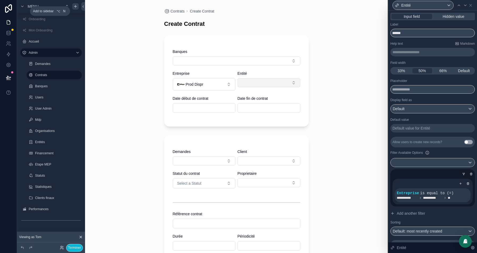
click at [268, 80] on button "Select Button" at bounding box center [269, 82] width 63 height 9
click at [269, 105] on span "DISPR PROD Entité 2" at bounding box center [257, 103] width 37 height 5
click at [215, 163] on button "Select Button" at bounding box center [204, 160] width 63 height 9
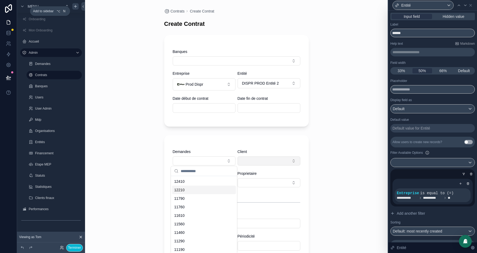
click at [283, 159] on button "Select Button" at bounding box center [269, 160] width 63 height 9
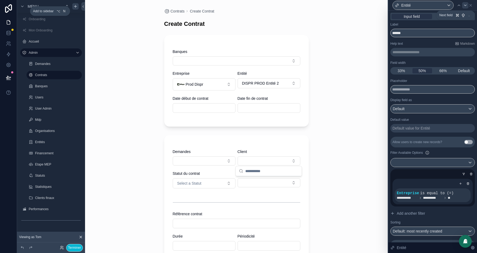
click at [464, 6] on icon at bounding box center [465, 5] width 4 height 4
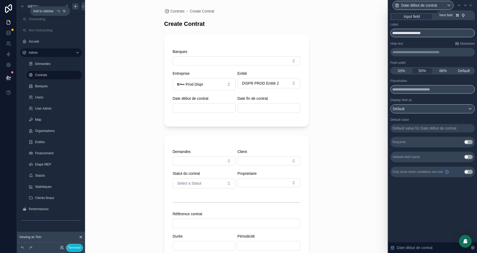
click at [464, 6] on icon at bounding box center [465, 5] width 4 height 4
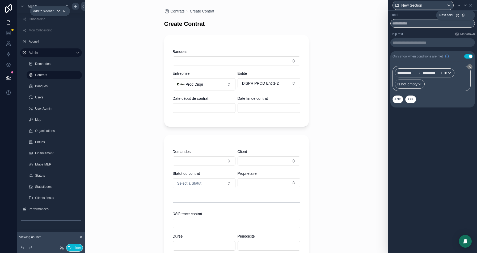
click at [464, 6] on icon at bounding box center [465, 5] width 4 height 4
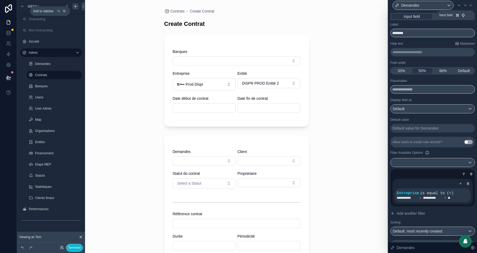
click at [464, 6] on icon at bounding box center [465, 5] width 4 height 4
click at [456, 188] on icon at bounding box center [457, 188] width 3 height 3
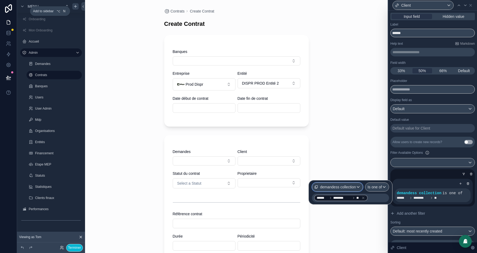
click at [324, 185] on span "demandess collection" at bounding box center [338, 186] width 36 height 5
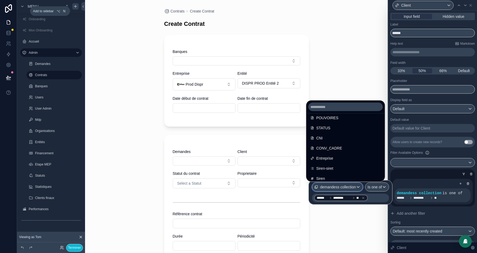
scroll to position [281, 0]
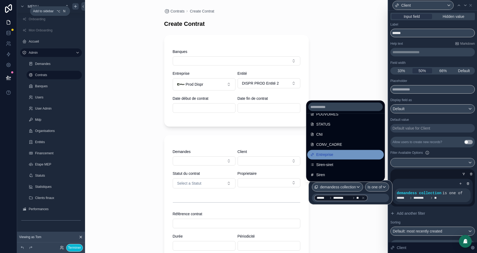
click at [337, 153] on div "Entreprise" at bounding box center [345, 154] width 70 height 6
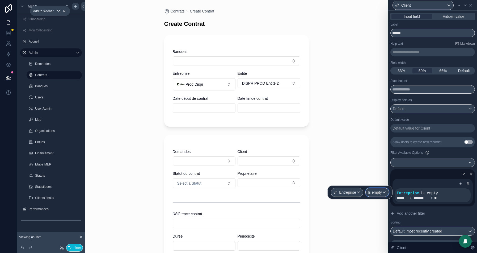
click at [378, 193] on span "Is empty" at bounding box center [375, 191] width 14 height 5
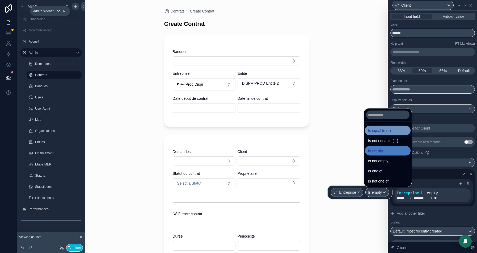
click at [385, 133] on span "Is equal to (=)" at bounding box center [379, 130] width 23 height 6
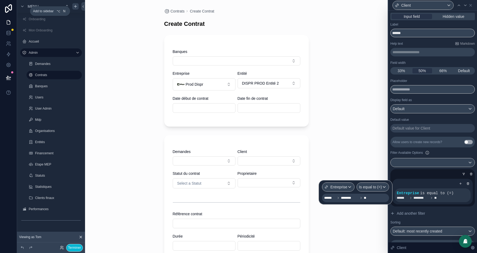
click at [355, 198] on span "****** ******** **" at bounding box center [345, 198] width 43 height 4
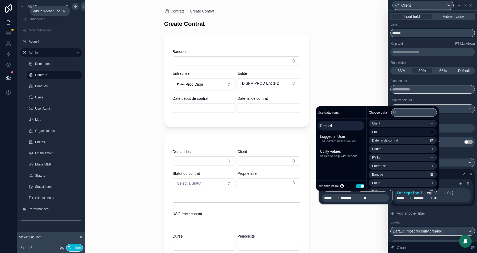
scroll to position [78, 0]
click at [394, 165] on li "Entreprise" at bounding box center [403, 165] width 68 height 7
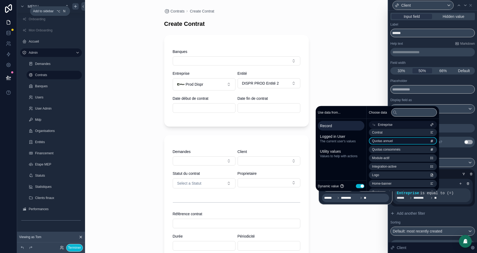
scroll to position [0, 0]
click at [388, 133] on li "id" at bounding box center [403, 133] width 68 height 7
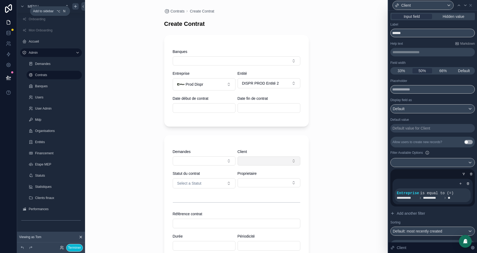
click at [257, 159] on button "Select Button" at bounding box center [269, 160] width 63 height 9
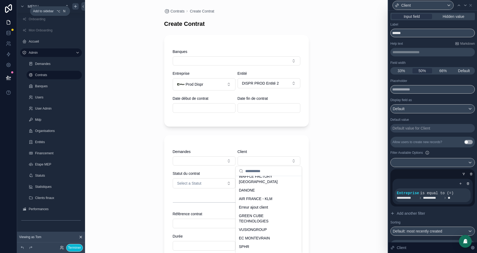
scroll to position [269, 0]
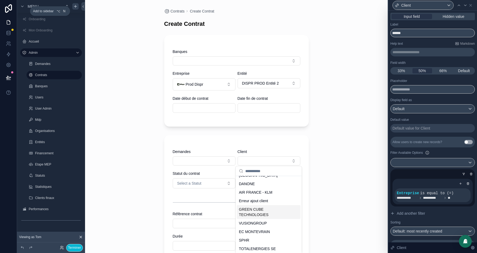
click at [266, 219] on div "GREEN CUBE TECHNOLOGIES" at bounding box center [269, 212] width 64 height 14
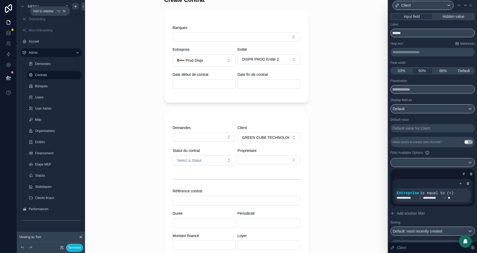
scroll to position [0, 0]
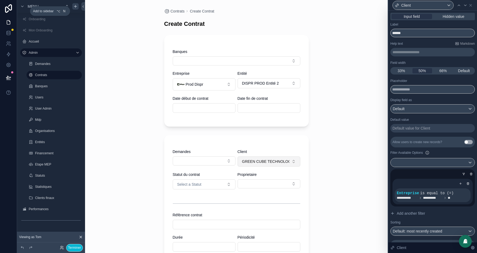
click at [273, 162] on span "GREEN CUBE TECHNOLOGIES" at bounding box center [265, 161] width 47 height 5
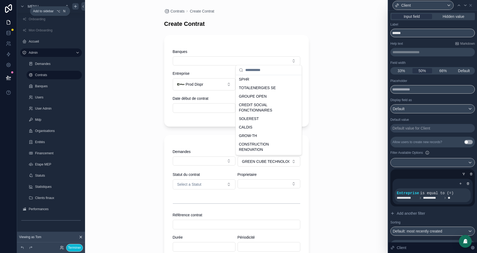
scroll to position [342, 0]
click at [275, 182] on div "Onboarding Mon Onboarding Accueil Admin Demandes Contrats Banques Users User Ad…" at bounding box center [236, 126] width 303 height 253
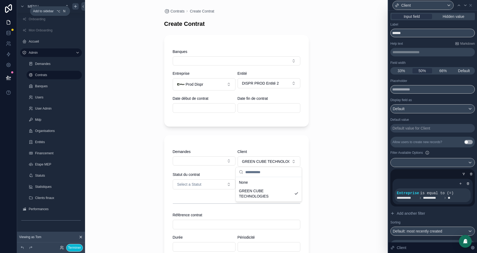
scroll to position [0, 0]
click at [278, 184] on button "Select Button" at bounding box center [269, 183] width 63 height 9
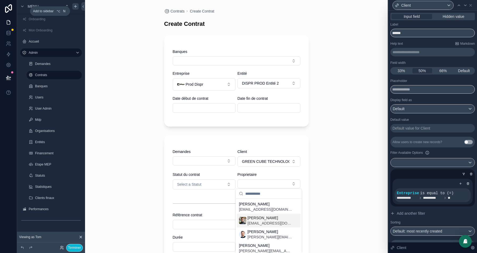
scroll to position [33, 0]
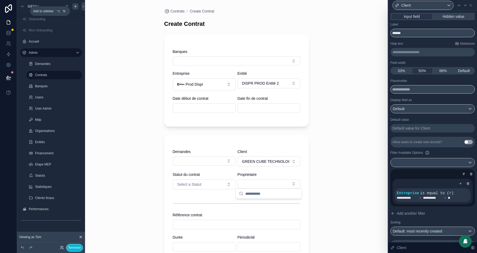
click at [325, 150] on div "Contrats Create Contrat Create Contrat Banques Entreprise Prod Dispr Entité DIS…" at bounding box center [236, 126] width 303 height 253
click at [9, 79] on icon at bounding box center [8, 77] width 5 height 5
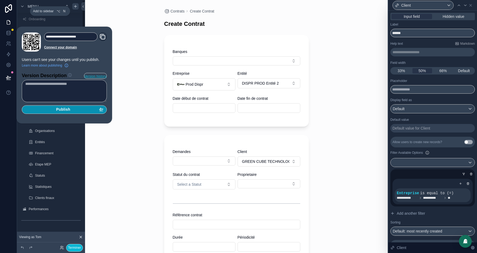
click at [75, 108] on div "Publish" at bounding box center [64, 109] width 78 height 5
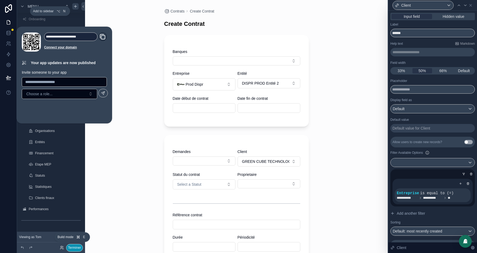
click at [76, 247] on button "Terminer" at bounding box center [74, 248] width 17 height 8
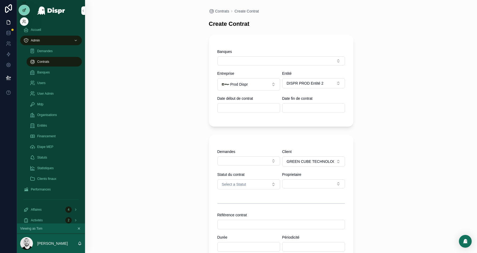
click at [25, 13] on div at bounding box center [24, 10] width 11 height 10
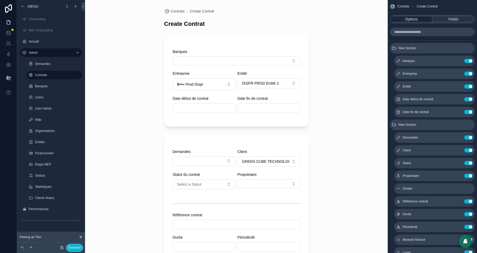
click at [415, 19] on span "Options" at bounding box center [411, 18] width 13 height 5
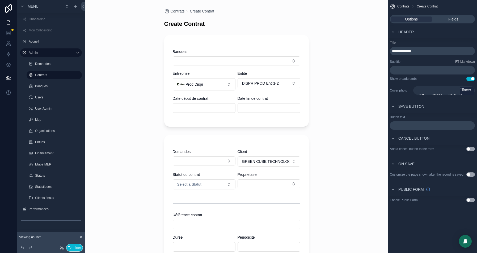
click at [406, 51] on span "**********" at bounding box center [401, 51] width 19 height 4
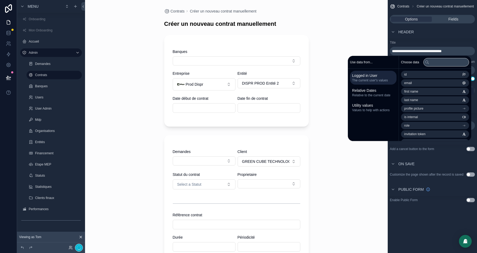
click at [336, 14] on div "Contrats Créer un nouveau contrat manuellement Créer un nouveau contrat manuell…" at bounding box center [236, 126] width 303 height 253
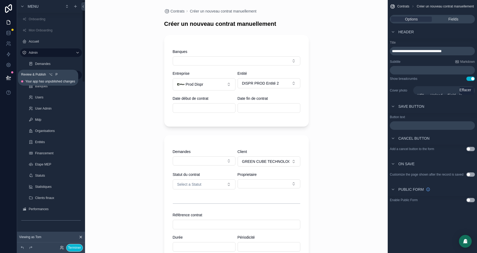
click at [9, 77] on icon at bounding box center [8, 77] width 5 height 5
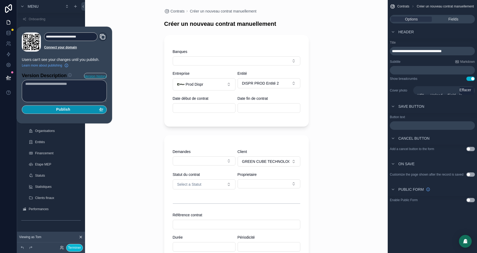
click at [90, 106] on button "Publish" at bounding box center [64, 109] width 85 height 9
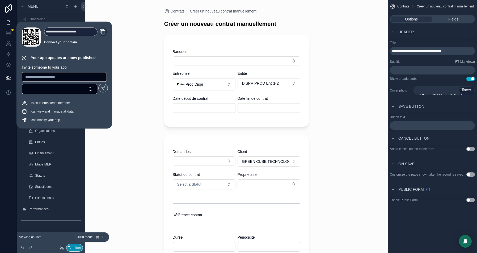
click at [74, 247] on button "Terminer" at bounding box center [74, 248] width 17 height 8
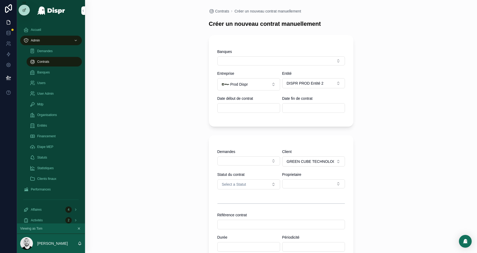
click at [221, 14] on div "Contrats Créer un nouveau contrat manuellement Créer un nouveau contrat manuell…" at bounding box center [281, 198] width 153 height 396
click at [221, 13] on span "Contrats" at bounding box center [222, 11] width 14 height 5
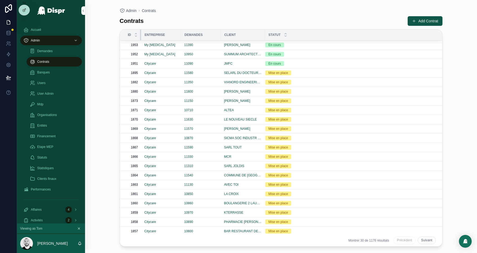
drag, startPoint x: 168, startPoint y: 36, endPoint x: 141, endPoint y: 35, distance: 27.6
click at [141, 35] on div at bounding box center [141, 34] width 2 height 11
click at [25, 7] on div at bounding box center [24, 10] width 11 height 10
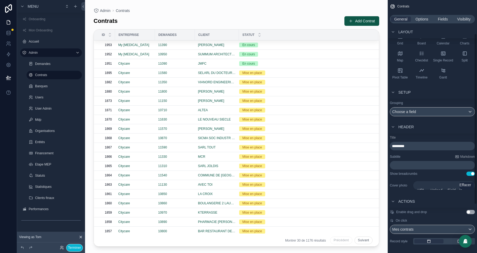
scroll to position [89, 0]
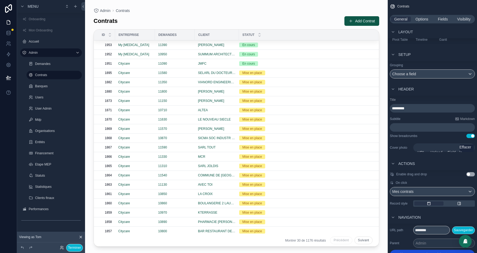
click at [469, 134] on button "Use setting" at bounding box center [470, 136] width 9 height 4
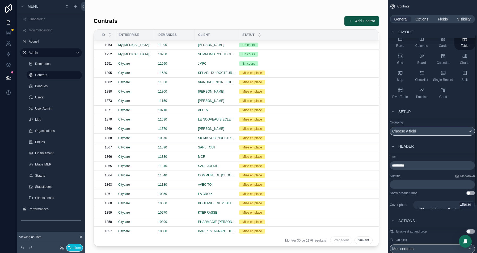
scroll to position [0, 0]
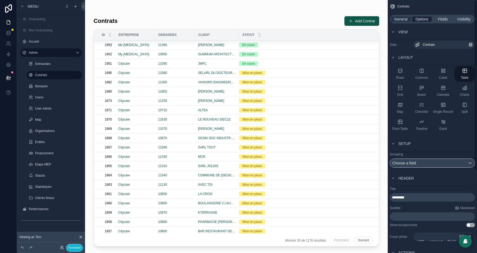
click at [415, 21] on span "Options" at bounding box center [421, 18] width 13 height 5
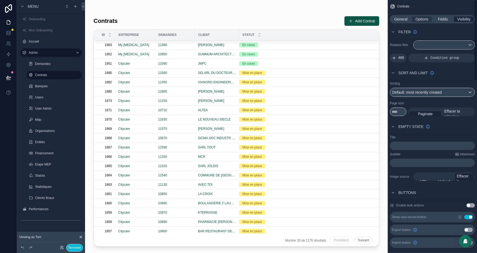
click at [464, 19] on span "Visibility" at bounding box center [463, 18] width 13 height 5
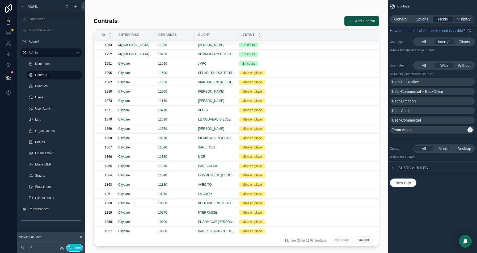
click at [437, 19] on div "Fields" at bounding box center [443, 18] width 20 height 5
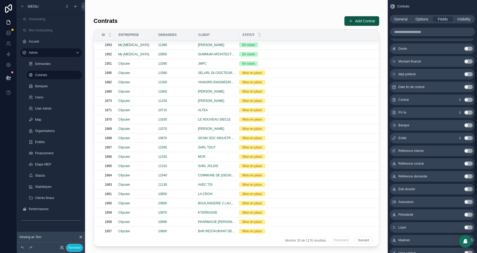
scroll to position [119, 0]
click at [468, 137] on button "Use setting" at bounding box center [468, 137] width 9 height 4
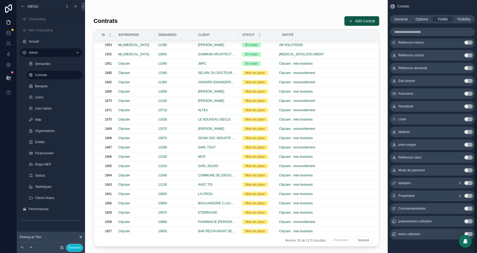
scroll to position [228, 0]
click at [468, 181] on button "Use setting" at bounding box center [468, 182] width 9 height 4
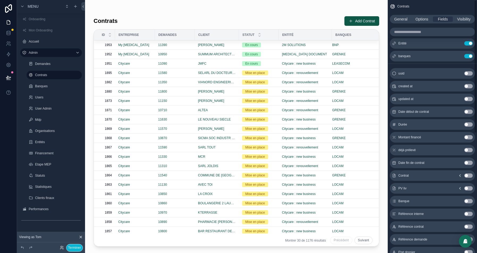
scroll to position [0, 0]
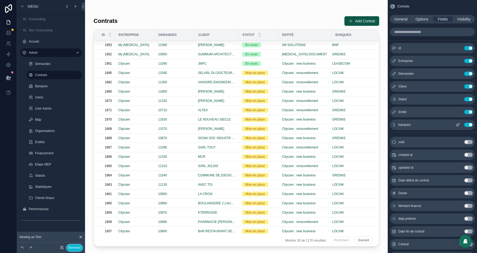
click at [470, 125] on button "Use setting" at bounding box center [468, 124] width 9 height 4
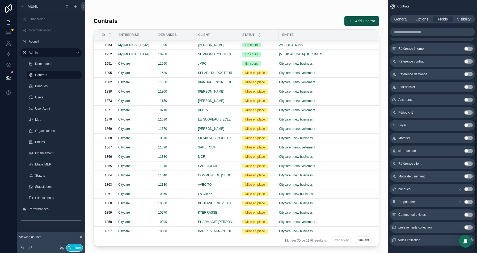
scroll to position [228, 0]
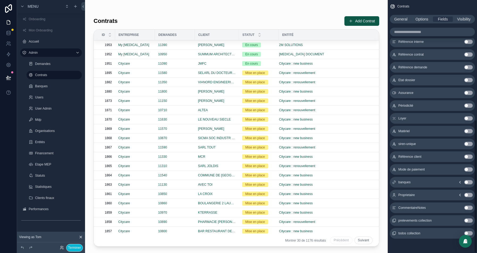
click at [461, 181] on icon "scrollable content" at bounding box center [460, 182] width 4 height 4
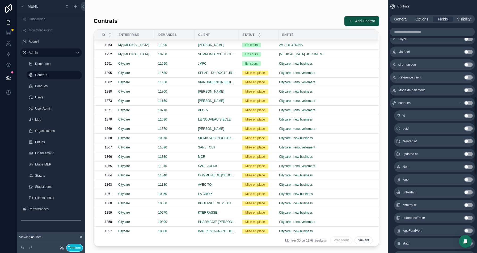
scroll to position [313, 0]
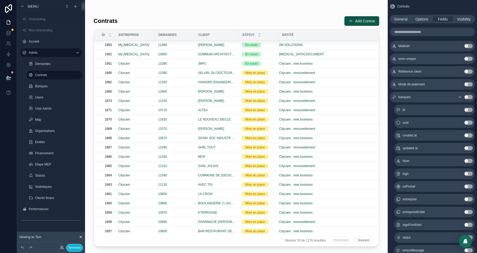
click at [471, 172] on button "Use setting" at bounding box center [468, 173] width 9 height 4
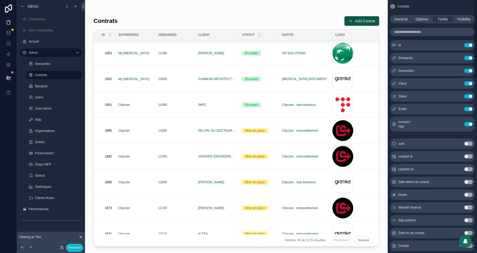
scroll to position [0, 0]
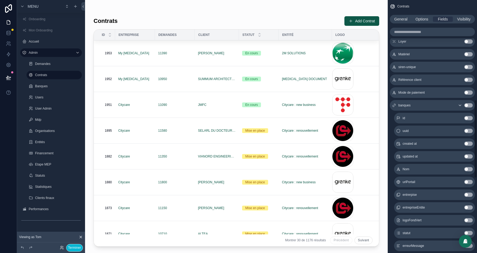
click at [460, 105] on icon "scrollable content" at bounding box center [460, 105] width 4 height 4
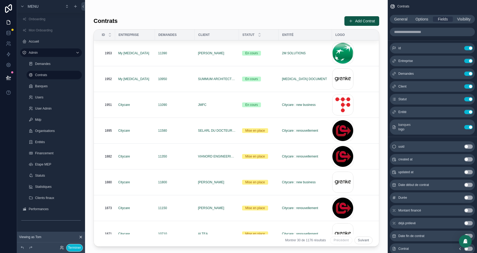
click at [419, 28] on input "scrollable content" at bounding box center [432, 32] width 85 height 9
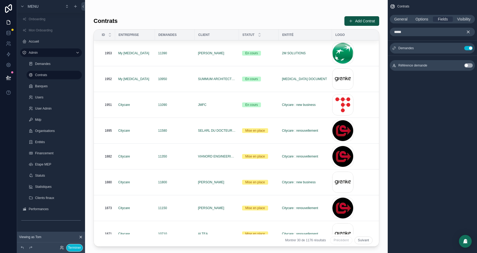
type input "*****"
click at [469, 31] on icon "scrollable content" at bounding box center [468, 31] width 5 height 5
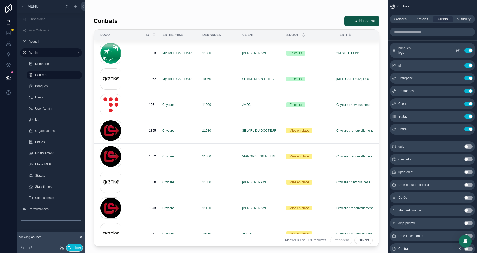
click at [460, 51] on icon "scrollable content" at bounding box center [458, 50] width 4 height 4
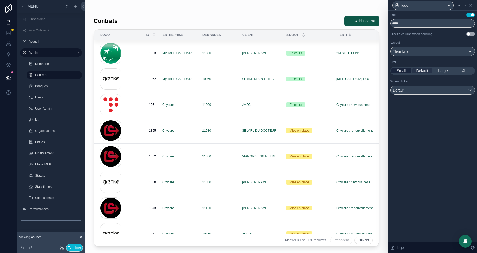
click at [400, 68] on span "Small" at bounding box center [401, 70] width 9 height 5
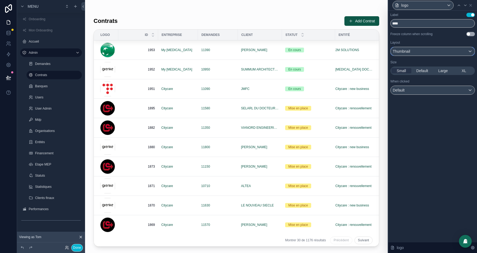
click at [422, 48] on div "Thumbnail" at bounding box center [433, 51] width 84 height 9
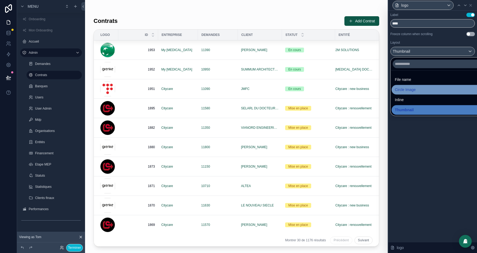
click at [406, 89] on span "Circle Image" at bounding box center [405, 89] width 21 height 6
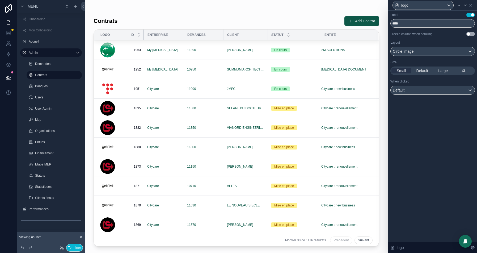
drag, startPoint x: 158, startPoint y: 36, endPoint x: 143, endPoint y: 35, distance: 14.5
click at [143, 35] on div at bounding box center [144, 34] width 2 height 11
click at [470, 6] on icon at bounding box center [470, 5] width 4 height 4
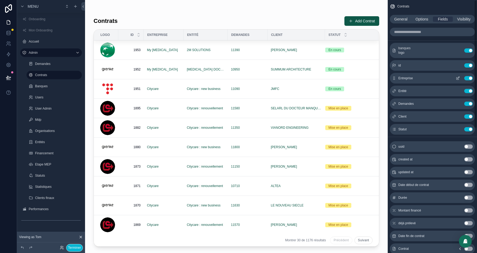
click at [458, 79] on icon "scrollable content" at bounding box center [458, 78] width 4 height 4
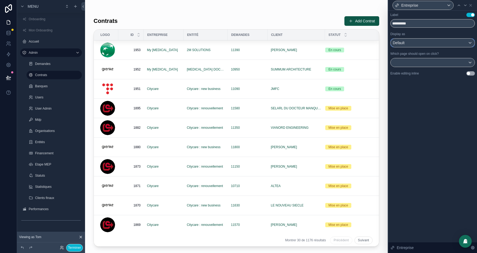
click at [427, 43] on div "Default" at bounding box center [433, 43] width 84 height 9
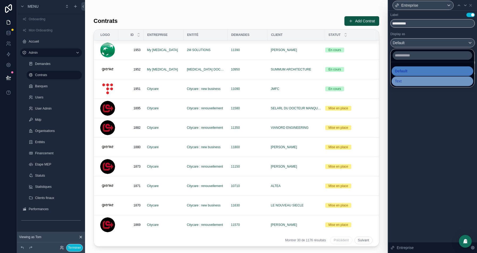
click at [406, 79] on div "Text" at bounding box center [432, 81] width 75 height 6
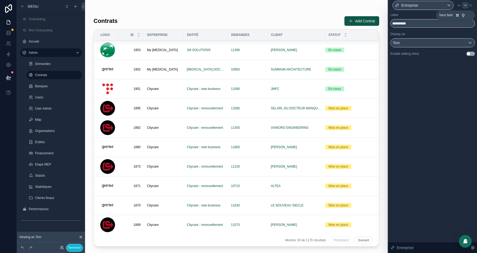
click at [464, 3] on icon at bounding box center [465, 5] width 4 height 4
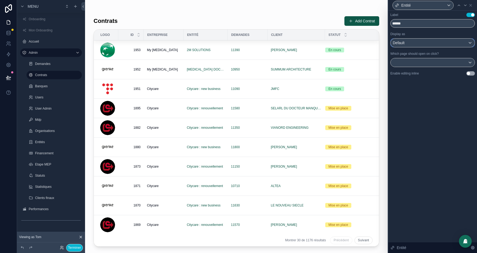
click at [413, 44] on div "Default" at bounding box center [433, 43] width 84 height 9
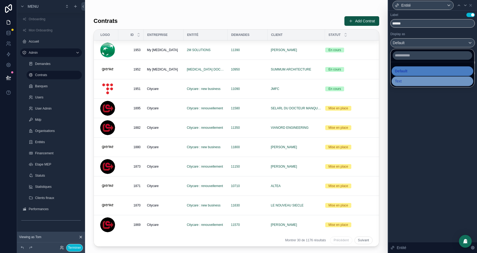
click at [402, 79] on div "Text" at bounding box center [432, 81] width 75 height 6
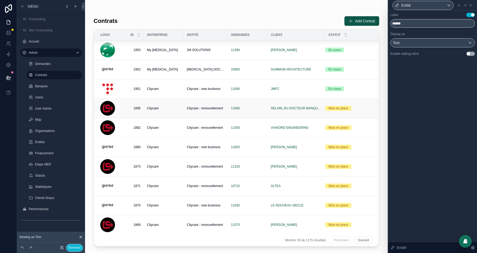
click at [171, 108] on div "Citycare" at bounding box center [163, 108] width 33 height 4
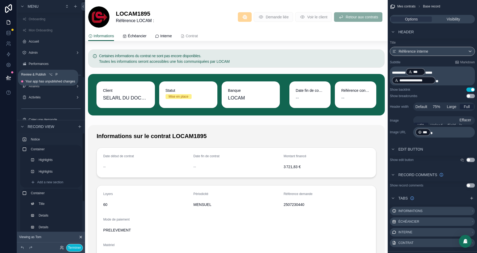
click at [7, 77] on icon at bounding box center [8, 77] width 5 height 3
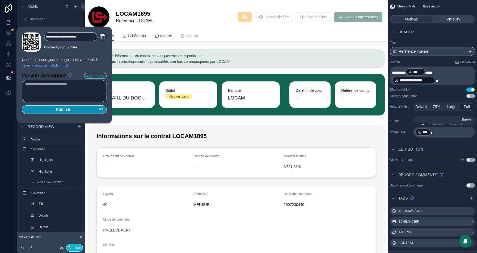
click at [70, 109] on span "Publish" at bounding box center [63, 109] width 14 height 5
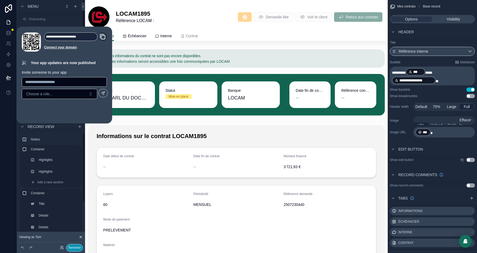
click at [71, 247] on button "Terminer" at bounding box center [74, 248] width 17 height 8
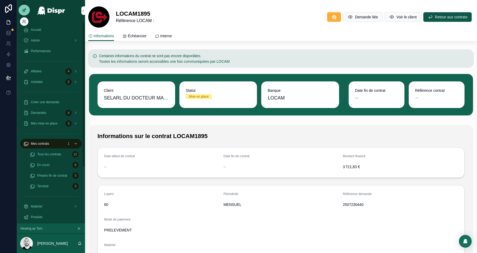
click at [26, 10] on icon at bounding box center [24, 10] width 4 height 4
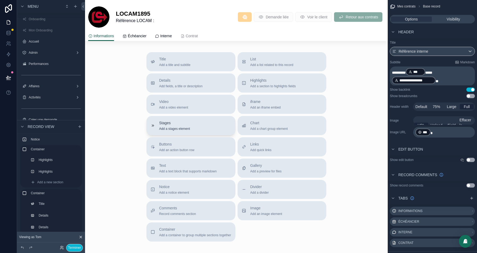
scroll to position [338, 0]
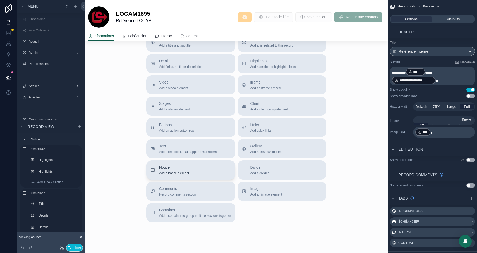
click at [180, 166] on span "Notice" at bounding box center [174, 166] width 30 height 5
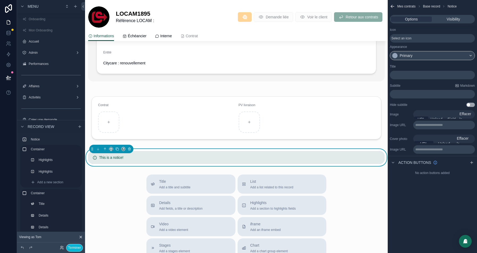
scroll to position [215, 0]
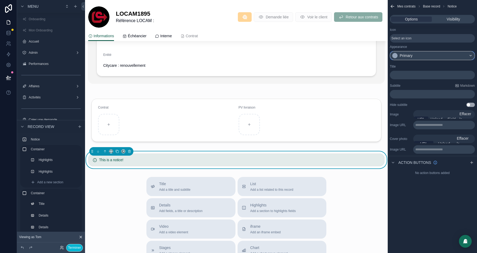
click at [410, 58] on div "Primary" at bounding box center [432, 55] width 84 height 9
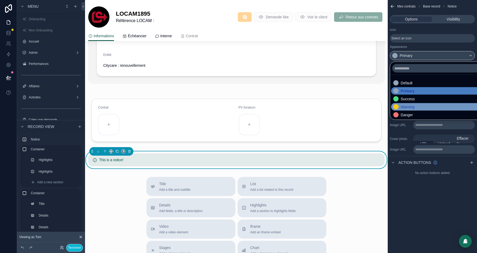
click at [404, 104] on div "Warning" at bounding box center [408, 106] width 14 height 5
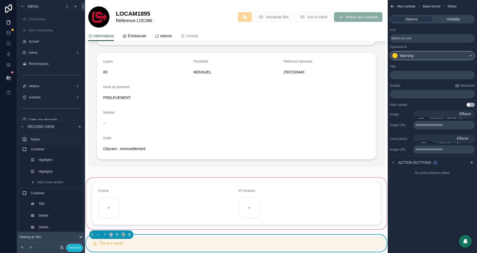
scroll to position [132, 0]
click at [92, 231] on div at bounding box center [111, 234] width 44 height 9
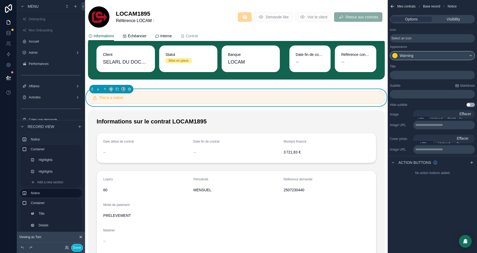
scroll to position [0, 0]
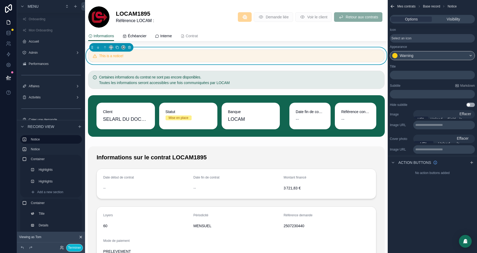
click at [409, 75] on p "﻿" at bounding box center [433, 75] width 82 height 4
click at [434, 67] on div "Title" at bounding box center [432, 66] width 85 height 4
click at [410, 98] on div "**********" at bounding box center [432, 85] width 89 height 47
click at [406, 96] on div "﻿" at bounding box center [432, 94] width 85 height 9
click at [397, 92] on p "﻿" at bounding box center [433, 94] width 82 height 4
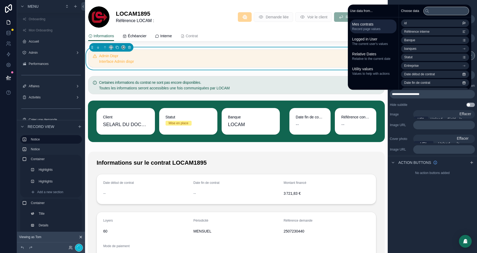
click at [238, 35] on div "Informations Échéancier Interne Contrat" at bounding box center [236, 36] width 296 height 10
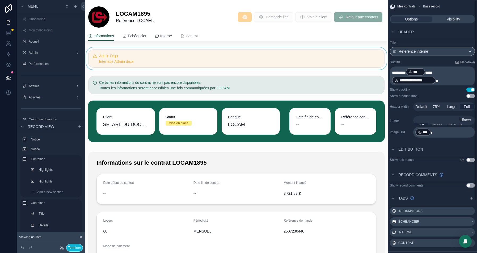
click at [320, 57] on div at bounding box center [236, 58] width 303 height 22
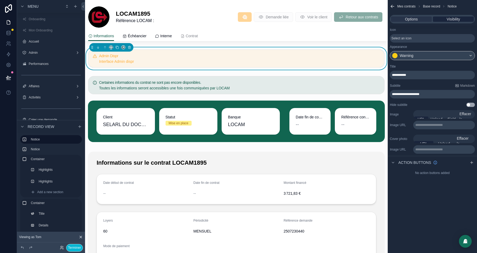
click at [454, 15] on div "Options Visibility" at bounding box center [432, 19] width 85 height 9
click at [454, 18] on span "Visibility" at bounding box center [453, 18] width 13 height 5
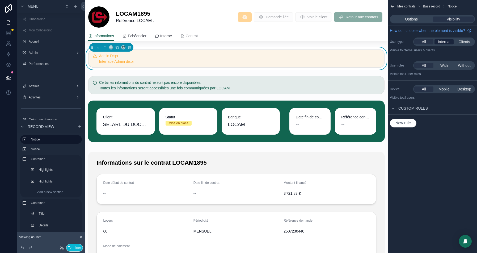
click at [440, 44] on span "Internal" at bounding box center [444, 41] width 12 height 5
click at [446, 68] on span "With" at bounding box center [443, 65] width 7 height 5
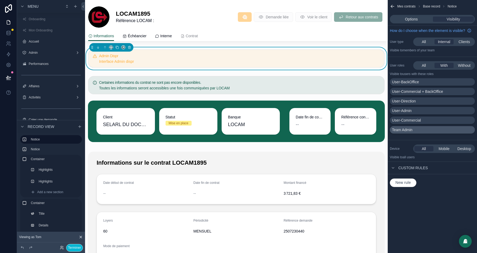
click at [416, 132] on div "Team Admin" at bounding box center [432, 129] width 81 height 5
click at [411, 22] on span "Options" at bounding box center [411, 18] width 13 height 5
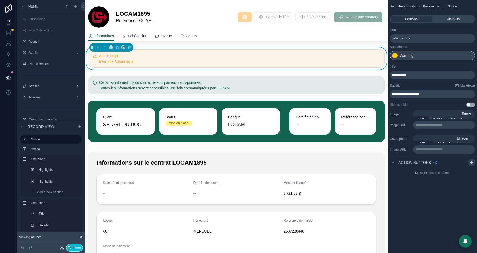
click at [471, 162] on icon "scrollable content" at bounding box center [471, 162] width 4 height 4
click at [469, 174] on icon "scrollable content" at bounding box center [470, 175] width 4 height 4
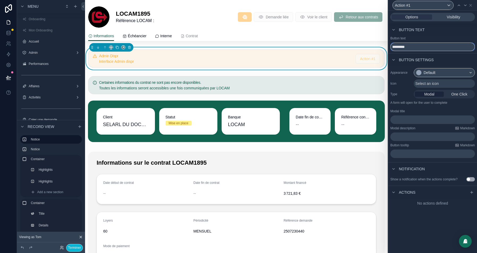
click at [403, 47] on input "*********" at bounding box center [432, 47] width 84 height 9
type input "********"
click at [429, 84] on span "Select an icon" at bounding box center [426, 83] width 23 height 5
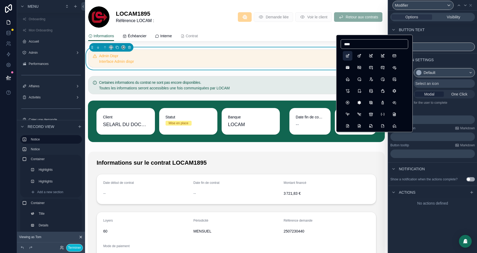
type input "****"
click at [345, 52] on button "Edit" at bounding box center [348, 56] width 10 height 10
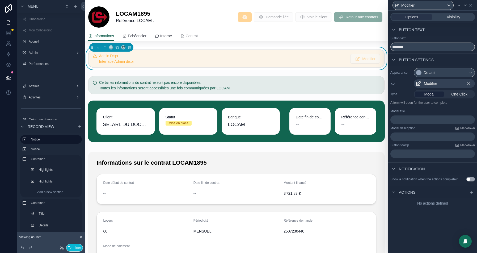
click at [402, 120] on p "﻿" at bounding box center [432, 119] width 81 height 5
click at [472, 181] on button "Use setting" at bounding box center [470, 179] width 9 height 4
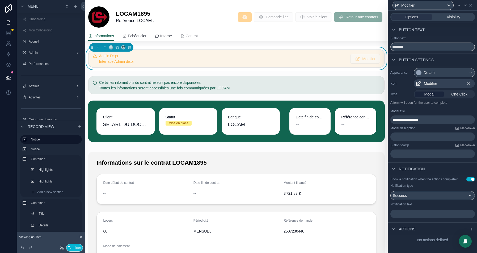
click at [413, 214] on div "﻿" at bounding box center [432, 213] width 84 height 9
click at [413, 216] on p "﻿" at bounding box center [432, 213] width 81 height 5
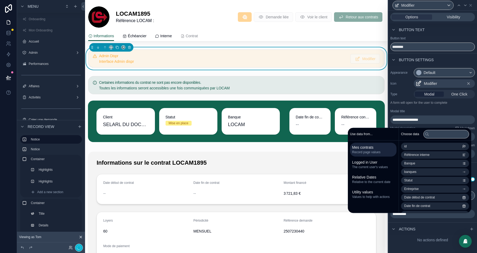
click at [428, 112] on div "Modal title" at bounding box center [432, 111] width 84 height 4
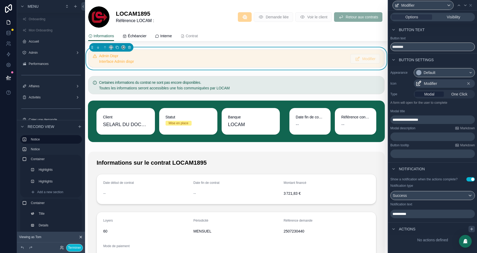
click at [474, 232] on div at bounding box center [471, 229] width 6 height 6
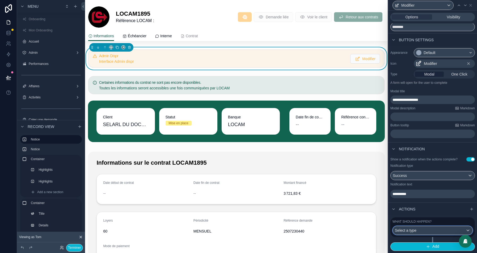
click at [409, 230] on span "Select a type" at bounding box center [406, 230] width 22 height 4
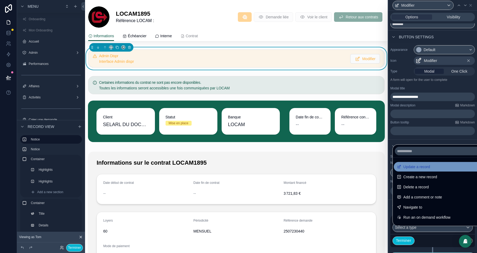
click at [426, 164] on span "Update a record" at bounding box center [416, 166] width 27 height 6
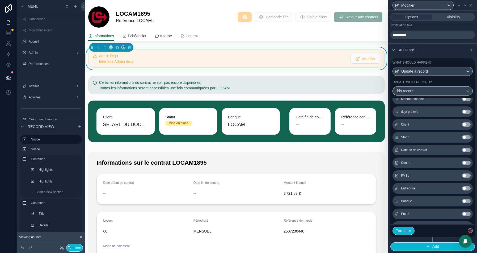
scroll to position [126, 0]
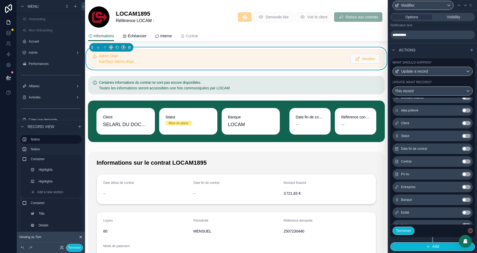
click at [468, 187] on button "Use setting" at bounding box center [466, 187] width 9 height 4
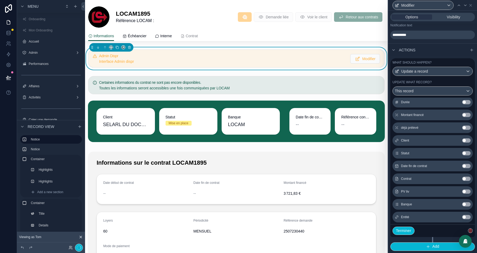
scroll to position [143, 0]
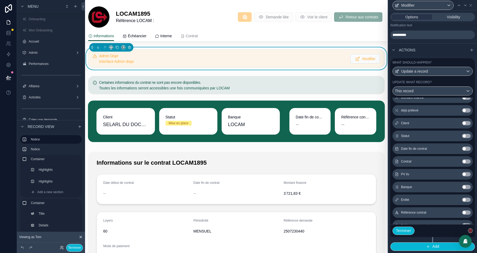
click at [466, 200] on button "Use setting" at bounding box center [466, 199] width 9 height 4
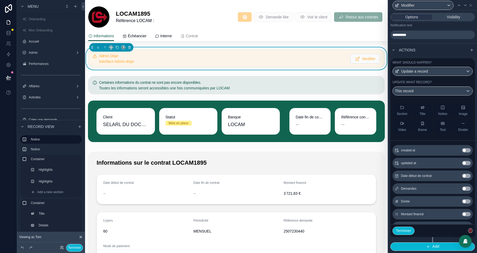
scroll to position [41, 0]
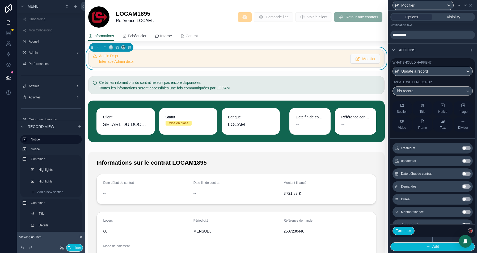
click at [466, 186] on button "Use setting" at bounding box center [466, 186] width 9 height 4
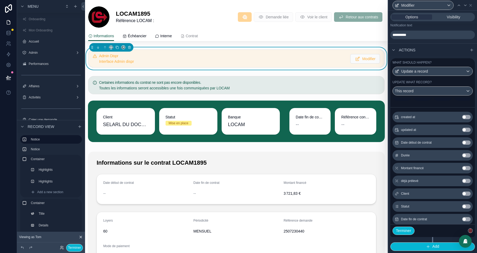
scroll to position [79, 0]
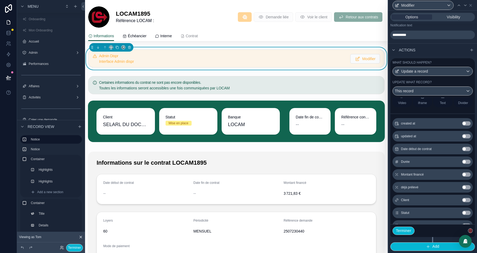
click at [466, 150] on button "Use setting" at bounding box center [466, 149] width 9 height 4
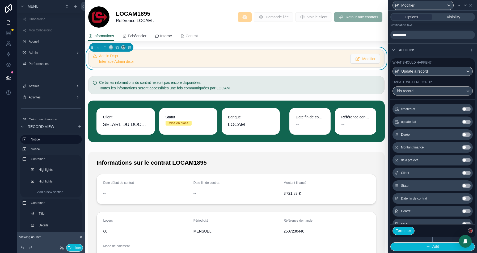
scroll to position [116, 0]
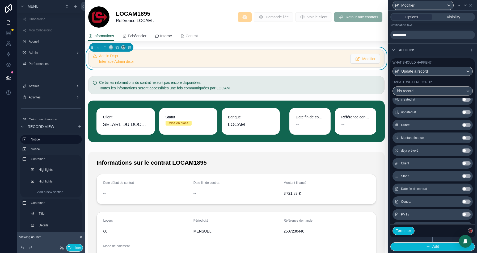
click at [463, 189] on button "Use setting" at bounding box center [466, 189] width 9 height 4
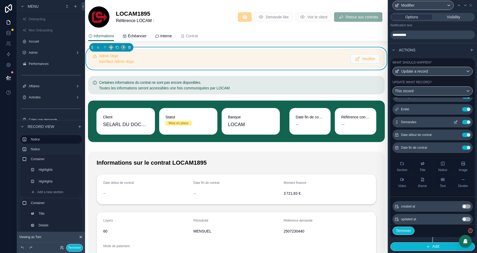
scroll to position [25, 0]
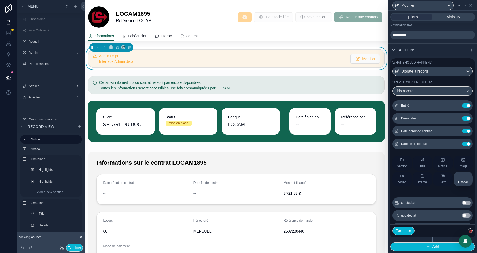
click at [459, 176] on div "Divider" at bounding box center [463, 178] width 10 height 11
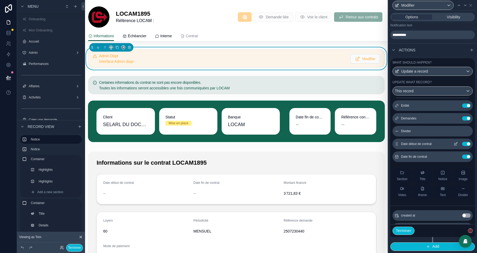
click at [456, 143] on icon at bounding box center [456, 144] width 4 height 4
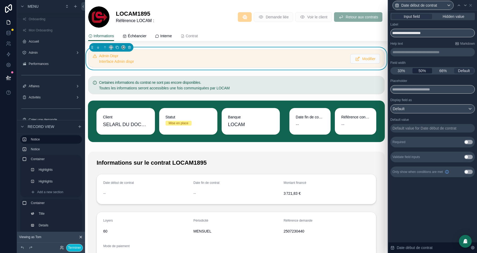
click at [422, 71] on span "50%" at bounding box center [421, 70] width 7 height 5
click at [464, 6] on icon at bounding box center [465, 5] width 4 height 4
drag, startPoint x: 422, startPoint y: 70, endPoint x: 449, endPoint y: 41, distance: 40.1
click at [422, 70] on span "50%" at bounding box center [421, 70] width 7 height 5
click at [471, 5] on icon at bounding box center [470, 5] width 4 height 4
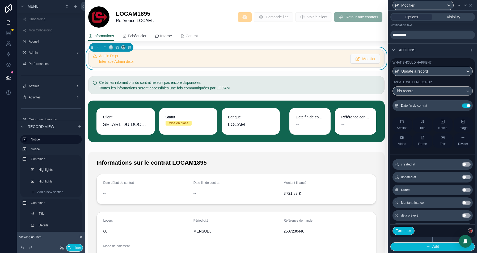
scroll to position [39, 0]
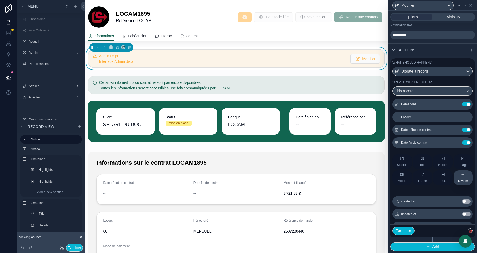
click at [464, 174] on icon at bounding box center [463, 174] width 2 height 0
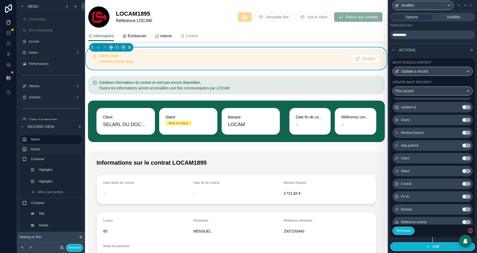
scroll to position [159, 0]
click at [467, 171] on button "Use setting" at bounding box center [466, 170] width 9 height 4
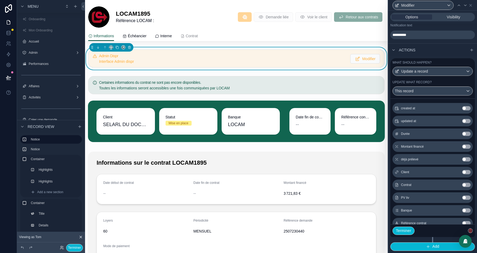
click at [466, 134] on button "Use setting" at bounding box center [466, 134] width 9 height 4
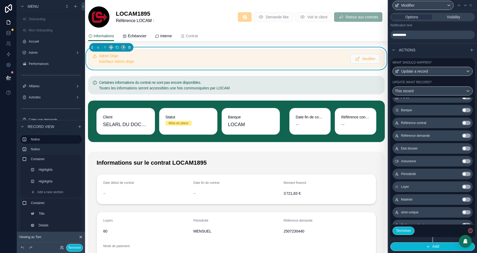
scroll to position [272, 0]
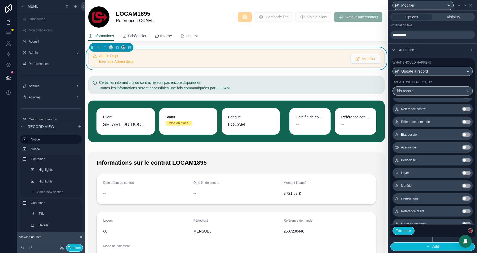
click at [465, 159] on button "Use setting" at bounding box center [466, 160] width 9 height 4
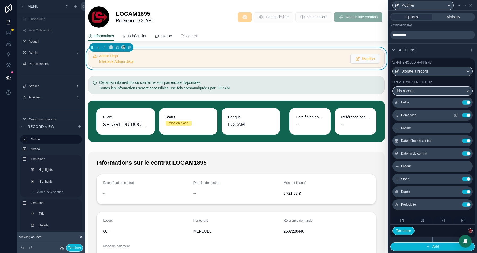
scroll to position [29, 0]
click at [455, 140] on icon at bounding box center [456, 140] width 4 height 4
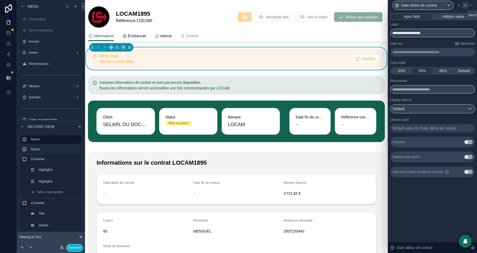
click at [465, 4] on icon at bounding box center [465, 5] width 4 height 4
click at [472, 4] on icon at bounding box center [470, 5] width 4 height 4
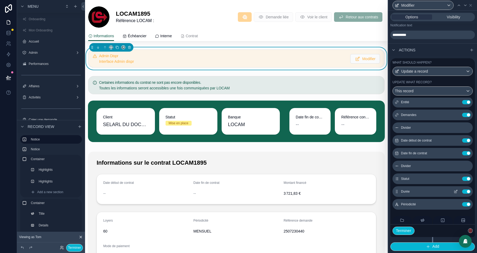
click at [456, 190] on icon at bounding box center [456, 191] width 4 height 4
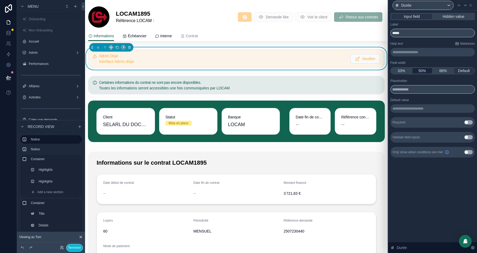
click at [422, 71] on span "50%" at bounding box center [421, 70] width 7 height 5
click at [465, 7] on icon at bounding box center [465, 5] width 4 height 4
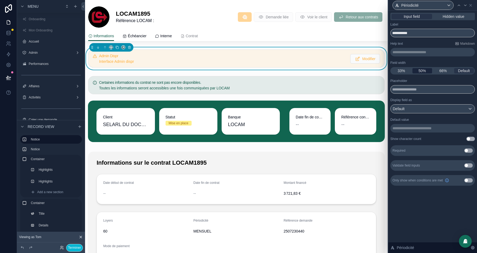
click at [421, 72] on span "50%" at bounding box center [421, 70] width 7 height 5
click at [469, 7] on icon at bounding box center [470, 5] width 4 height 4
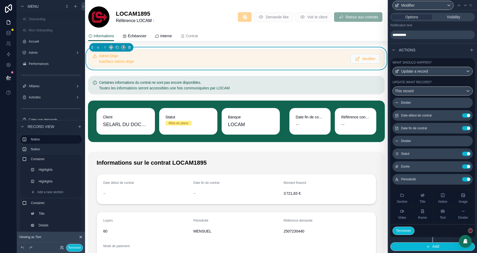
scroll to position [55, 0]
click at [458, 212] on div "Divider" at bounding box center [463, 212] width 10 height 11
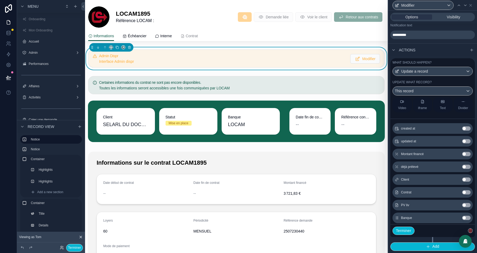
scroll to position [181, 0]
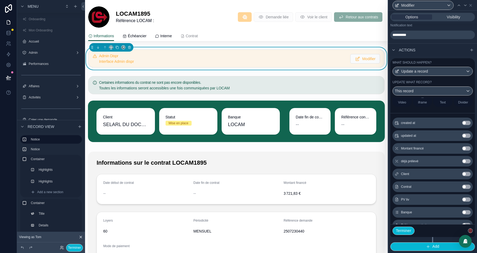
click at [464, 173] on button "Use setting" at bounding box center [466, 174] width 9 height 4
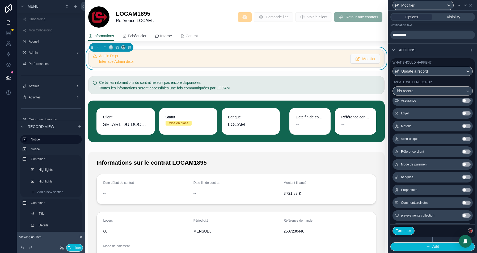
scroll to position [344, 0]
click at [465, 176] on button "Use setting" at bounding box center [466, 177] width 9 height 4
click at [468, 176] on button "Use setting" at bounding box center [466, 176] width 9 height 4
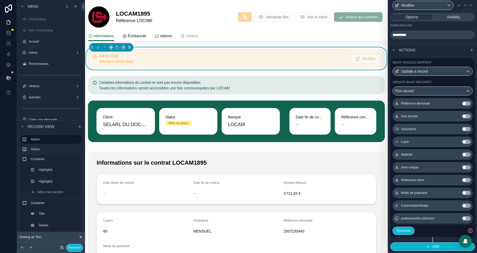
scroll to position [341, 0]
click at [464, 193] on button "Use setting" at bounding box center [466, 193] width 9 height 4
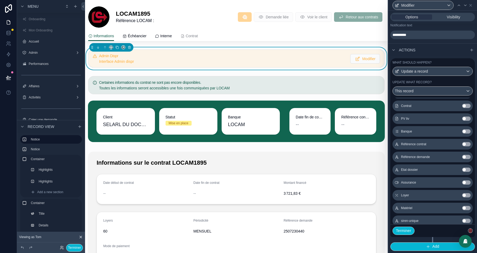
scroll to position [298, 0]
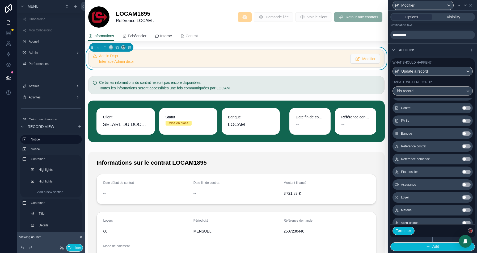
click at [466, 146] on button "Use setting" at bounding box center [466, 146] width 9 height 4
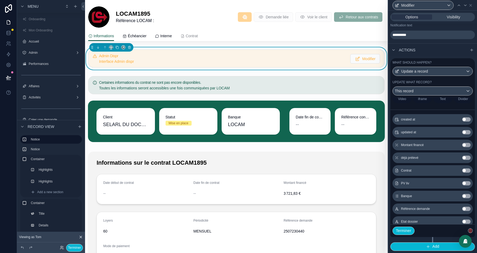
scroll to position [246, 0]
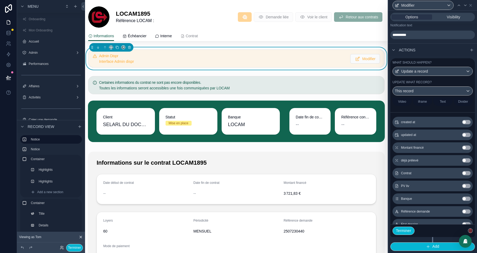
click at [467, 146] on button "Use setting" at bounding box center [466, 147] width 9 height 4
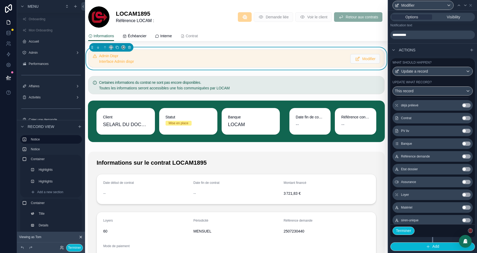
scroll to position [302, 0]
click at [465, 193] on button "Use setting" at bounding box center [466, 193] width 9 height 4
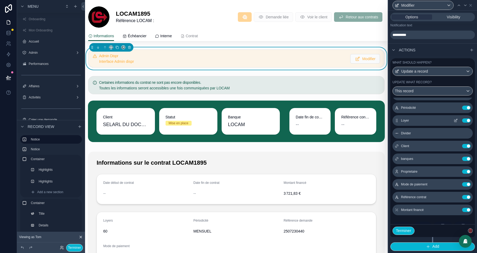
click at [456, 120] on icon at bounding box center [456, 120] width 2 height 2
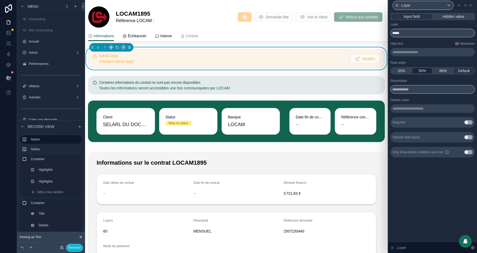
click at [417, 68] on div "50%" at bounding box center [422, 70] width 20 height 5
click at [464, 6] on icon at bounding box center [465, 5] width 4 height 4
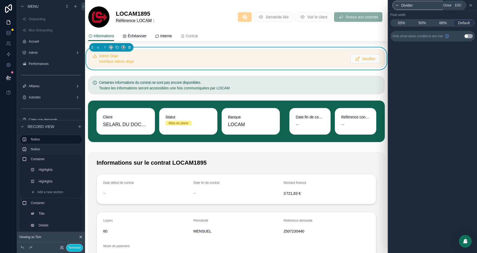
click at [471, 3] on icon at bounding box center [470, 5] width 4 height 4
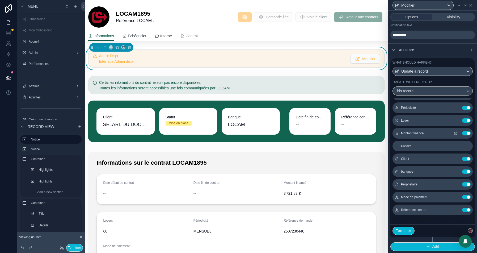
click at [455, 133] on icon at bounding box center [456, 133] width 2 height 2
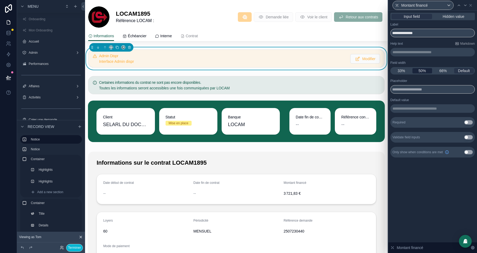
click at [418, 70] on span "50%" at bounding box center [421, 70] width 7 height 5
click at [470, 6] on icon at bounding box center [470, 5] width 2 height 2
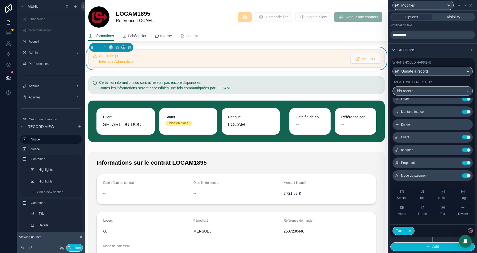
scroll to position [165, 0]
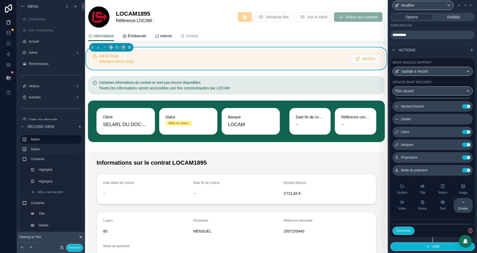
click at [465, 205] on div "Divider" at bounding box center [463, 205] width 10 height 11
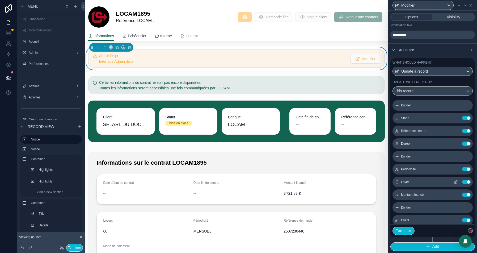
scroll to position [85, 0]
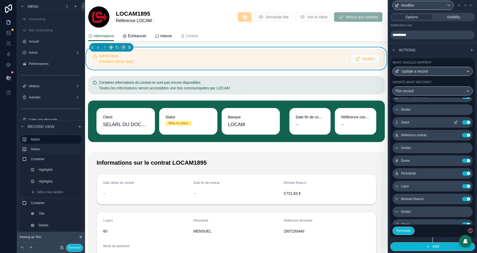
click at [458, 122] on button at bounding box center [455, 122] width 9 height 4
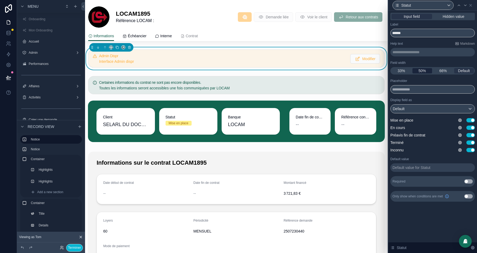
click at [419, 70] on span "50%" at bounding box center [421, 70] width 7 height 5
click at [465, 6] on icon at bounding box center [465, 5] width 4 height 4
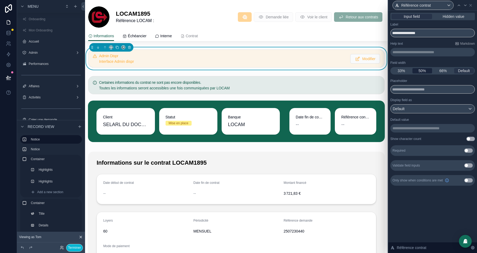
click at [421, 70] on span "50%" at bounding box center [421, 70] width 7 height 5
click at [472, 6] on icon at bounding box center [470, 5] width 4 height 4
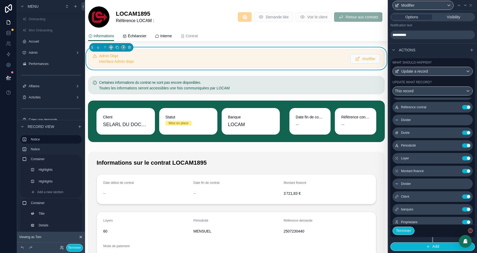
scroll to position [121, 0]
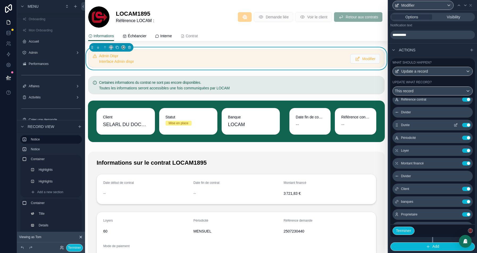
click at [456, 124] on icon at bounding box center [456, 125] width 4 height 4
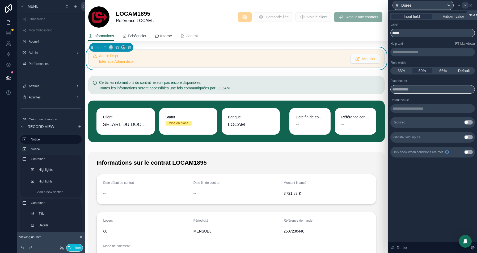
click at [466, 5] on icon at bounding box center [465, 5] width 2 height 1
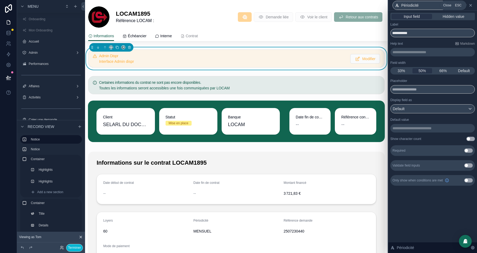
click at [472, 6] on icon at bounding box center [470, 5] width 4 height 4
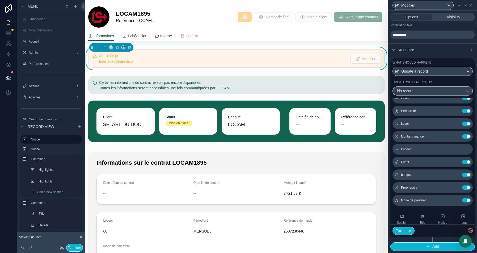
scroll to position [168, 0]
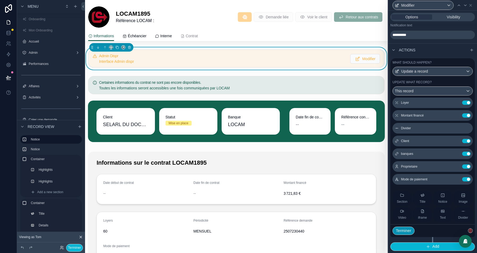
click at [405, 230] on button "Terminer" at bounding box center [403, 230] width 22 height 9
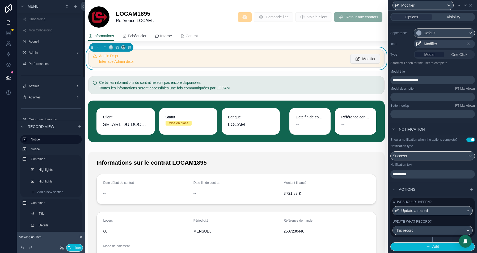
click at [362, 60] on span "Modifier" at bounding box center [368, 58] width 13 height 5
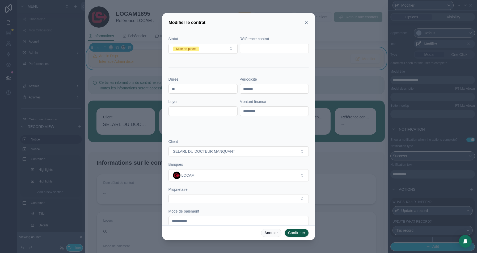
scroll to position [0, 0]
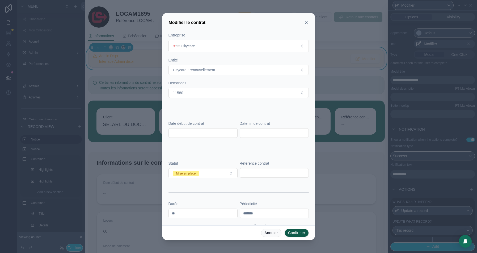
click at [306, 24] on icon at bounding box center [306, 22] width 4 height 4
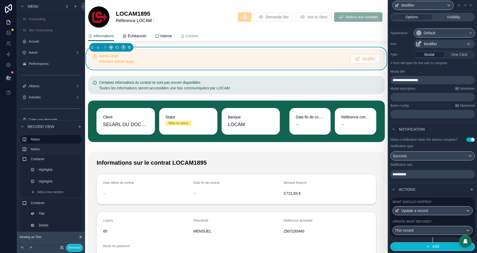
click at [453, 218] on div "What should happen? Update a record Update what record? This record" at bounding box center [432, 216] width 84 height 39
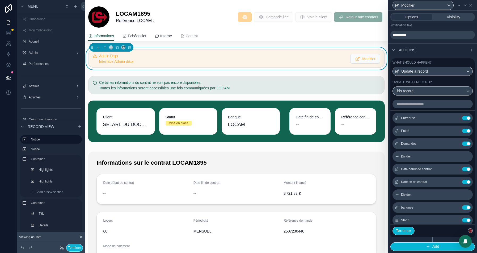
click at [402, 225] on div "Terminer" at bounding box center [432, 230] width 84 height 13
click at [402, 228] on button "Terminer" at bounding box center [403, 230] width 22 height 9
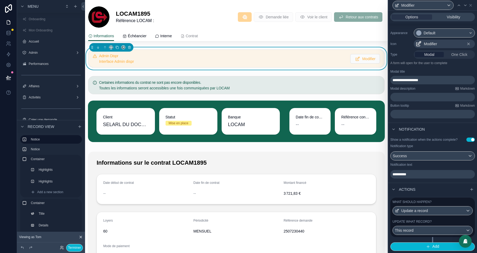
scroll to position [43, 0]
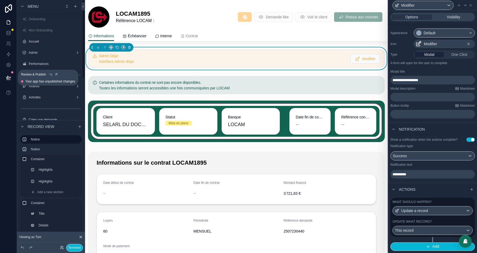
drag, startPoint x: 10, startPoint y: 74, endPoint x: 158, endPoint y: 108, distance: 151.1
click at [10, 74] on button at bounding box center [9, 77] width 12 height 15
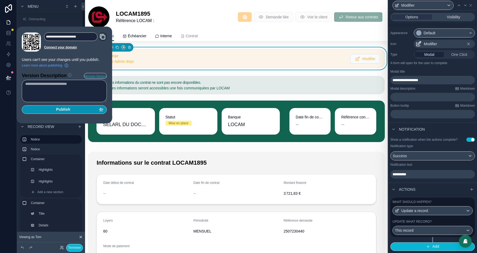
click at [87, 108] on div "Publish" at bounding box center [64, 109] width 78 height 5
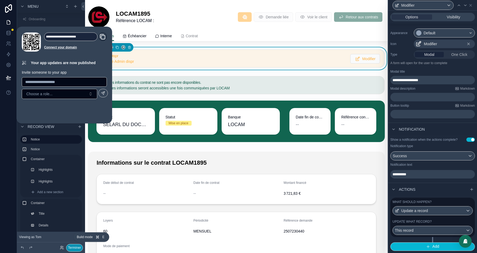
click at [75, 247] on button "Terminer" at bounding box center [74, 248] width 17 height 8
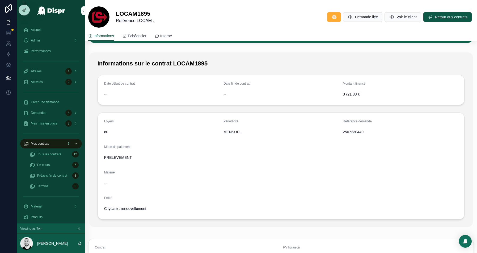
scroll to position [105, 0]
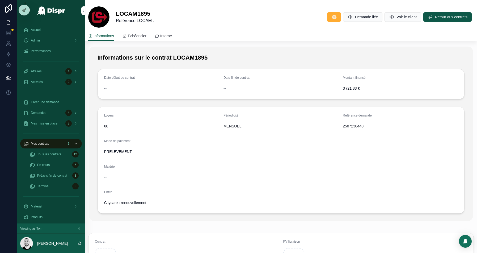
click at [357, 124] on span "2507230440" at bounding box center [400, 125] width 115 height 5
copy span "2507230440"
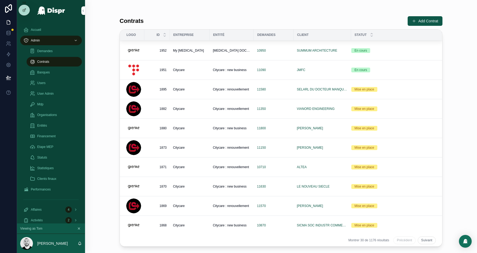
scroll to position [17, 0]
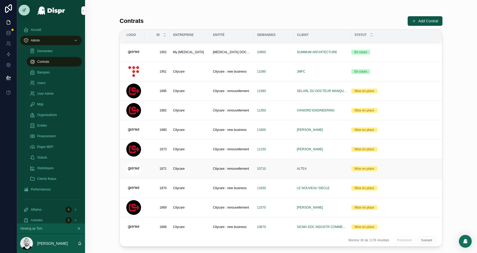
click at [198, 168] on div "Citycare" at bounding box center [189, 168] width 33 height 4
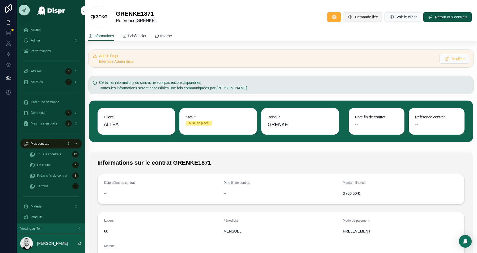
click at [355, 18] on span "Demande liée" at bounding box center [366, 16] width 23 height 5
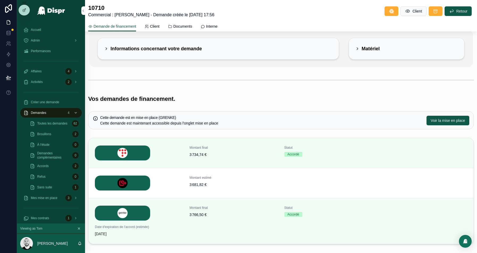
scroll to position [97, 0]
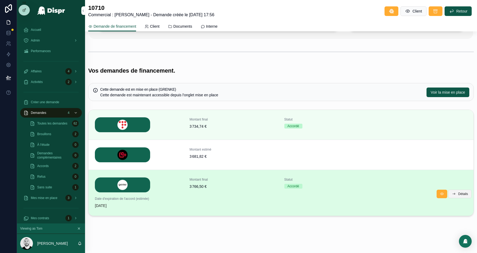
click at [461, 192] on span "Détails" at bounding box center [463, 194] width 10 height 4
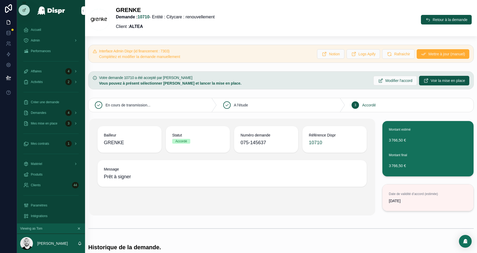
click at [251, 143] on span "075-145637" at bounding box center [265, 142] width 51 height 7
copy span "075-145637"
click at [138, 26] on strong "ALTEA" at bounding box center [136, 26] width 14 height 5
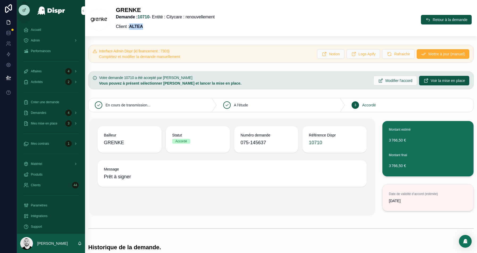
click at [138, 26] on strong "ALTEA" at bounding box center [136, 26] width 14 height 5
copy strong "ALTEA"
click at [425, 82] on button "Voir la mise en place" at bounding box center [444, 81] width 50 height 10
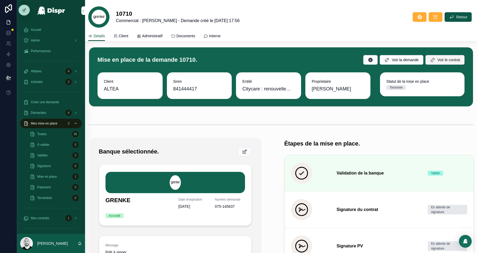
click at [443, 61] on span "Voir le contrat" at bounding box center [448, 59] width 23 height 5
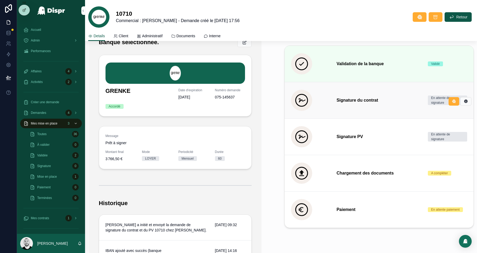
scroll to position [118, 0]
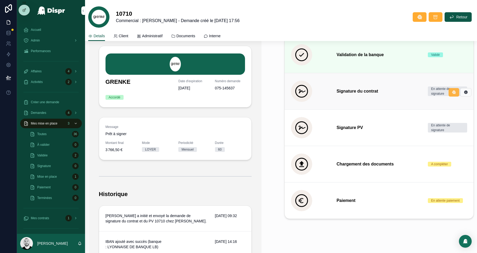
drag, startPoint x: 464, startPoint y: 90, endPoint x: 459, endPoint y: 91, distance: 5.5
click at [459, 91] on div at bounding box center [459, 91] width 23 height 11
click at [455, 91] on icon at bounding box center [454, 92] width 4 height 4
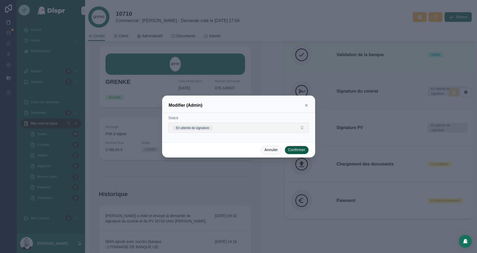
click at [233, 125] on button "En attente de signature" at bounding box center [238, 127] width 140 height 10
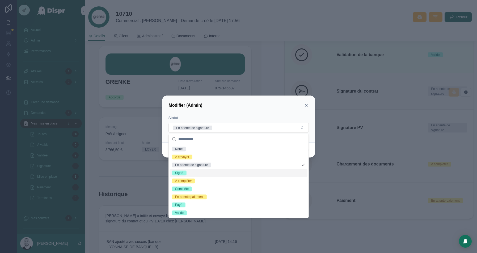
click at [198, 175] on div "Signé" at bounding box center [239, 173] width 138 height 8
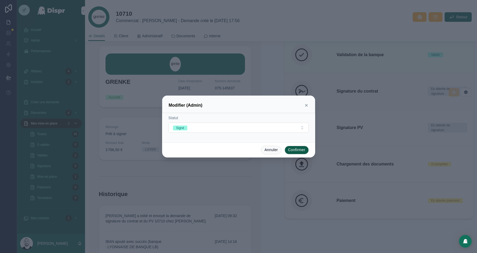
click at [293, 147] on button "Confirmer" at bounding box center [297, 150] width 24 height 9
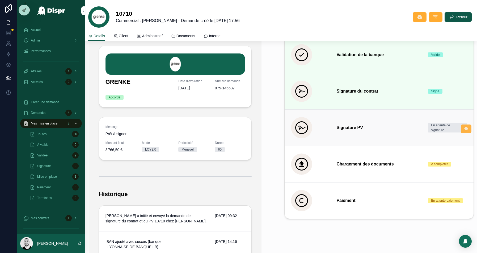
click at [468, 127] on icon at bounding box center [466, 128] width 4 height 4
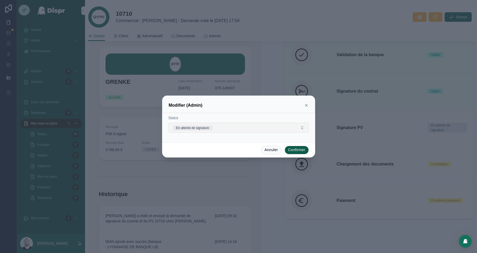
click at [219, 124] on button "En attente de signature" at bounding box center [238, 127] width 140 height 10
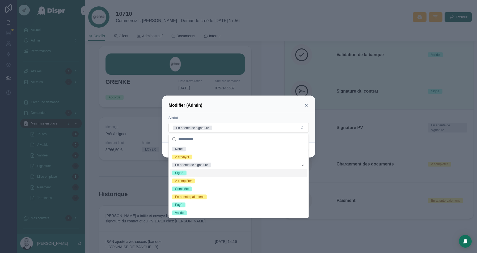
click at [186, 175] on span "Signé" at bounding box center [179, 172] width 15 height 5
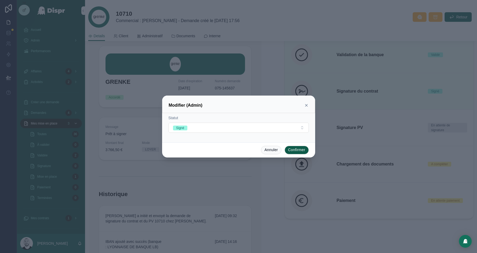
click at [289, 148] on button "Confirmer" at bounding box center [297, 150] width 24 height 9
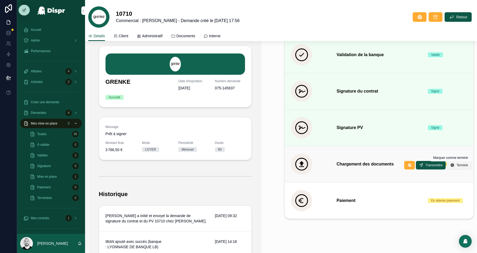
click at [456, 166] on span "Terminé" at bounding box center [461, 165] width 11 height 4
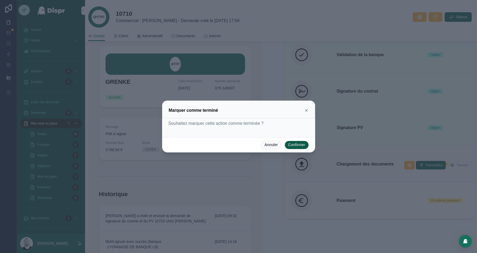
click at [298, 147] on button "Confirmer" at bounding box center [297, 145] width 24 height 9
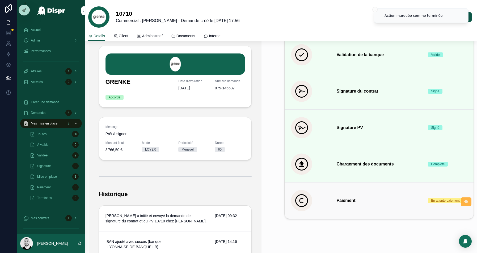
click at [463, 198] on button at bounding box center [466, 201] width 11 height 9
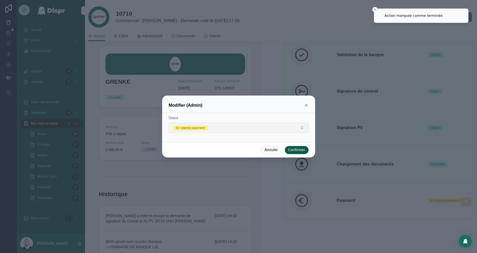
click at [236, 130] on button "En attente paiement" at bounding box center [238, 127] width 140 height 10
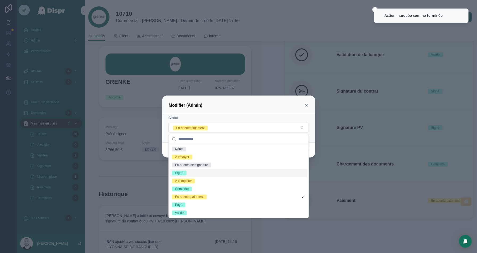
click at [192, 172] on div "Signé" at bounding box center [239, 173] width 138 height 8
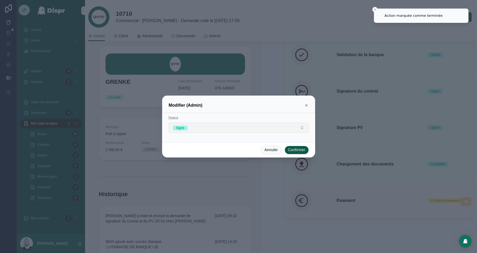
click at [221, 128] on button "Signé" at bounding box center [238, 127] width 140 height 10
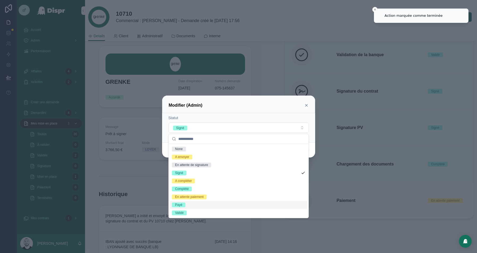
click at [178, 203] on div "Payé" at bounding box center [178, 204] width 7 height 5
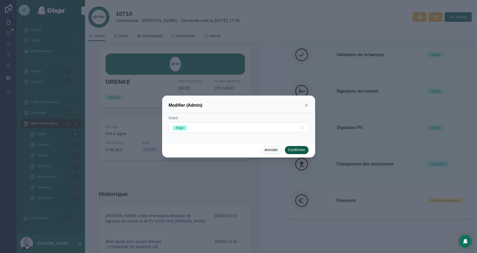
click at [296, 148] on button "Confirmer" at bounding box center [297, 150] width 24 height 9
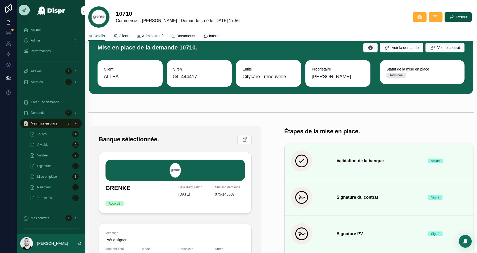
scroll to position [0, 0]
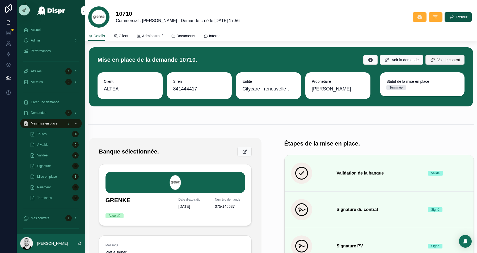
click at [455, 62] on span "Voir le contrat" at bounding box center [448, 59] width 23 height 5
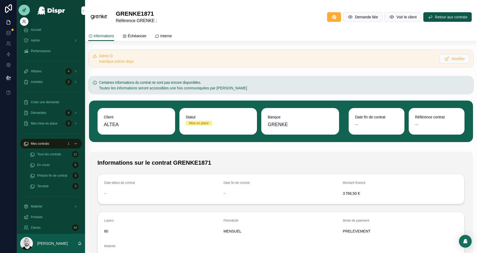
click at [19, 11] on div at bounding box center [24, 10] width 11 height 10
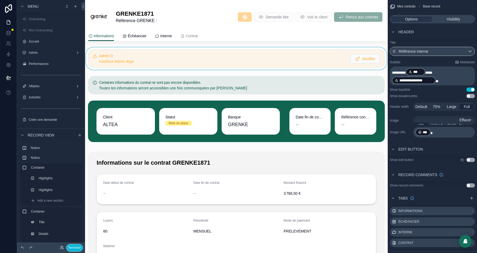
click at [304, 62] on div at bounding box center [236, 58] width 303 height 22
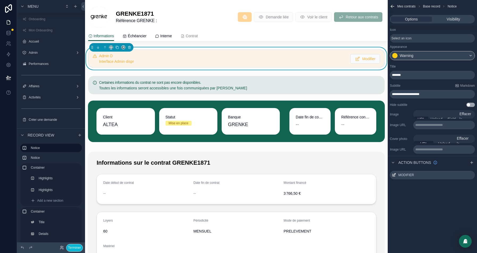
click at [463, 22] on div "Options Visibility" at bounding box center [432, 19] width 85 height 9
click at [456, 19] on span "Visibility" at bounding box center [453, 18] width 13 height 5
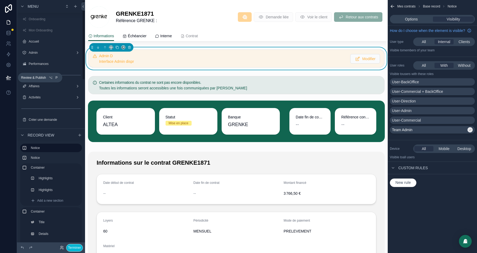
click at [7, 77] on icon at bounding box center [8, 77] width 5 height 3
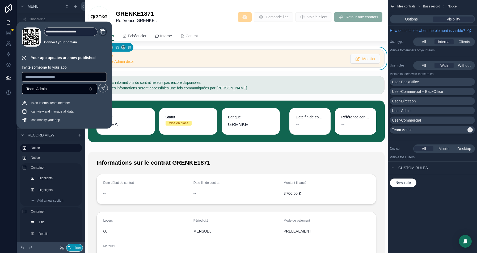
click at [71, 248] on button "Terminer" at bounding box center [74, 248] width 17 height 8
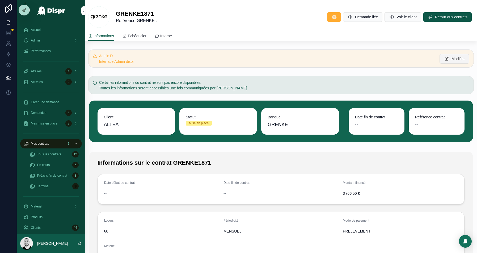
click at [456, 63] on button "Modifier" at bounding box center [454, 59] width 30 height 10
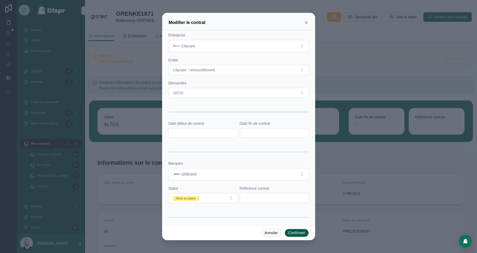
click at [190, 132] on input "text" at bounding box center [203, 132] width 69 height 7
paste input "**********"
type input "**********"
click at [261, 132] on input "text" at bounding box center [274, 132] width 69 height 7
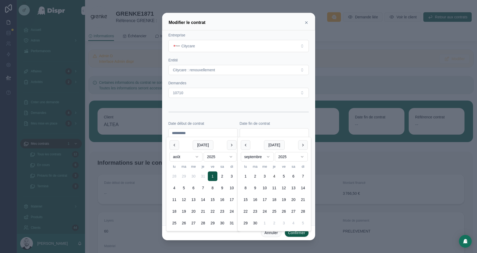
paste input "**********"
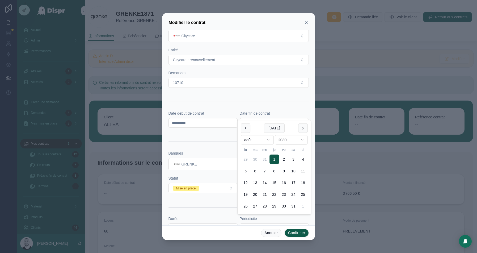
scroll to position [17, 0]
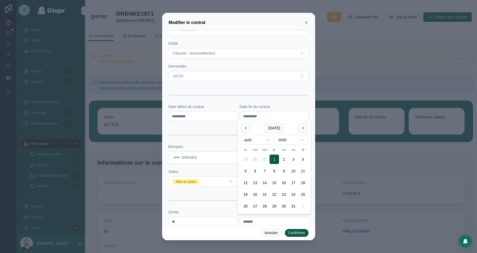
type input "**********"
click at [211, 130] on div at bounding box center [238, 134] width 140 height 13
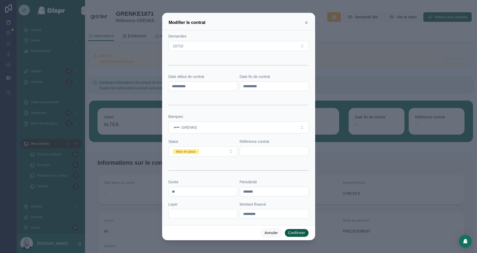
scroll to position [63, 0]
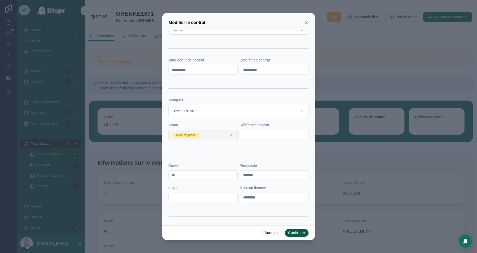
click at [227, 136] on button "Mise en place" at bounding box center [202, 135] width 69 height 10
click at [185, 169] on div "En cours" at bounding box center [181, 170] width 12 height 5
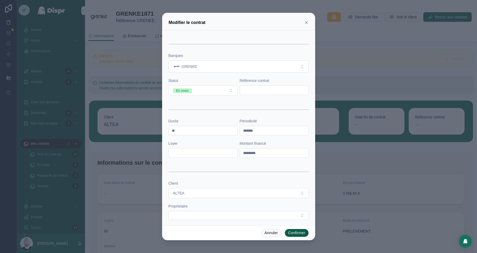
scroll to position [107, 0]
click at [178, 153] on input "text" at bounding box center [203, 153] width 69 height 7
paste input "******"
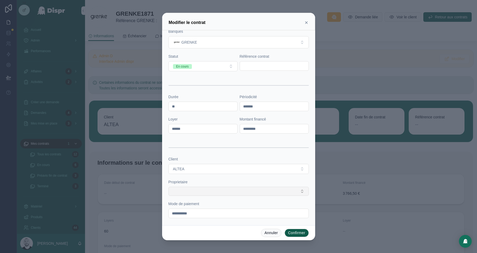
type input "******"
click at [205, 187] on button "Select Button" at bounding box center [238, 191] width 140 height 9
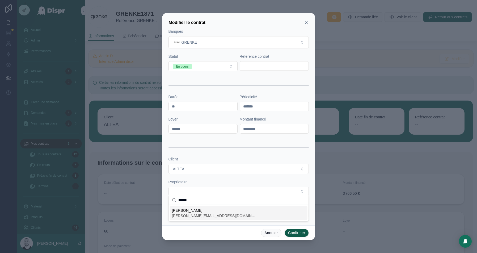
type input "******"
click at [190, 213] on span "[PERSON_NAME][EMAIL_ADDRESS][DOMAIN_NAME]" at bounding box center [214, 215] width 85 height 5
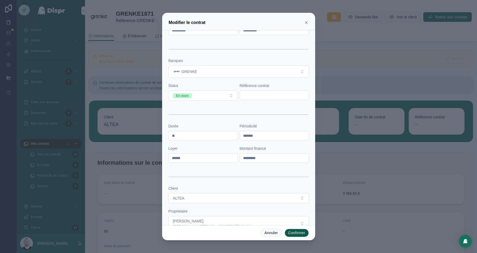
scroll to position [138, 0]
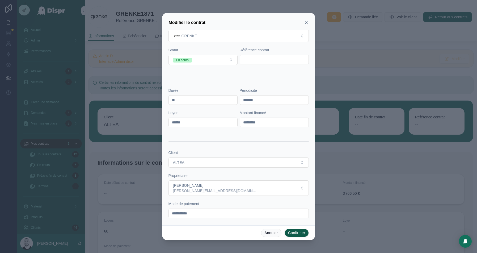
click at [192, 211] on input "**********" at bounding box center [239, 212] width 140 height 7
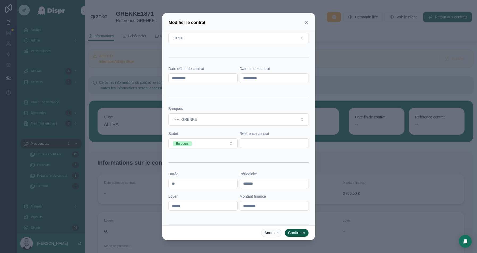
scroll to position [40, 0]
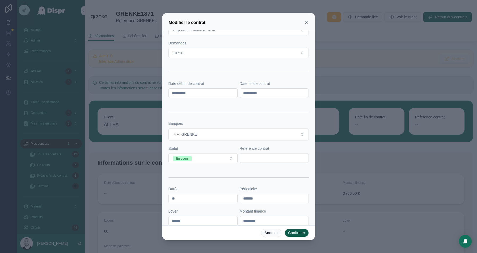
click at [250, 156] on input "text" at bounding box center [274, 157] width 69 height 7
paste input "*********"
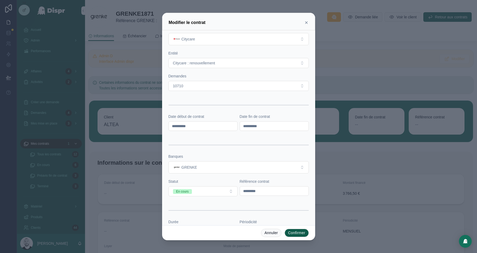
scroll to position [0, 0]
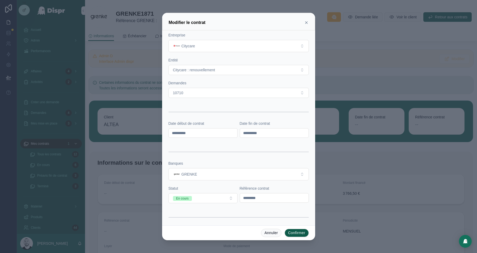
type input "*********"
click at [291, 233] on button "Confirmer" at bounding box center [297, 232] width 24 height 9
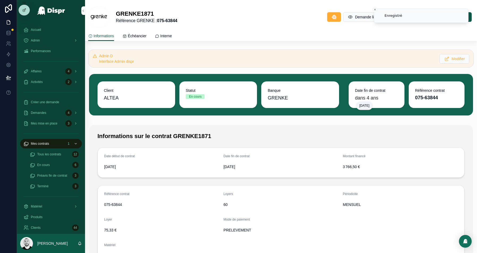
click at [374, 96] on p "dans 4 ans" at bounding box center [366, 97] width 23 height 7
click at [447, 59] on button "Modifier" at bounding box center [454, 59] width 30 height 10
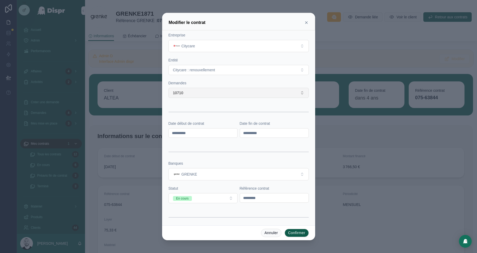
scroll to position [138, 0]
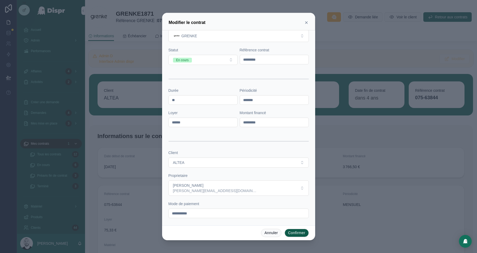
click at [306, 20] on icon at bounding box center [306, 22] width 4 height 4
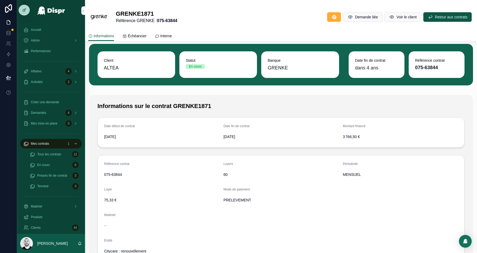
scroll to position [0, 0]
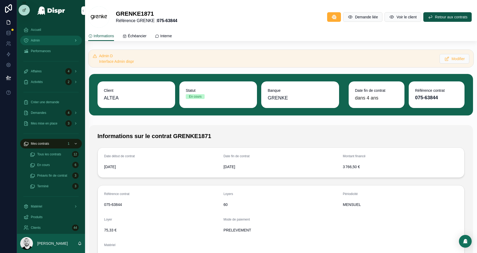
click at [40, 41] on span "Admin" at bounding box center [35, 40] width 9 height 4
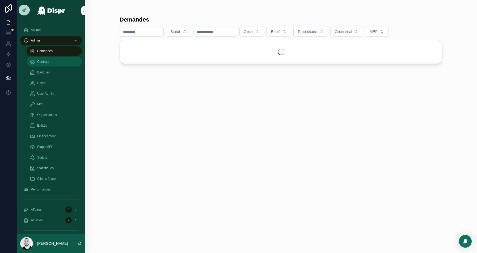
click at [49, 62] on span "Contrats" at bounding box center [43, 62] width 12 height 4
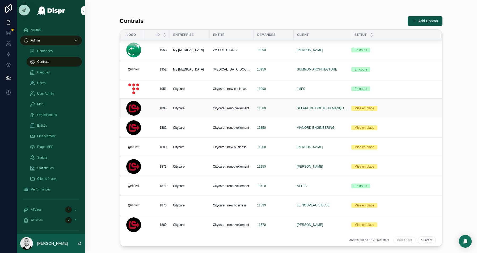
scroll to position [12, 0]
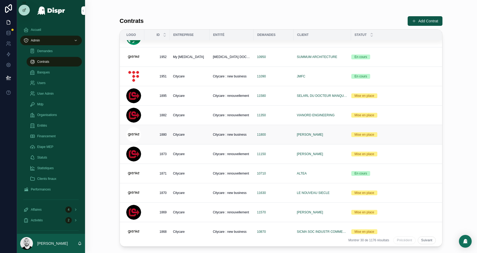
click at [200, 132] on div "Citycare" at bounding box center [189, 134] width 33 height 4
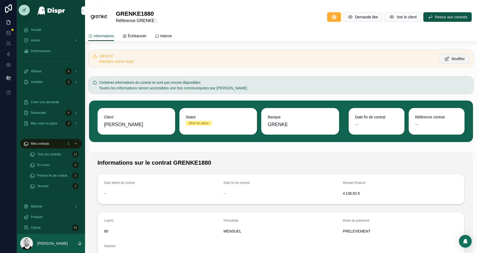
click at [445, 60] on icon at bounding box center [447, 58] width 6 height 5
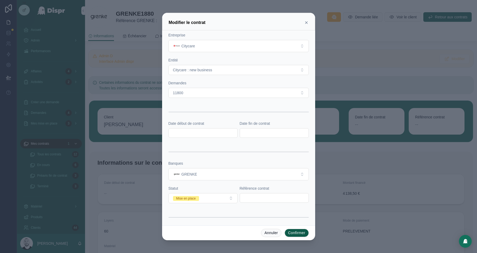
click at [183, 133] on input "text" at bounding box center [203, 132] width 69 height 7
paste input "**********"
type input "**********"
click at [247, 134] on input "text" at bounding box center [274, 132] width 69 height 7
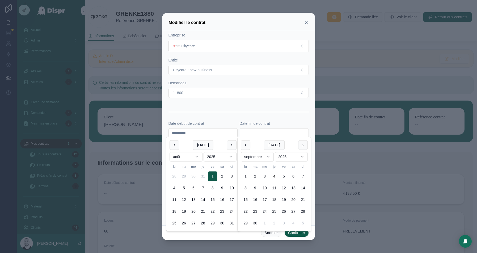
paste input "**********"
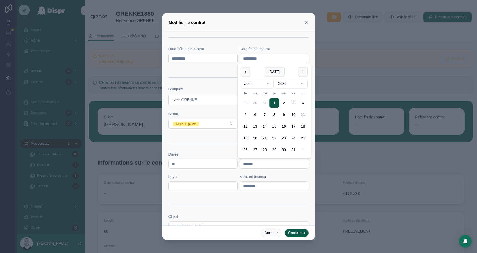
scroll to position [75, 0]
type input "**********"
click at [211, 173] on div "Loyer" at bounding box center [202, 175] width 69 height 5
click at [190, 182] on input "text" at bounding box center [203, 185] width 69 height 7
paste input "******"
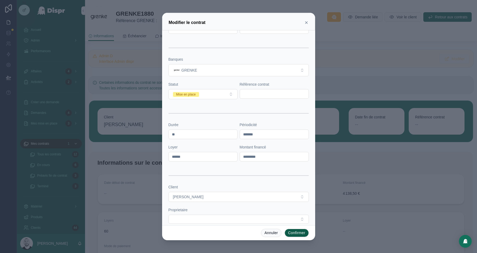
scroll to position [132, 0]
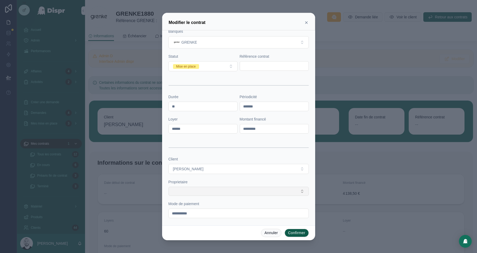
type input "******"
click at [231, 187] on button "Select Button" at bounding box center [238, 191] width 140 height 9
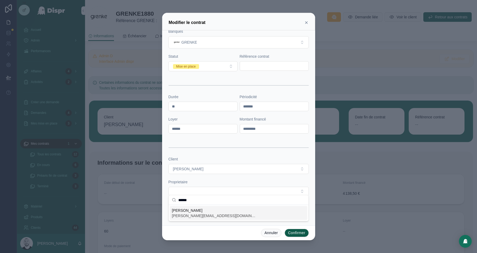
type input "******"
click at [194, 216] on span "[PERSON_NAME][EMAIL_ADDRESS][DOMAIN_NAME]" at bounding box center [214, 215] width 85 height 5
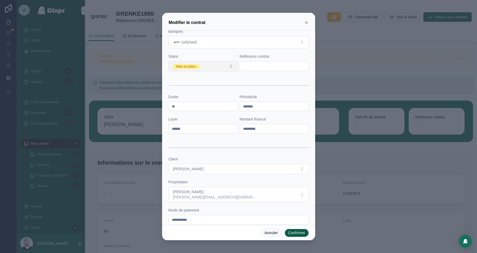
click at [207, 61] on button "Mise en place" at bounding box center [202, 66] width 69 height 10
click at [191, 103] on span "En cours" at bounding box center [181, 101] width 19 height 5
click at [249, 63] on input "text" at bounding box center [274, 65] width 69 height 7
paste input "*********"
type input "*********"
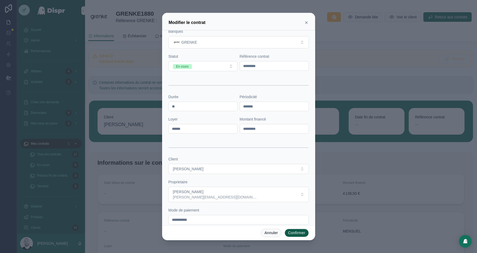
click at [296, 233] on button "Confirmer" at bounding box center [297, 232] width 24 height 9
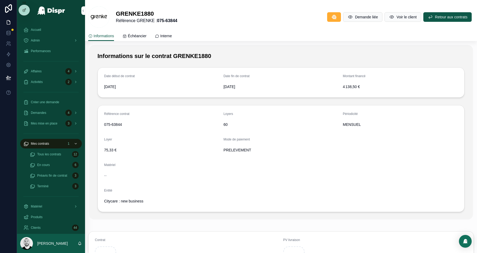
scroll to position [0, 0]
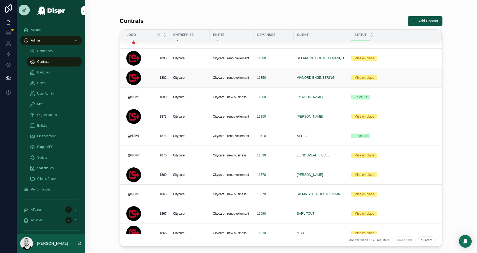
scroll to position [51, 0]
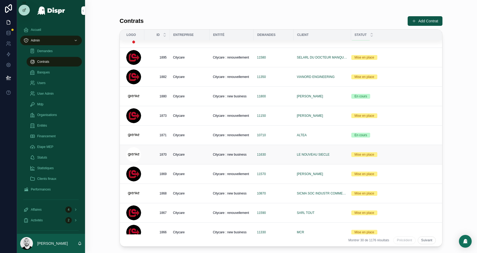
click at [283, 153] on div "11630" at bounding box center [273, 154] width 33 height 4
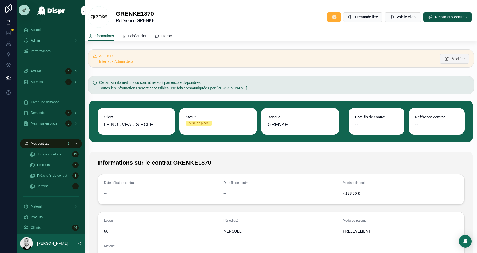
click at [455, 58] on span "Modifier" at bounding box center [457, 58] width 13 height 5
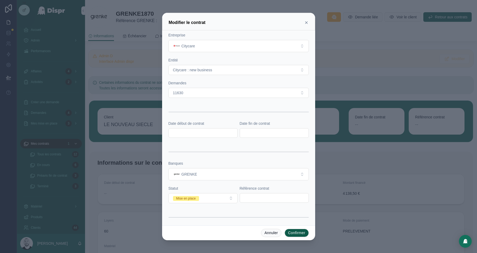
click at [186, 134] on input "text" at bounding box center [203, 132] width 69 height 7
paste input "**********"
type input "**********"
click at [252, 130] on input "text" at bounding box center [274, 132] width 69 height 7
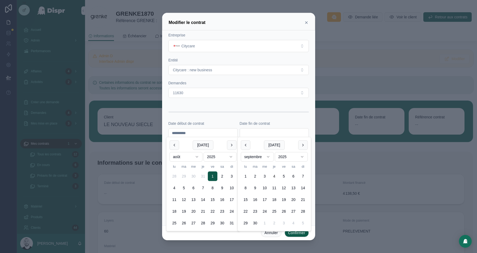
paste input "**********"
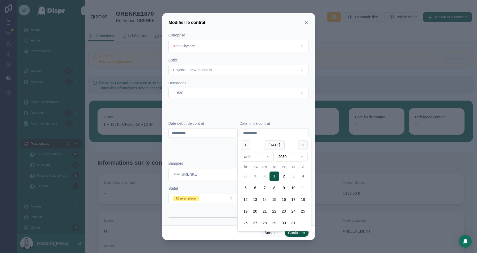
type input "**********"
click at [200, 109] on div at bounding box center [238, 111] width 140 height 13
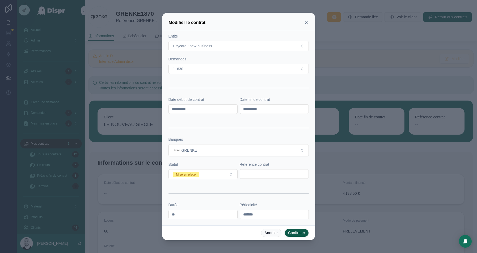
scroll to position [38, 0]
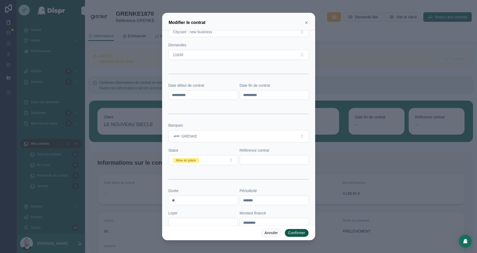
click at [255, 159] on input "text" at bounding box center [274, 159] width 69 height 7
paste input "*********"
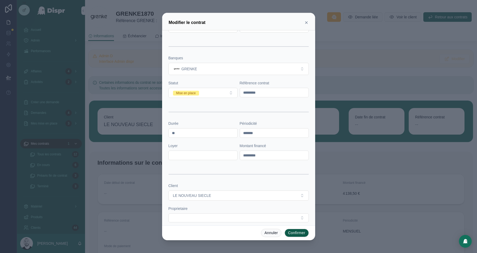
scroll to position [112, 0]
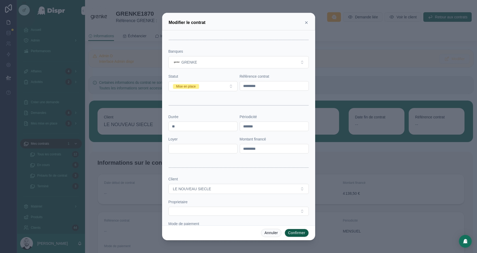
type input "*********"
click at [185, 151] on input "text" at bounding box center [203, 148] width 69 height 7
paste input "******"
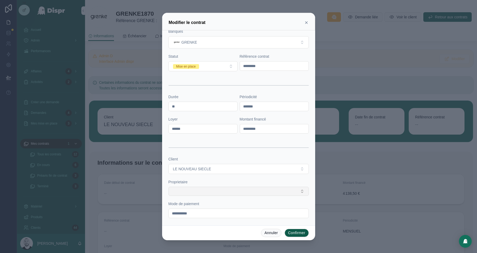
type input "******"
click at [216, 191] on button "Select Button" at bounding box center [238, 191] width 140 height 9
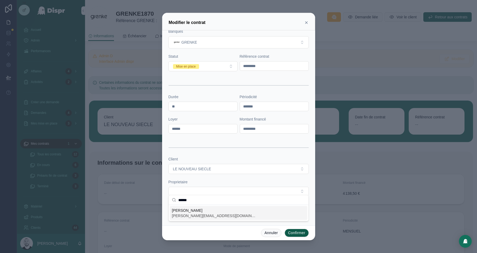
type input "******"
click at [203, 211] on span "[PERSON_NAME]" at bounding box center [214, 209] width 85 height 5
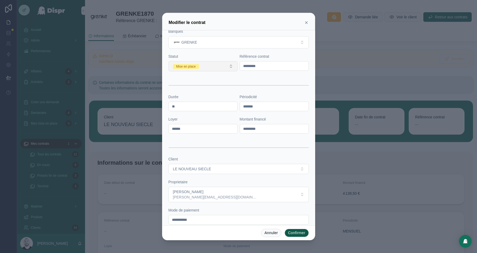
click at [216, 63] on button "Mise en place" at bounding box center [202, 66] width 69 height 10
click at [196, 103] on div "En cours" at bounding box center [203, 102] width 66 height 8
click at [291, 233] on button "Confirmer" at bounding box center [297, 232] width 24 height 9
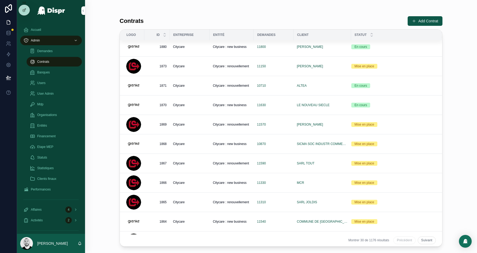
scroll to position [101, 0]
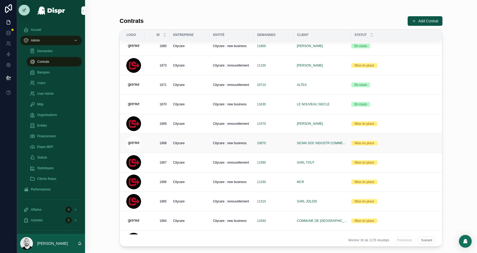
click at [285, 144] on td "10870" at bounding box center [274, 142] width 40 height 19
click at [282, 141] on div "10870" at bounding box center [273, 143] width 33 height 4
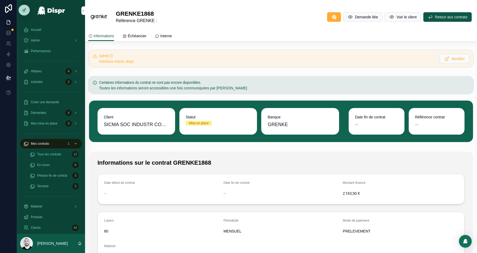
click at [125, 125] on span "SICMA SOC INDUSTR COMMERC MATERIEL AUTOMOBILE" at bounding box center [136, 124] width 65 height 7
copy span "SOC"
click at [355, 18] on span "Demande liée" at bounding box center [366, 16] width 23 height 5
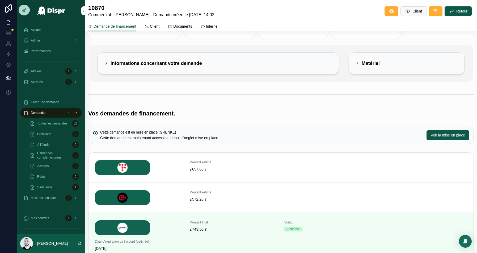
scroll to position [97, 0]
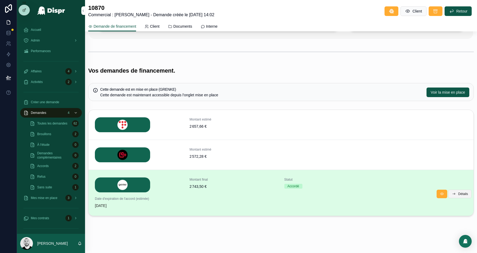
click at [460, 192] on span "Détails" at bounding box center [463, 194] width 10 height 4
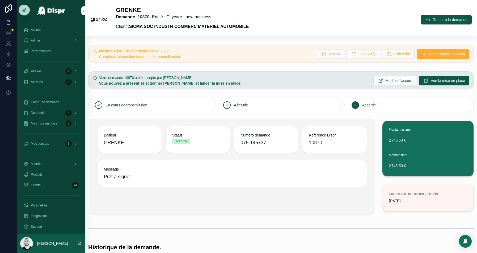
click at [254, 141] on span "075-145737" at bounding box center [265, 142] width 51 height 7
copy span "075-145737"
click at [424, 78] on button "Voir la mise en place" at bounding box center [444, 81] width 50 height 10
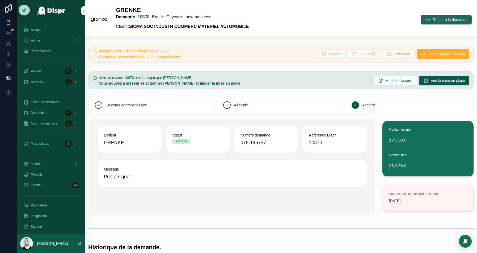
click at [433, 21] on span "Retour à la demande" at bounding box center [450, 19] width 35 height 5
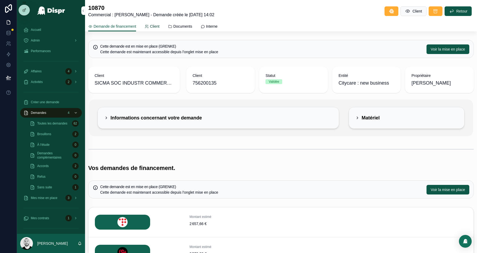
click at [153, 24] on div "Client" at bounding box center [152, 26] width 15 height 5
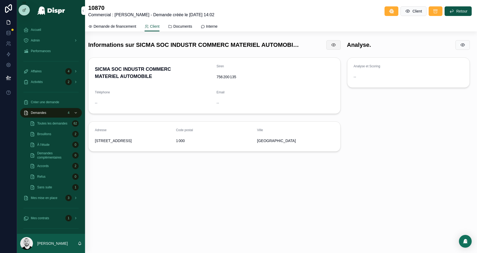
click at [334, 44] on icon at bounding box center [333, 44] width 5 height 5
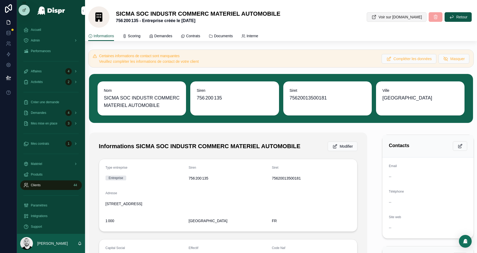
click at [404, 17] on span "Voir sur [DOMAIN_NAME]" at bounding box center [400, 16] width 43 height 5
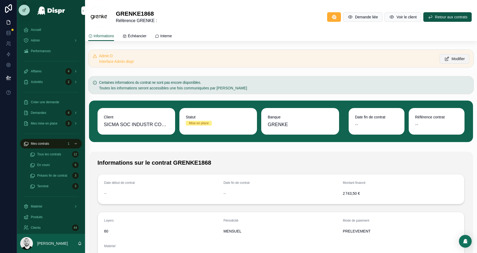
click at [453, 59] on span "Modifier" at bounding box center [457, 58] width 13 height 5
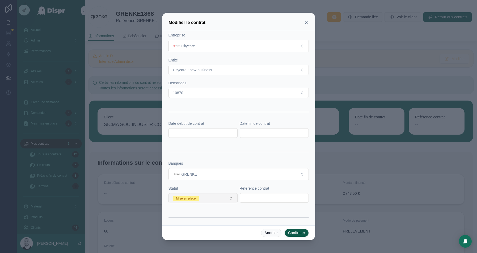
click at [203, 195] on button "Mise en place" at bounding box center [202, 198] width 69 height 10
click at [187, 186] on div "Inconnu" at bounding box center [180, 185] width 11 height 5
click at [301, 235] on button "Confirmer" at bounding box center [297, 232] width 24 height 9
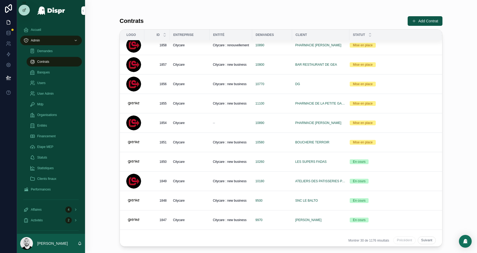
scroll to position [373, 0]
click at [281, 141] on div "10580" at bounding box center [271, 142] width 33 height 4
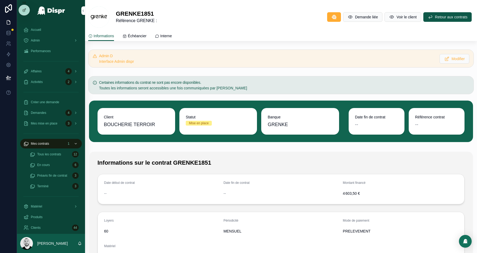
click at [120, 121] on span "BOUCHERIE TERROIR" at bounding box center [129, 124] width 51 height 7
click at [154, 126] on span "BOUCHERIE TERROIR" at bounding box center [129, 124] width 51 height 7
copy span "TERROIR"
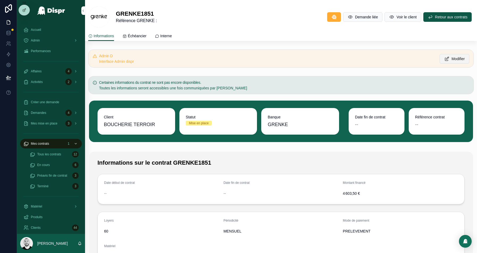
click at [452, 58] on span "Modifier" at bounding box center [457, 58] width 13 height 5
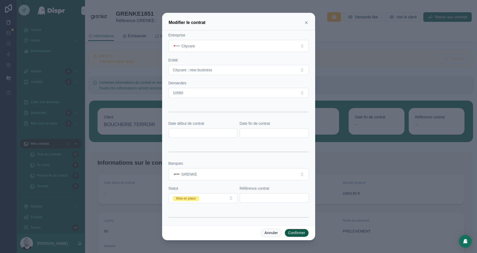
click at [193, 132] on input "text" at bounding box center [203, 132] width 69 height 7
paste input "**********"
type input "**********"
click at [253, 133] on input "text" at bounding box center [274, 132] width 69 height 7
paste input "**********"
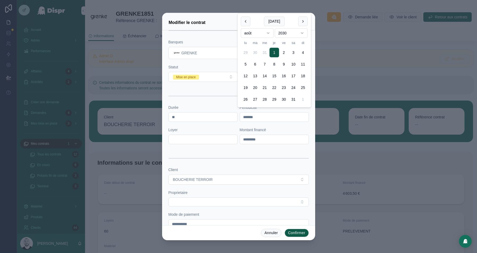
scroll to position [124, 0]
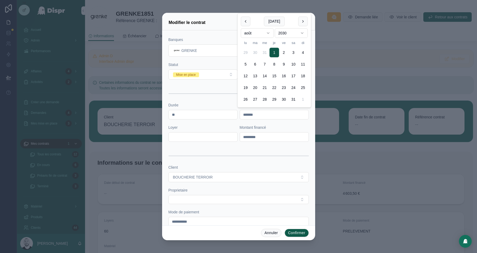
type input "**********"
click at [194, 133] on input "text" at bounding box center [203, 136] width 69 height 7
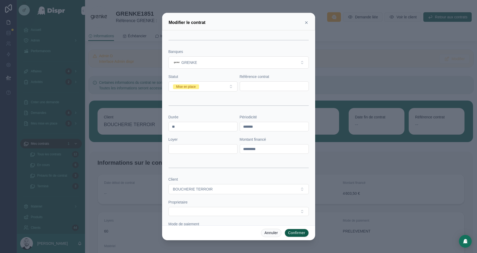
scroll to position [114, 0]
paste input "******"
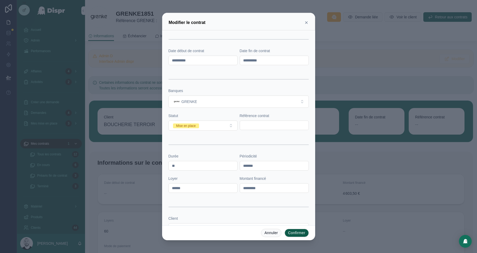
scroll to position [65, 0]
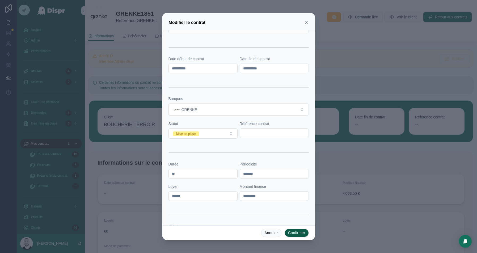
type input "******"
click at [250, 134] on input "text" at bounding box center [274, 132] width 69 height 7
paste input "*********"
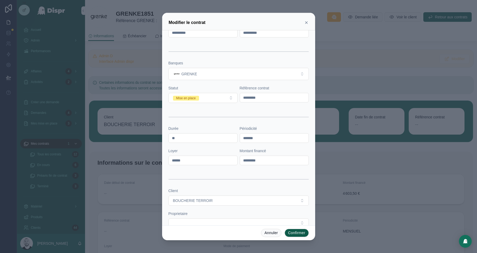
scroll to position [132, 0]
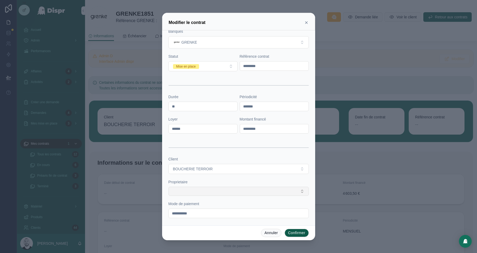
type input "*********"
click at [196, 190] on button "Select Button" at bounding box center [238, 191] width 140 height 9
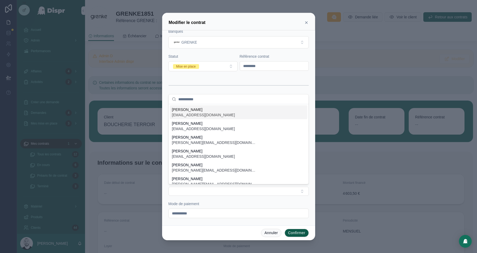
click at [195, 101] on input "text" at bounding box center [241, 99] width 127 height 10
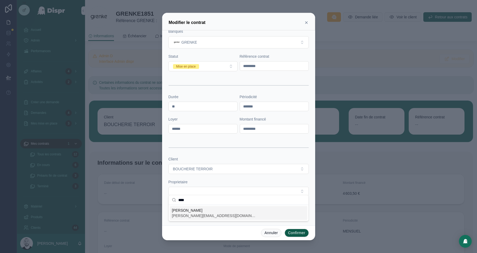
scroll to position [0, 0]
type input "*****"
click at [187, 212] on span "[PERSON_NAME]" at bounding box center [214, 209] width 85 height 5
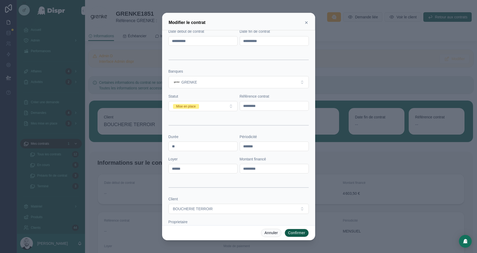
scroll to position [138, 0]
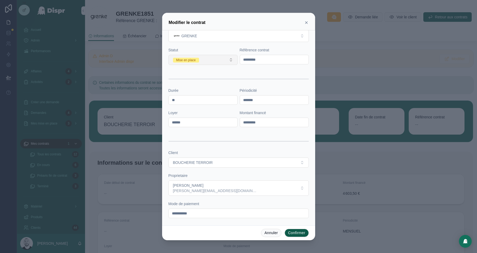
click at [212, 57] on button "Mise en place" at bounding box center [202, 60] width 69 height 10
click at [190, 95] on span "En cours" at bounding box center [181, 95] width 19 height 5
click at [291, 230] on button "Confirmer" at bounding box center [297, 232] width 24 height 9
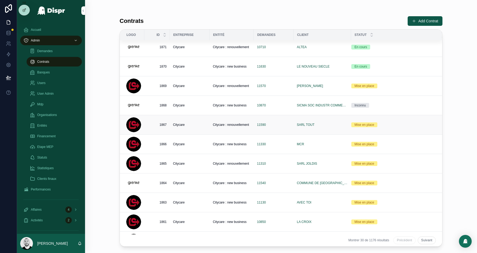
scroll to position [142, 0]
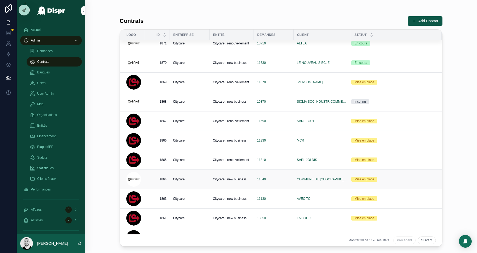
click at [192, 181] on td "Citycare" at bounding box center [190, 178] width 40 height 19
click at [197, 177] on div "Citycare" at bounding box center [189, 179] width 33 height 4
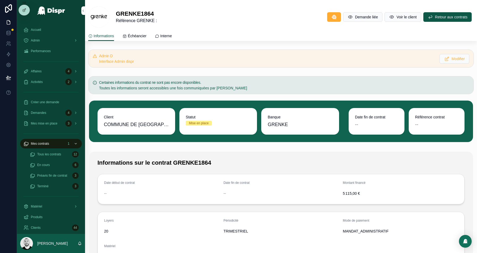
click at [149, 125] on span "COMMUNE DE [GEOGRAPHIC_DATA]" at bounding box center [136, 124] width 65 height 7
click at [142, 122] on span "COMMUNE DE [GEOGRAPHIC_DATA]" at bounding box center [136, 124] width 65 height 7
drag, startPoint x: 142, startPoint y: 122, endPoint x: 162, endPoint y: 122, distance: 19.7
click at [162, 122] on span "COMMUNE DE [GEOGRAPHIC_DATA]" at bounding box center [136, 124] width 65 height 7
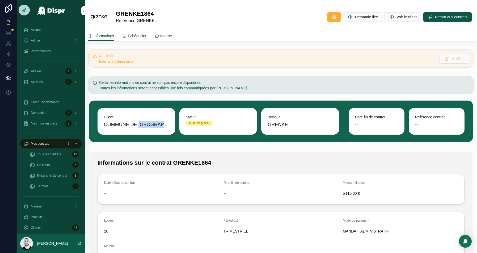
copy span "[GEOGRAPHIC_DATA]"
click at [23, 9] on icon at bounding box center [24, 10] width 2 height 2
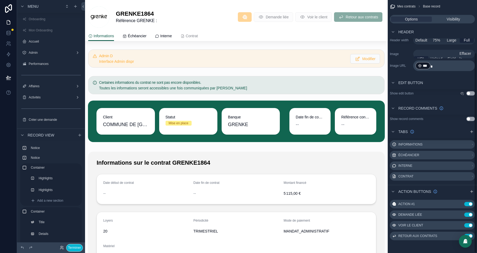
scroll to position [66, 0]
click at [470, 190] on icon "scrollable content" at bounding box center [471, 192] width 4 height 4
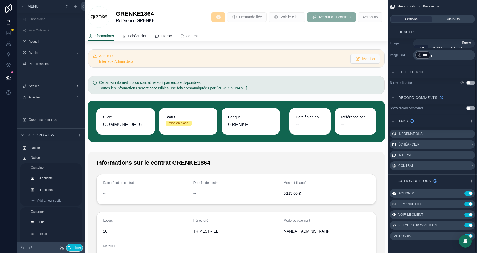
scroll to position [77, 0]
click at [454, 236] on icon "scrollable content" at bounding box center [453, 236] width 4 height 4
click at [461, 228] on icon at bounding box center [459, 227] width 4 height 4
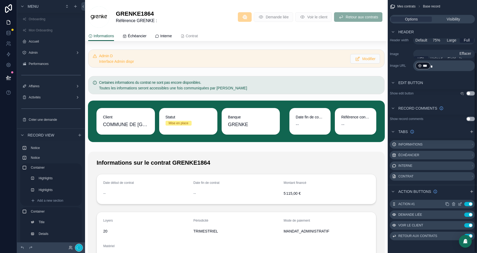
scroll to position [66, 0]
click at [448, 214] on icon "scrollable content" at bounding box center [447, 215] width 4 height 4
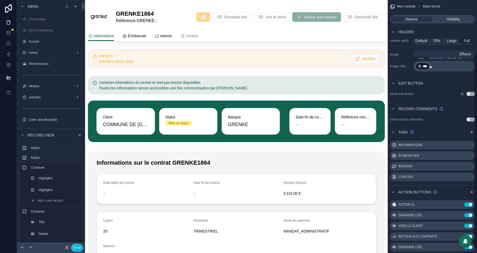
scroll to position [77, 0]
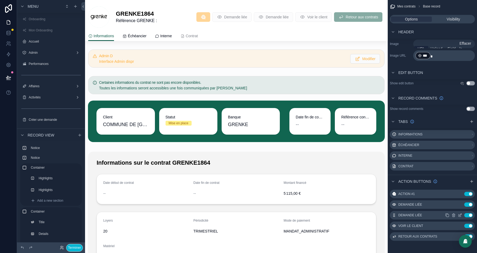
click at [460, 214] on icon "scrollable content" at bounding box center [460, 215] width 4 height 4
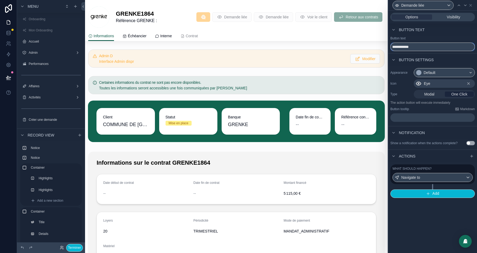
click at [404, 44] on input "**********" at bounding box center [432, 47] width 84 height 9
type input "**********"
click at [427, 171] on label "What should happen?" at bounding box center [411, 168] width 39 height 4
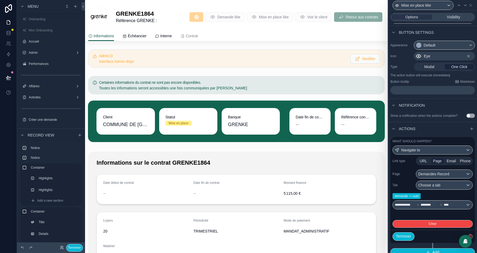
scroll to position [35, 0]
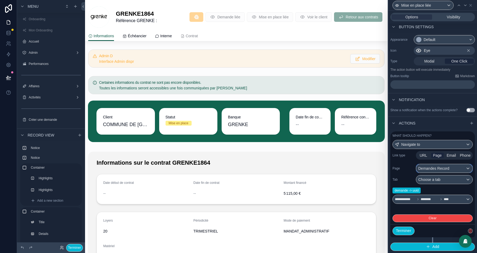
click at [450, 169] on div "Demandes Record" at bounding box center [444, 168] width 56 height 9
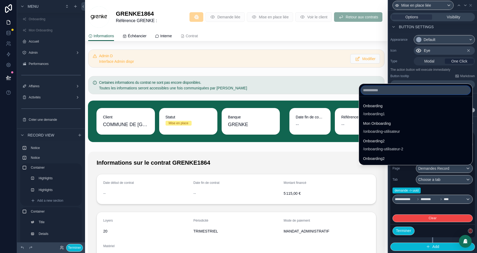
click at [361, 90] on input "text" at bounding box center [415, 90] width 109 height 9
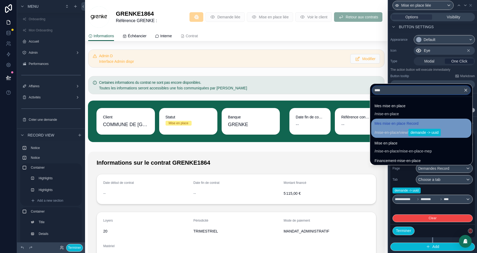
type input "****"
click at [374, 123] on span "Mes mise en place Record" at bounding box center [407, 123] width 66 height 6
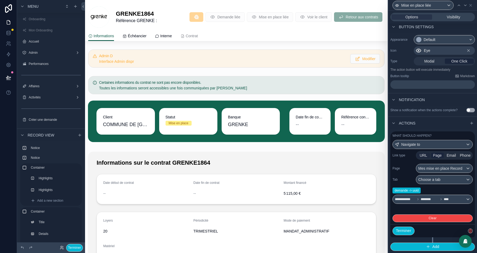
scroll to position [37, 0]
click at [410, 229] on button "Terminer" at bounding box center [403, 230] width 22 height 9
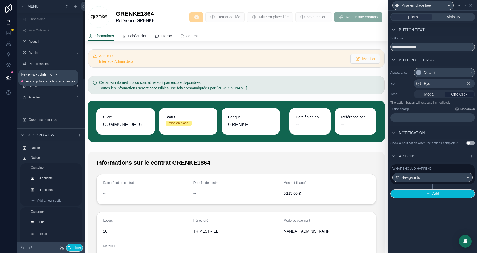
click at [7, 77] on icon at bounding box center [8, 77] width 5 height 3
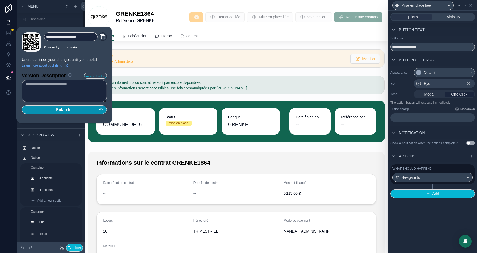
click at [73, 111] on button "Publish" at bounding box center [64, 109] width 85 height 9
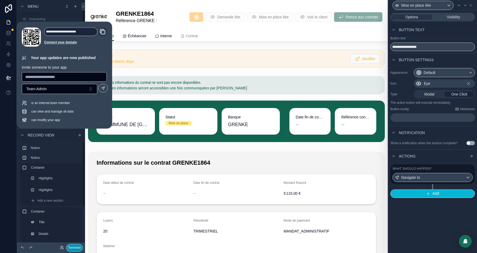
click at [75, 245] on button "Terminer" at bounding box center [74, 248] width 17 height 8
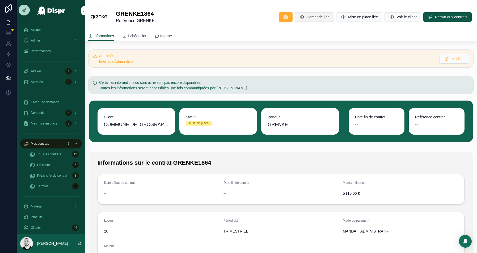
click at [307, 15] on span "Demande liée" at bounding box center [318, 16] width 23 height 5
click at [348, 15] on span "Mise en place liée" at bounding box center [363, 16] width 30 height 5
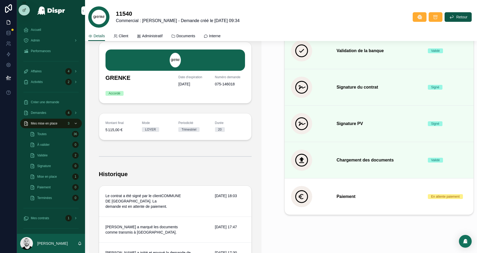
scroll to position [121, 0]
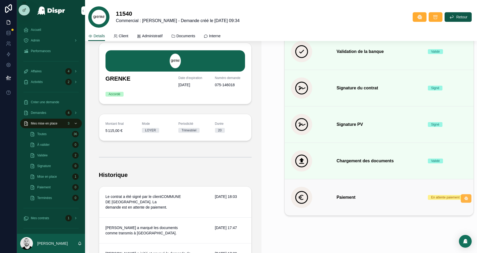
click at [468, 196] on button at bounding box center [466, 198] width 11 height 9
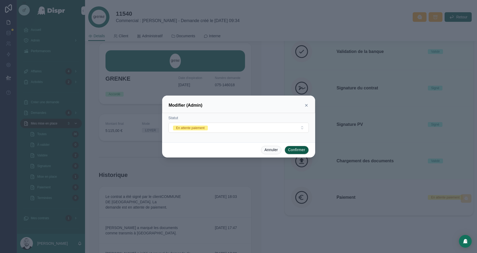
click at [266, 133] on form "Statut En attente paiement" at bounding box center [238, 126] width 140 height 23
click at [247, 126] on button "En attente paiement" at bounding box center [238, 127] width 140 height 10
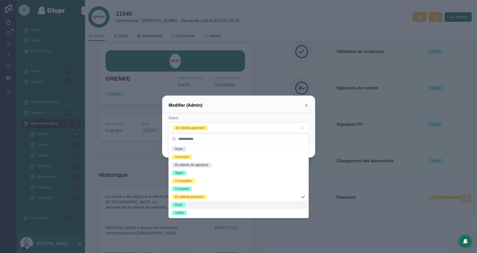
click at [191, 205] on div "Payé" at bounding box center [239, 205] width 138 height 8
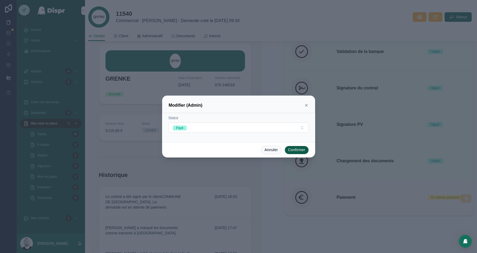
click at [294, 147] on button "Confirmer" at bounding box center [297, 150] width 24 height 9
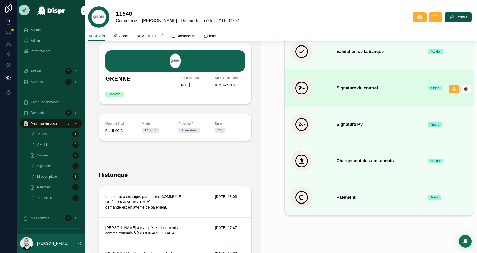
scroll to position [0, 0]
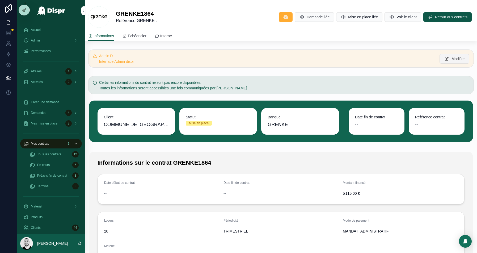
click at [455, 56] on span "Modifier" at bounding box center [457, 58] width 13 height 5
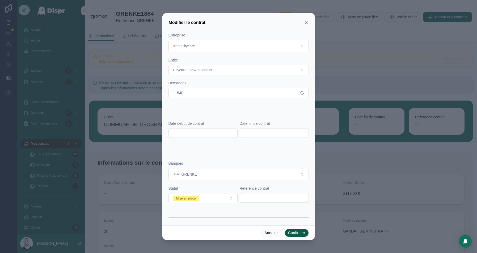
click at [180, 131] on input "text" at bounding box center [203, 132] width 69 height 7
paste input "**********"
type input "**********"
click at [244, 131] on input "text" at bounding box center [274, 132] width 69 height 7
click at [245, 131] on input "text" at bounding box center [274, 132] width 69 height 7
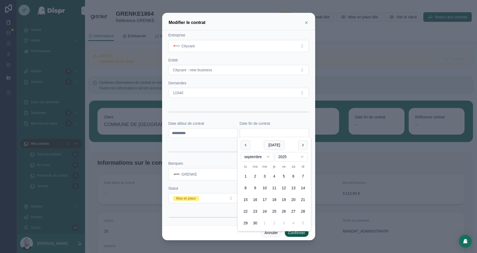
paste input "**********"
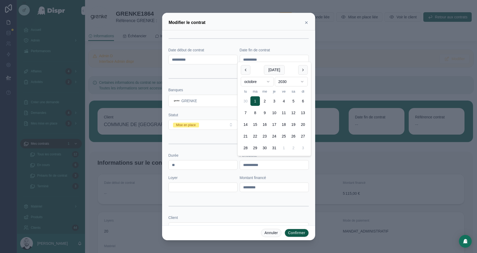
scroll to position [75, 0]
type input "**********"
click at [194, 124] on button "Mise en place" at bounding box center [202, 123] width 69 height 10
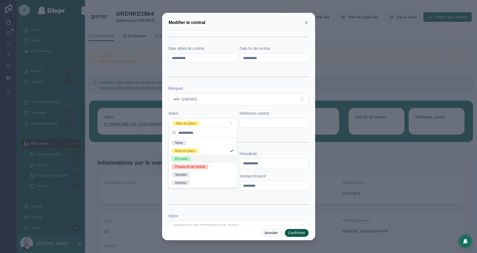
click at [190, 159] on span "En cours" at bounding box center [181, 158] width 19 height 5
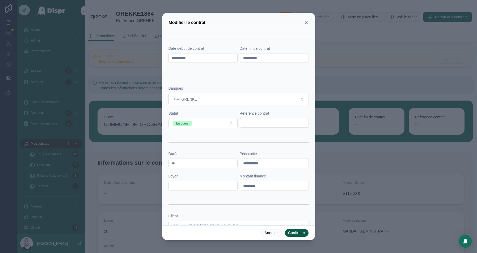
click at [253, 121] on input "text" at bounding box center [274, 122] width 69 height 7
paste input "*********"
type input "*********"
click at [184, 182] on input "text" at bounding box center [203, 185] width 69 height 7
paste input "*******"
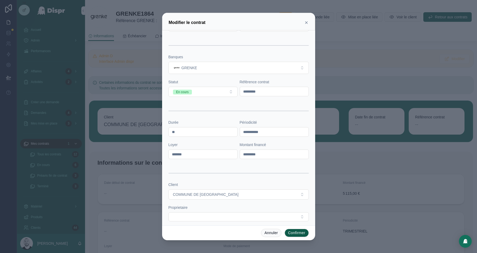
scroll to position [132, 0]
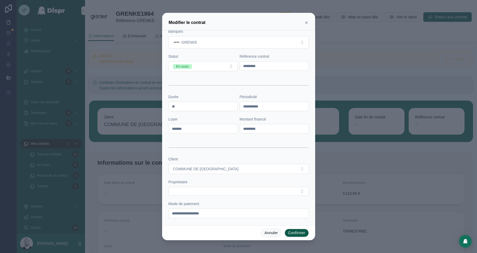
type input "*******"
click at [213, 184] on div "Proprietaire" at bounding box center [238, 187] width 140 height 16
click at [213, 187] on button "Select Button" at bounding box center [238, 191] width 140 height 9
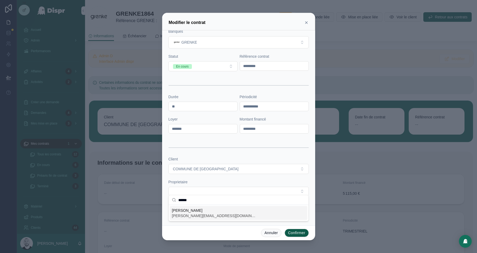
type input "******"
click at [183, 213] on span "[PERSON_NAME][EMAIL_ADDRESS][DOMAIN_NAME]" at bounding box center [214, 215] width 85 height 5
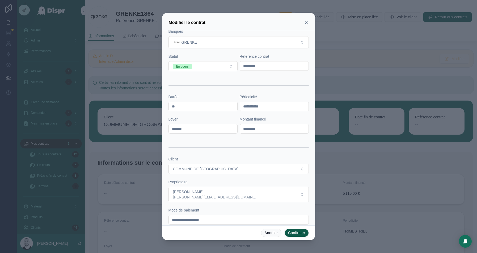
scroll to position [138, 0]
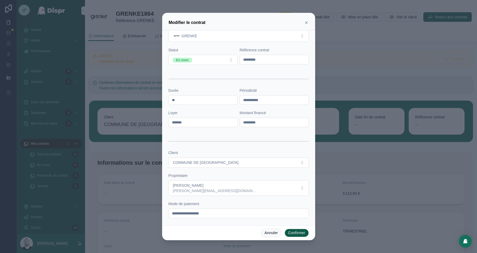
click at [198, 210] on input "**********" at bounding box center [239, 212] width 140 height 7
paste input "text"
type input "*******"
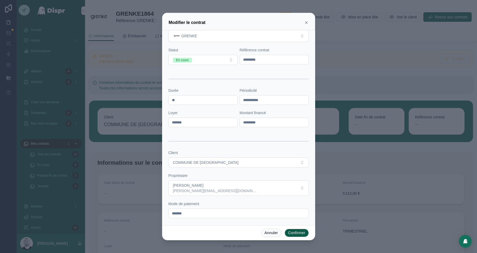
click at [296, 231] on button "Confirmer" at bounding box center [297, 232] width 24 height 9
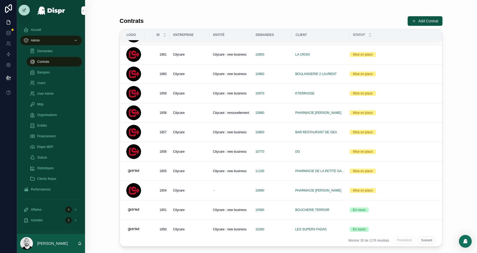
scroll to position [314, 0]
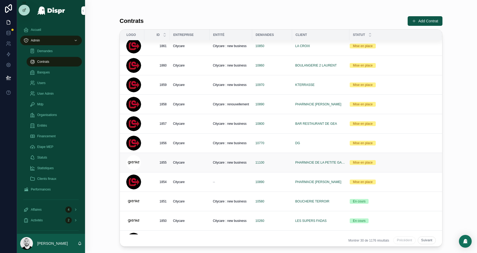
click at [196, 162] on div "Citycare" at bounding box center [189, 162] width 33 height 4
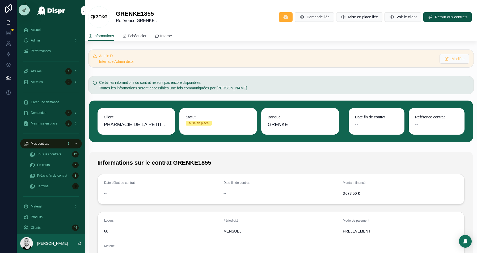
click at [157, 122] on span "PHARMACIE DE LA PETITE GARENNE" at bounding box center [136, 124] width 65 height 7
click at [150, 123] on span "PHARMACIE DE LA PETITE GARENNE" at bounding box center [136, 124] width 65 height 7
click at [145, 123] on span "PHARMACIE DE LA PETITE GARENNE" at bounding box center [136, 124] width 65 height 7
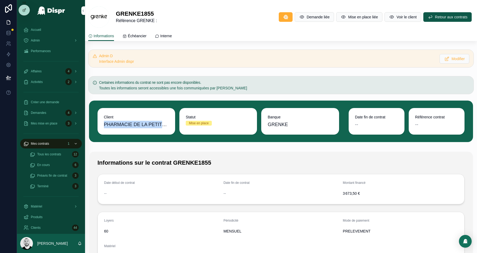
click at [145, 123] on span "PHARMACIE DE LA PETITE GARENNE" at bounding box center [136, 124] width 65 height 7
copy span "PHARMACIE DE LA PETITE GARENNE"
click at [348, 18] on span "Mise en place liée" at bounding box center [363, 16] width 30 height 5
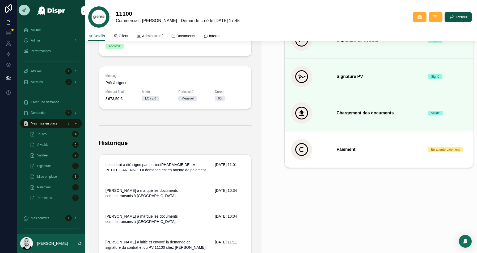
scroll to position [182, 0]
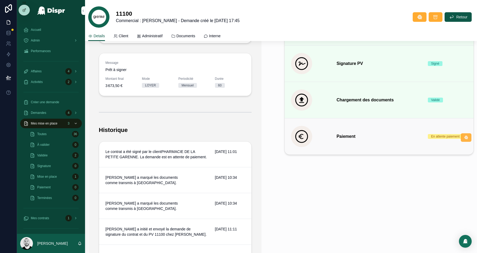
click at [464, 134] on button at bounding box center [466, 137] width 11 height 9
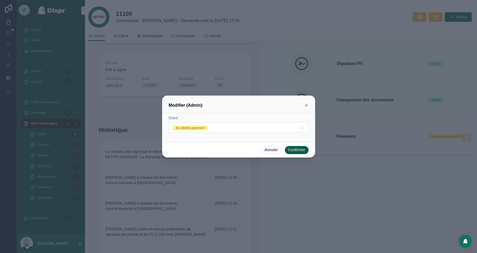
click at [230, 133] on form "Statut En attente paiement" at bounding box center [238, 126] width 140 height 23
click at [230, 128] on button "En attente paiement" at bounding box center [238, 127] width 140 height 10
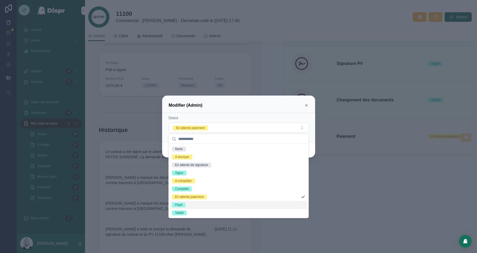
click at [185, 202] on span "Payé" at bounding box center [179, 204] width 14 height 5
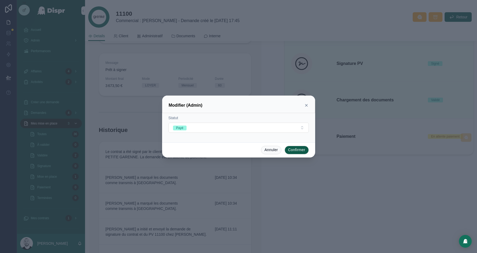
click at [295, 149] on button "Confirmer" at bounding box center [297, 150] width 24 height 9
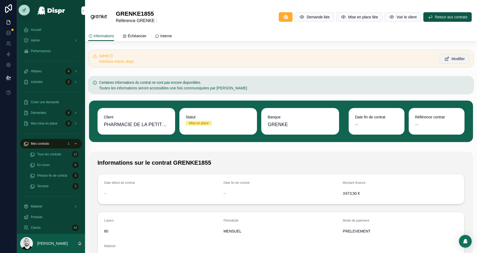
click at [454, 60] on span "Modifier" at bounding box center [457, 58] width 13 height 5
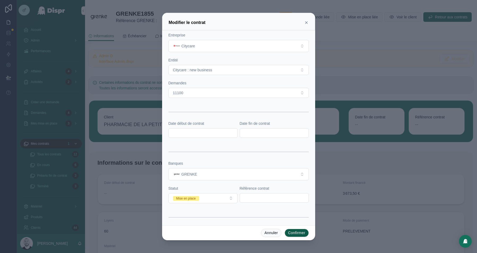
click at [187, 131] on input "text" at bounding box center [203, 132] width 69 height 7
paste input "**********"
type input "**********"
click at [248, 132] on input "text" at bounding box center [274, 132] width 69 height 7
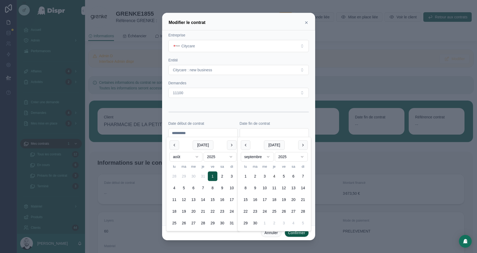
paste input "**********"
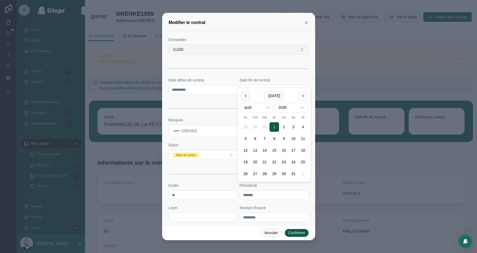
scroll to position [56, 0]
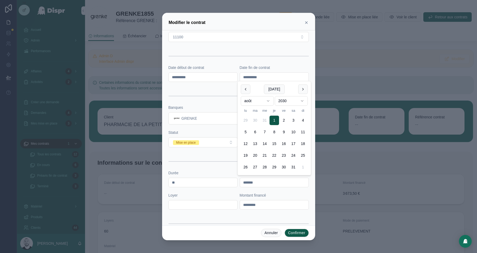
type input "**********"
click at [204, 126] on form "**********" at bounding box center [238, 138] width 140 height 323
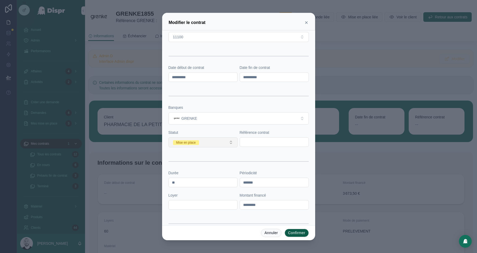
click at [214, 139] on button "Mise en place" at bounding box center [202, 142] width 69 height 10
click at [187, 176] on div "En cours" at bounding box center [181, 178] width 12 height 5
click at [257, 141] on input "text" at bounding box center [274, 141] width 69 height 7
paste input "*********"
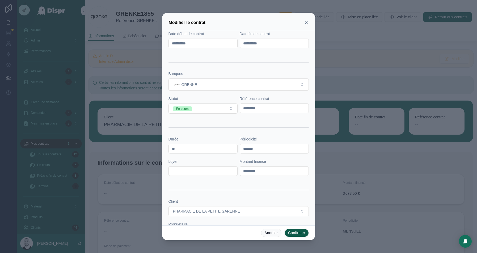
scroll to position [103, 0]
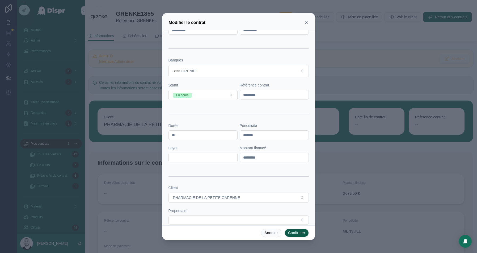
type input "*********"
click at [188, 154] on input "text" at bounding box center [203, 157] width 69 height 7
paste input "******"
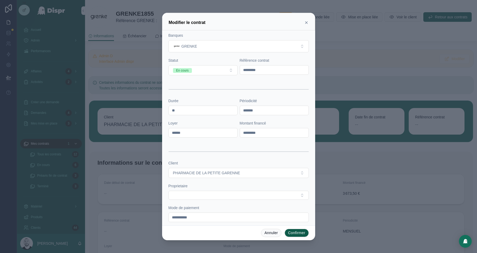
scroll to position [132, 0]
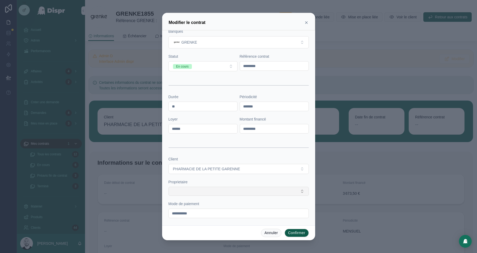
type input "******"
click at [204, 190] on button "Select Button" at bounding box center [238, 191] width 140 height 9
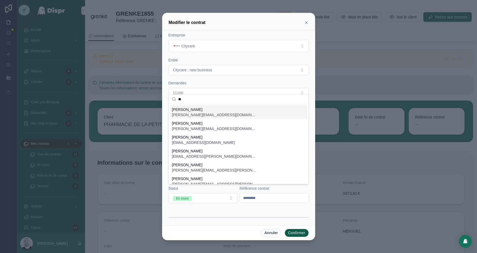
scroll to position [132, 0]
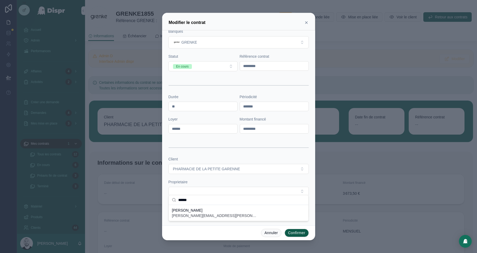
type input "******"
click at [188, 211] on span "[PERSON_NAME]" at bounding box center [214, 209] width 85 height 5
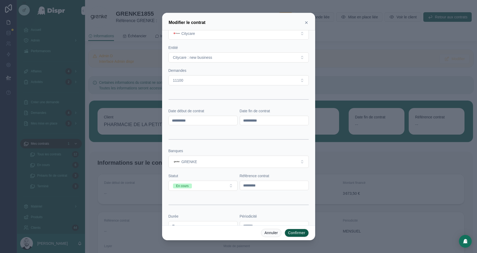
scroll to position [0, 0]
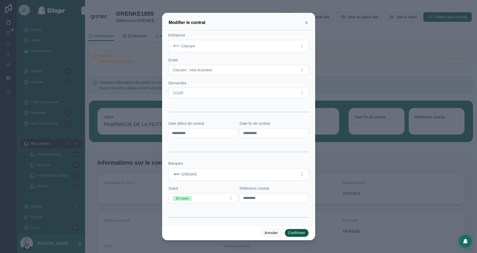
click at [298, 233] on button "Confirmer" at bounding box center [297, 232] width 24 height 9
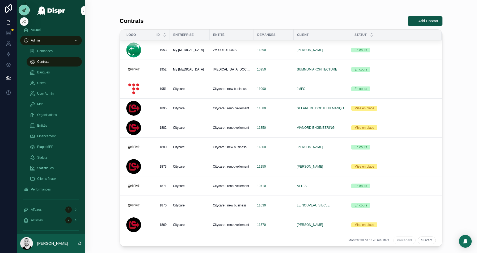
click at [26, 11] on icon at bounding box center [24, 10] width 4 height 4
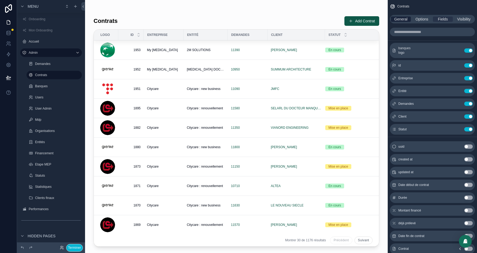
click at [397, 20] on span "General" at bounding box center [400, 18] width 13 height 5
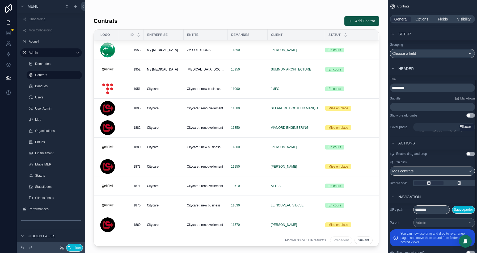
scroll to position [118, 0]
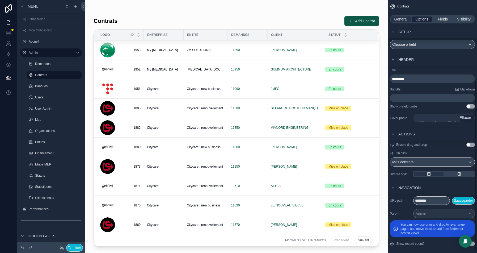
click at [423, 20] on span "Options" at bounding box center [421, 18] width 13 height 5
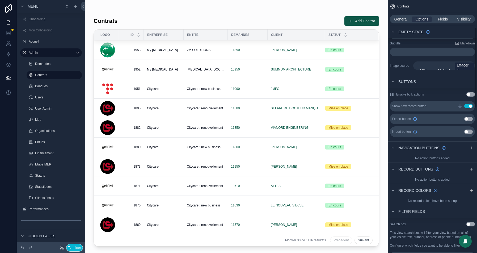
scroll to position [81, 0]
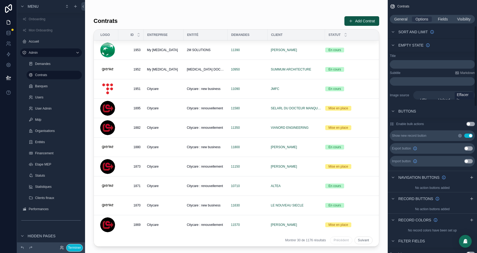
click at [461, 135] on icon "scrollable content" at bounding box center [460, 135] width 4 height 4
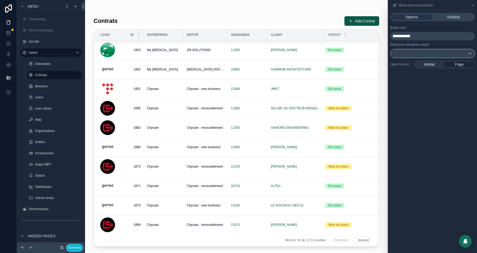
click at [402, 34] on span "**********" at bounding box center [401, 36] width 18 height 4
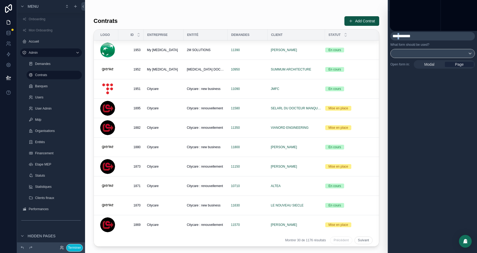
click at [402, 34] on span "**********" at bounding box center [401, 36] width 18 height 4
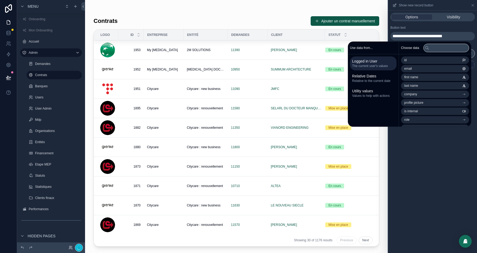
click at [12, 76] on button at bounding box center [9, 77] width 12 height 15
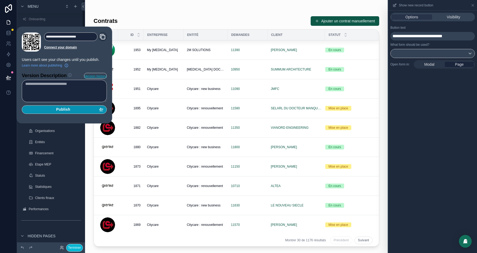
click at [60, 106] on button "Publish" at bounding box center [64, 109] width 85 height 9
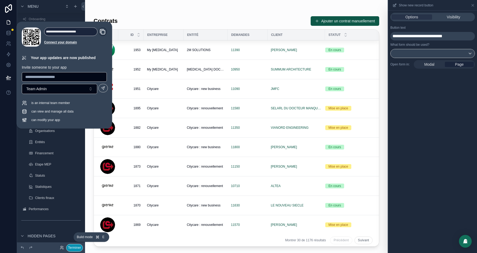
click at [71, 246] on button "Terminer" at bounding box center [74, 248] width 17 height 8
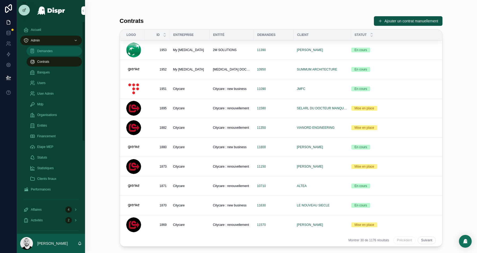
click at [43, 50] on span "Demandes" at bounding box center [44, 51] width 15 height 4
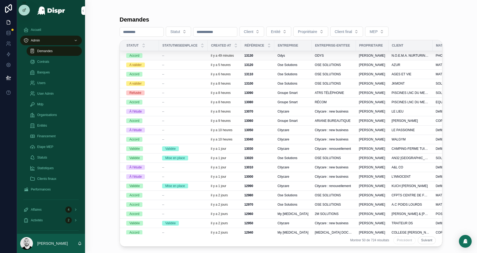
click at [190, 56] on div "--" at bounding box center [183, 55] width 42 height 4
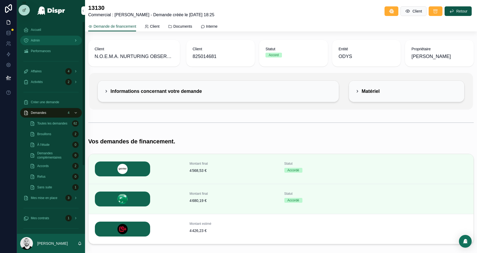
click at [40, 45] on link "Admin" at bounding box center [51, 41] width 62 height 10
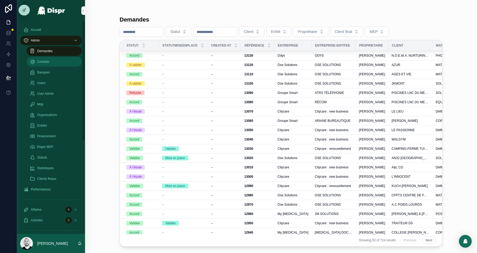
click at [55, 62] on div "Contrats" at bounding box center [54, 61] width 49 height 9
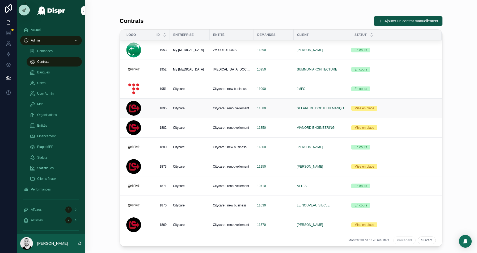
click at [279, 106] on div "11580" at bounding box center [273, 108] width 33 height 4
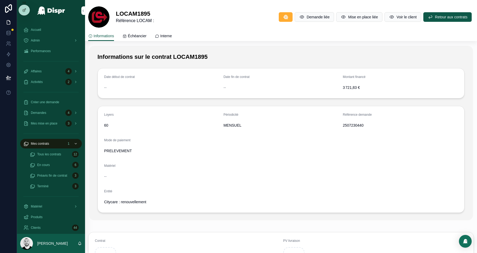
scroll to position [116, 0]
